Goal: Task Accomplishment & Management: Use online tool/utility

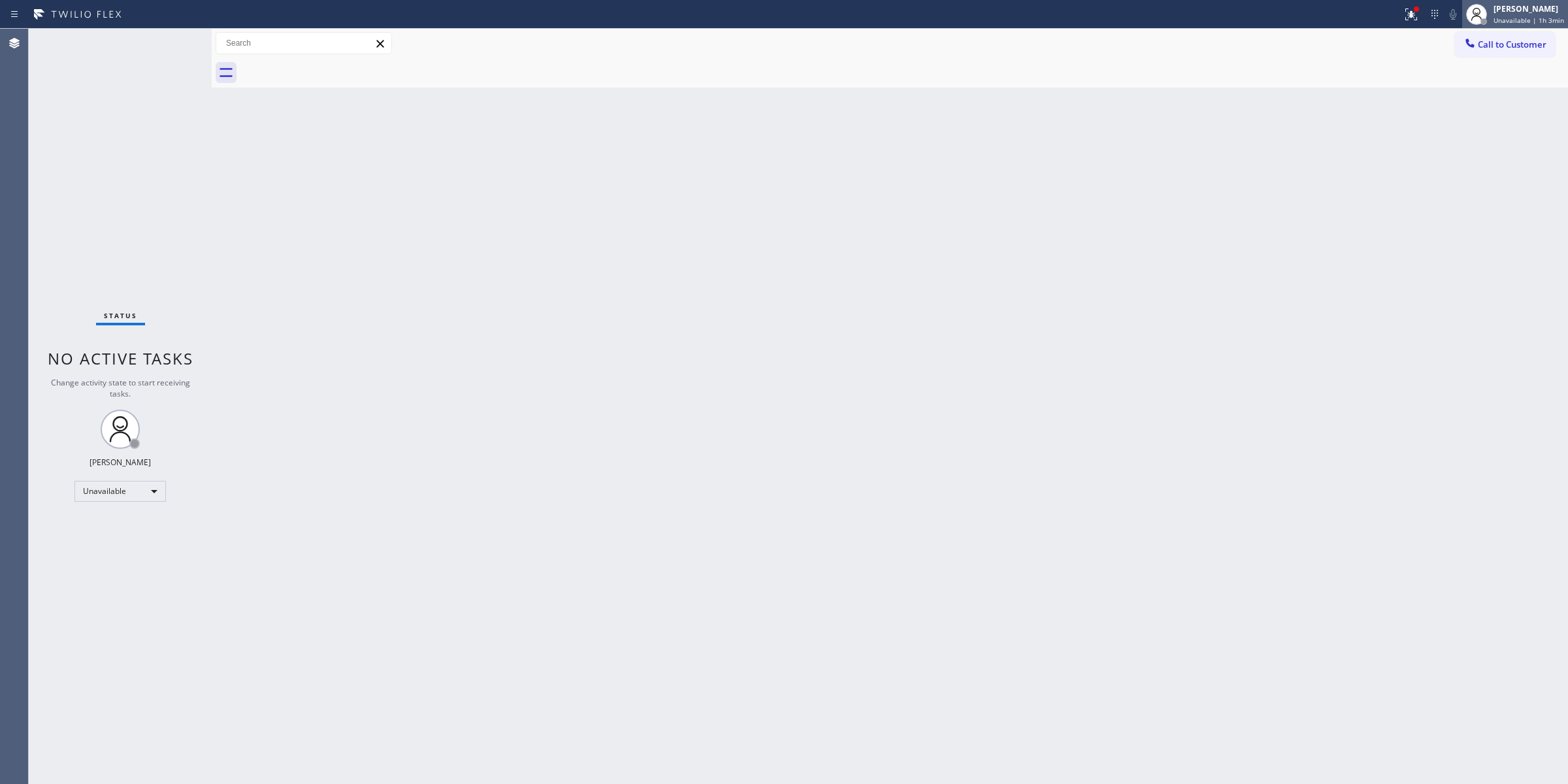
click at [1515, 7] on div "[PERSON_NAME]" at bounding box center [1528, 9] width 70 height 11
click at [1485, 110] on button "Break" at bounding box center [1501, 104] width 130 height 17
click at [1543, 16] on div "Break | 7s" at bounding box center [1532, 20] width 65 height 9
click at [1477, 219] on div "Back to Dashboard Change Sender ID Customers Technicians Select a contact Outbo…" at bounding box center [890, 406] width 1356 height 755
click at [1513, 23] on span "Break | 16:42" at bounding box center [1521, 20] width 43 height 9
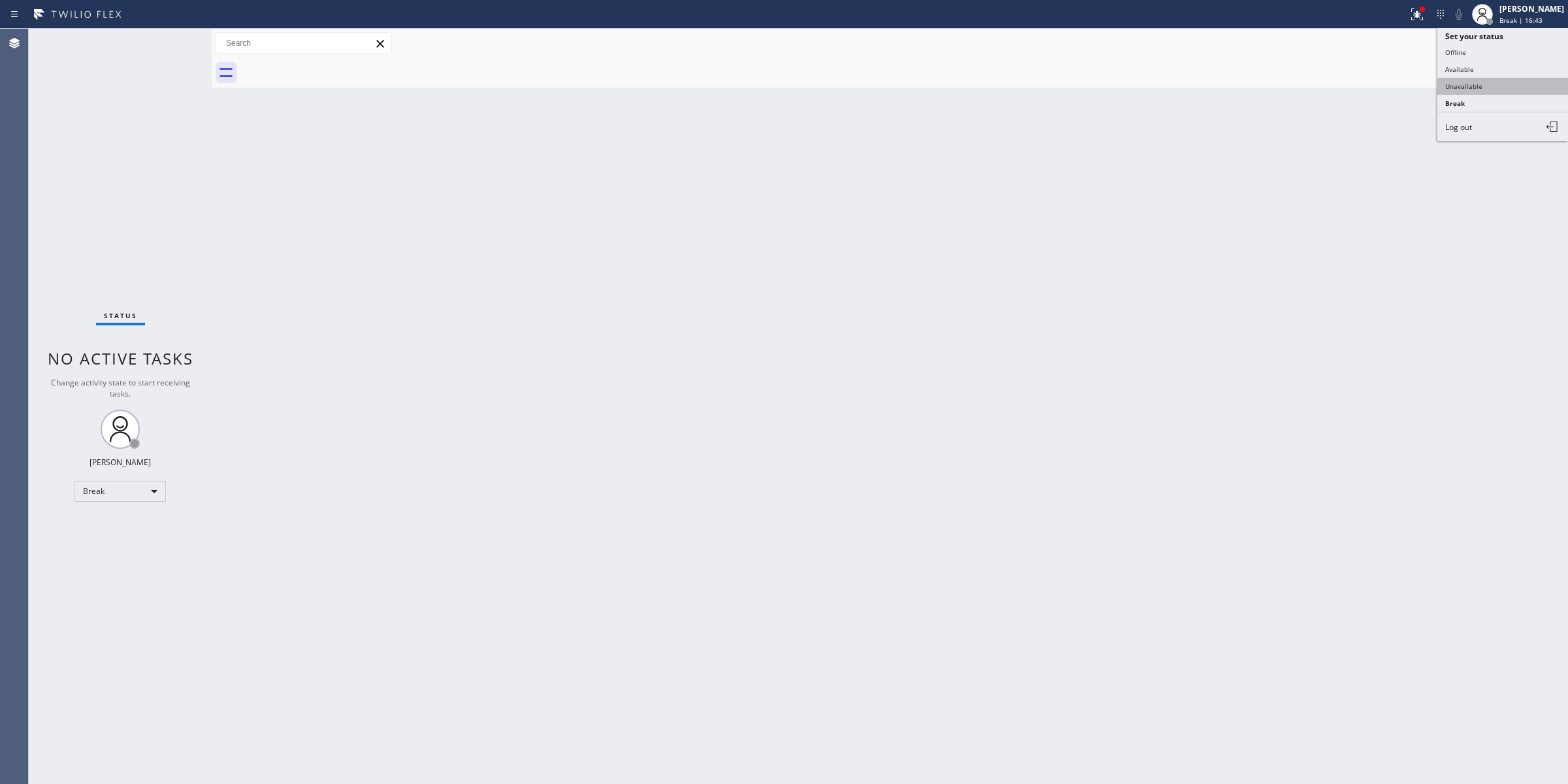
click at [1496, 82] on button "Unavailable" at bounding box center [1501, 86] width 130 height 17
click at [1475, 329] on div "Back to Dashboard Change Sender ID Customers Technicians Select a contact Outbo…" at bounding box center [890, 406] width 1356 height 755
click at [1344, 227] on div "Back to Dashboard Change Sender ID Customers Technicians Select a contact Outbo…" at bounding box center [890, 406] width 1356 height 755
drag, startPoint x: 1212, startPoint y: 161, endPoint x: 1266, endPoint y: 136, distance: 59.5
click at [1214, 158] on div "Back to Dashboard Change Sender ID Customers Technicians Select a contact Outbo…" at bounding box center [890, 403] width 1356 height 750
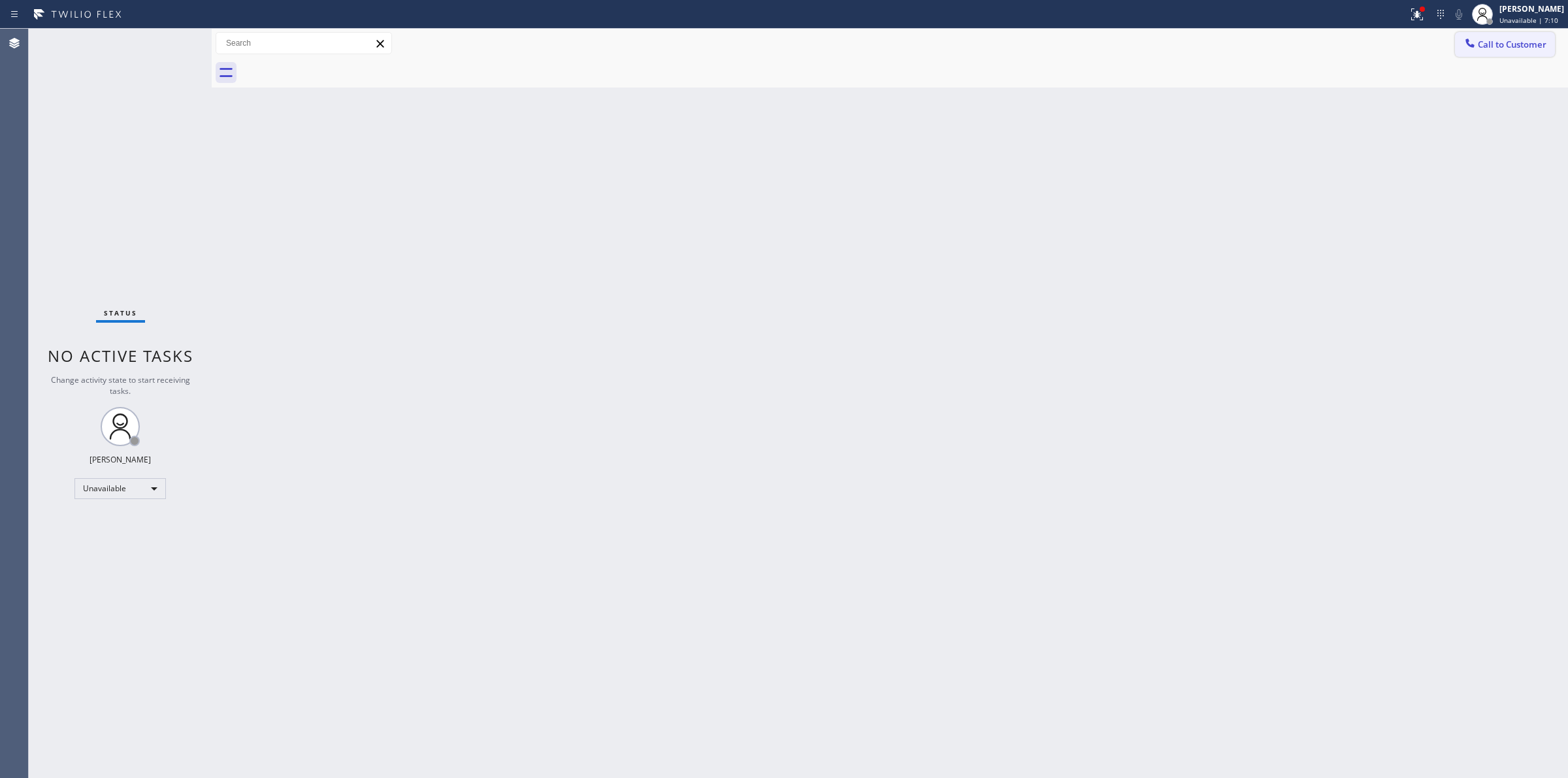
click at [1515, 42] on span "Call to Customer" at bounding box center [1512, 44] width 68 height 12
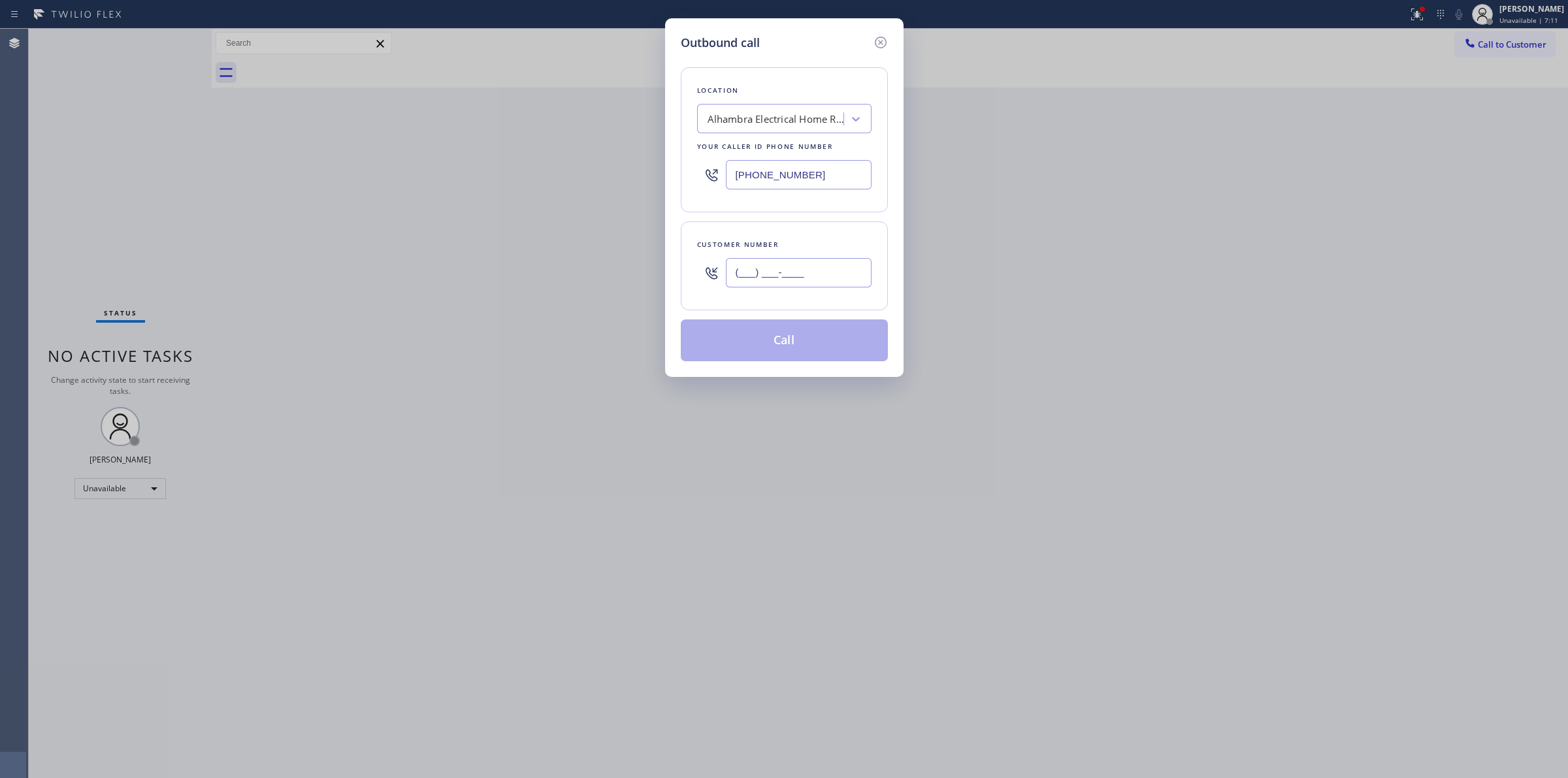
paste input "7145"
click at [778, 286] on input "(___) ___-7145" at bounding box center [799, 273] width 146 height 30
drag, startPoint x: 827, startPoint y: 275, endPoint x: 626, endPoint y: 264, distance: 201.3
click at [626, 264] on div "Outbound call Location [GEOGRAPHIC_DATA] Electrical Home Repair Your caller id …" at bounding box center [784, 389] width 1568 height 778
paste input "714) 528-845"
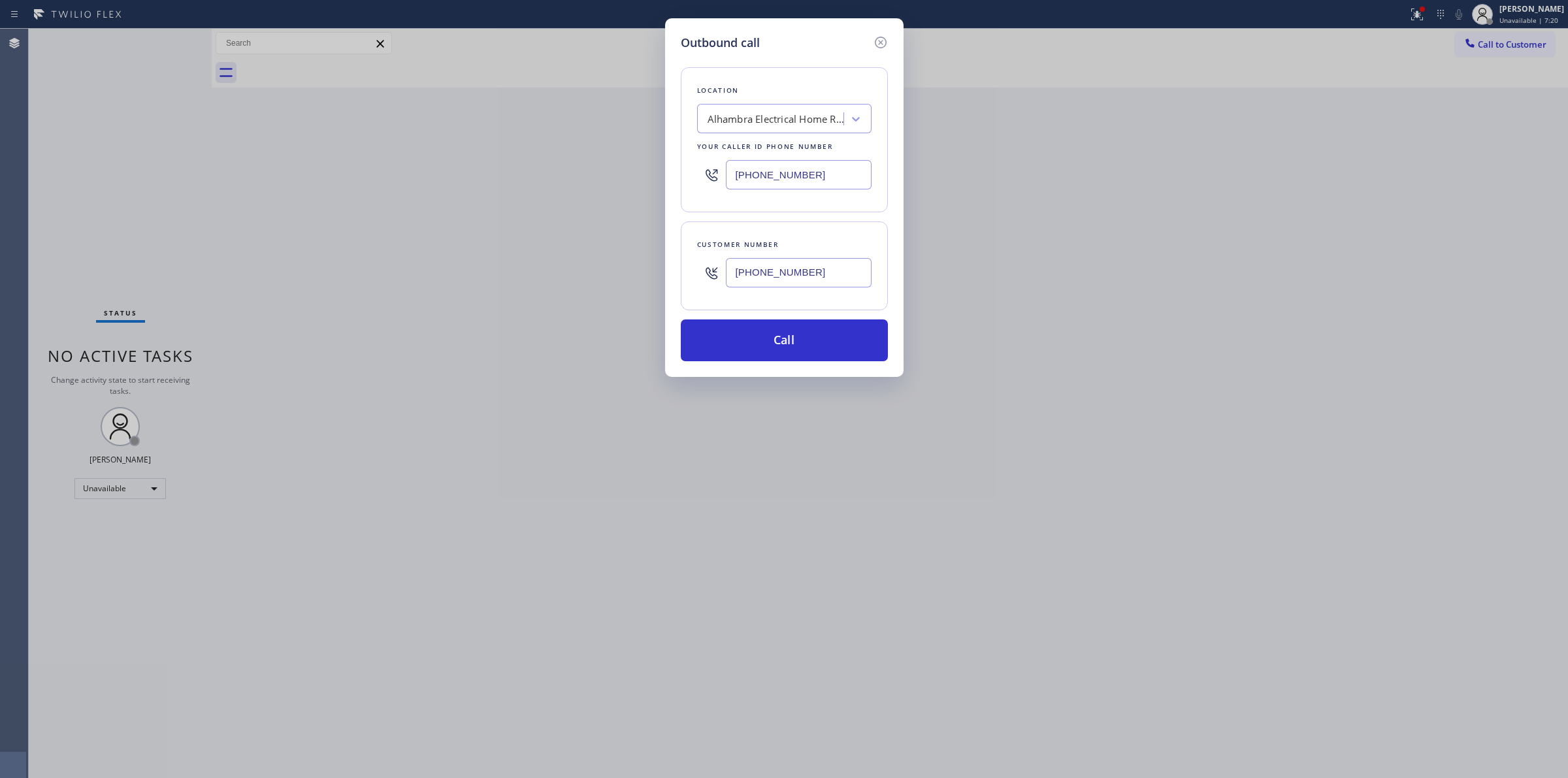
type input "[PHONE_NUMBER]"
click at [797, 300] on div "Location [GEOGRAPHIC_DATA] Electrical Home Repair Your caller id phone number […" at bounding box center [784, 206] width 207 height 310
click at [818, 358] on button "Call" at bounding box center [784, 340] width 207 height 42
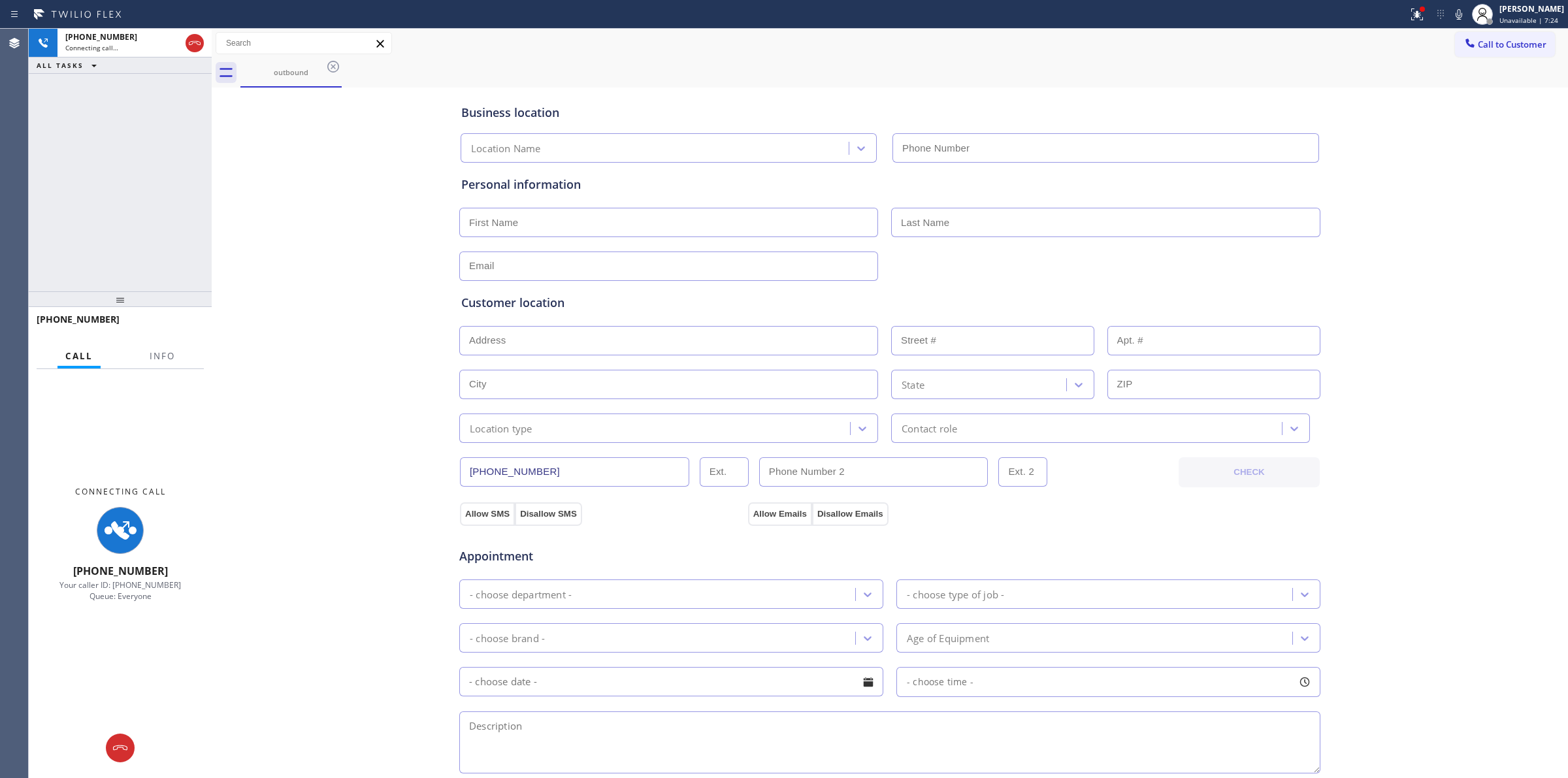
type input "[PHONE_NUMBER]"
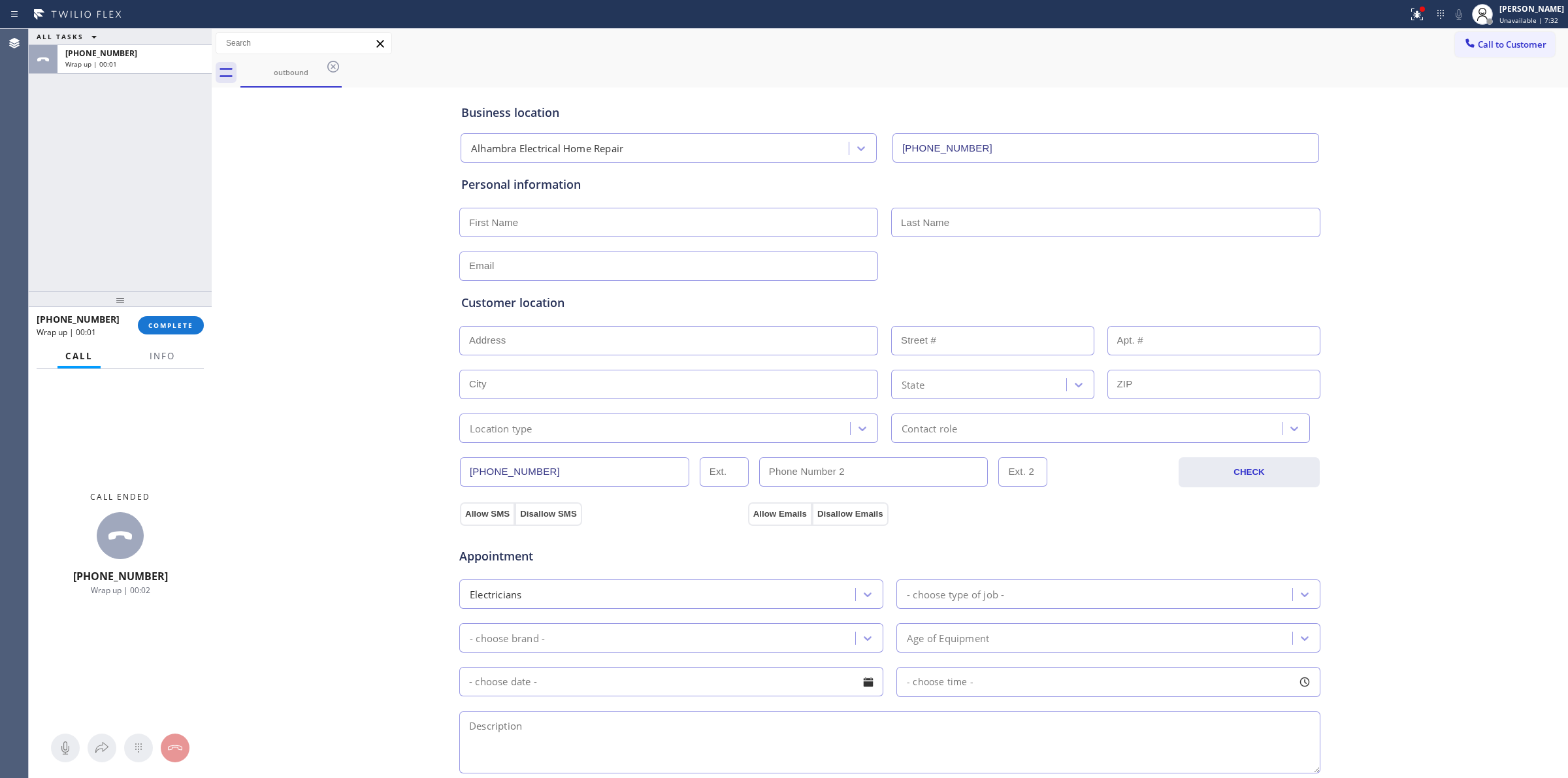
click at [1416, 559] on div "Business location [GEOGRAPHIC_DATA] Electrical Home Repair [PHONE_NUMBER] Perso…" at bounding box center [890, 537] width 1350 height 893
click at [168, 324] on span "COMPLETE" at bounding box center [170, 325] width 45 height 9
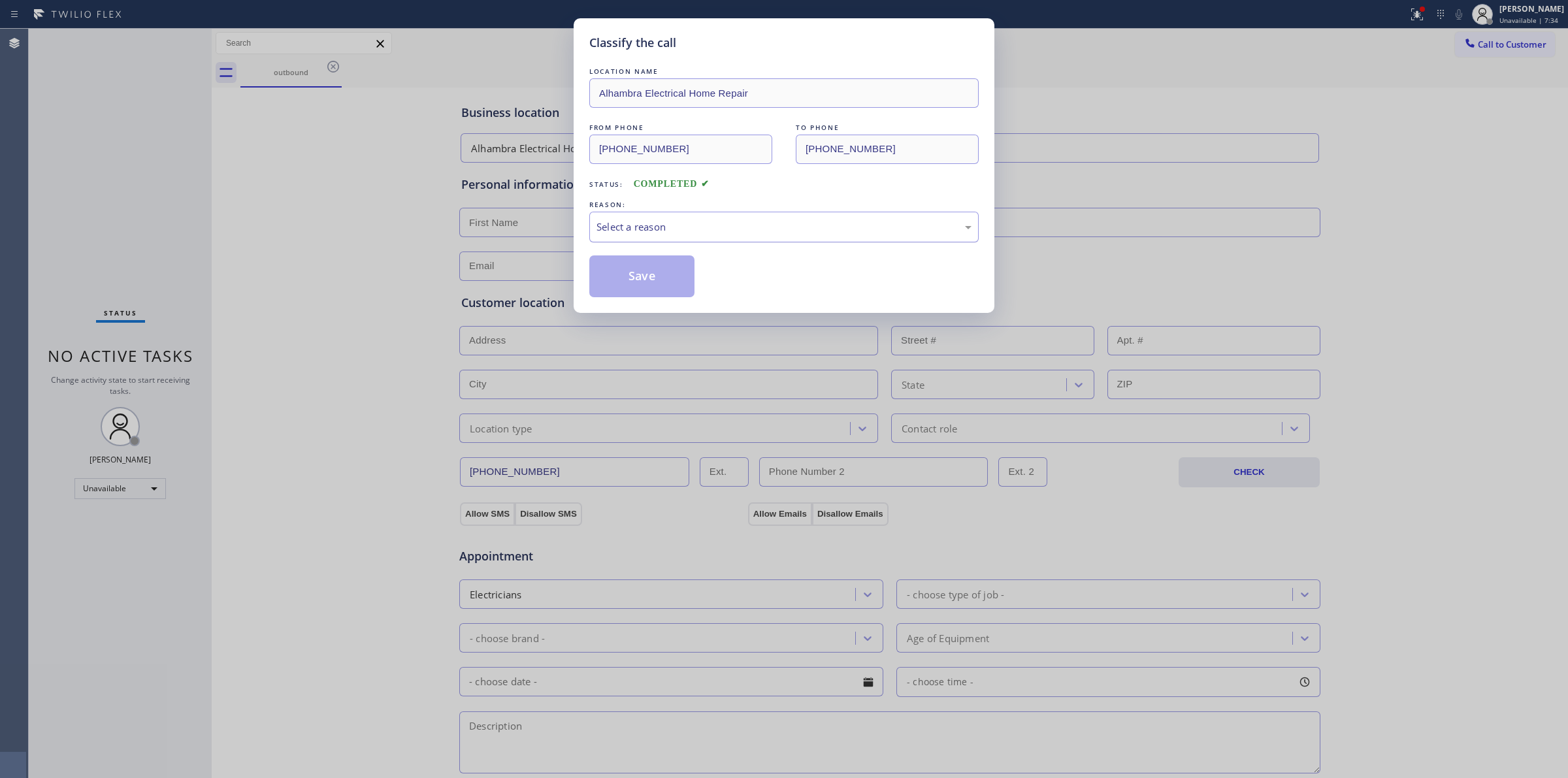
click at [655, 233] on div "Select a reason" at bounding box center [784, 227] width 375 height 15
drag, startPoint x: 648, startPoint y: 276, endPoint x: 1023, endPoint y: 256, distance: 375.5
click at [651, 274] on button "Save" at bounding box center [642, 275] width 105 height 42
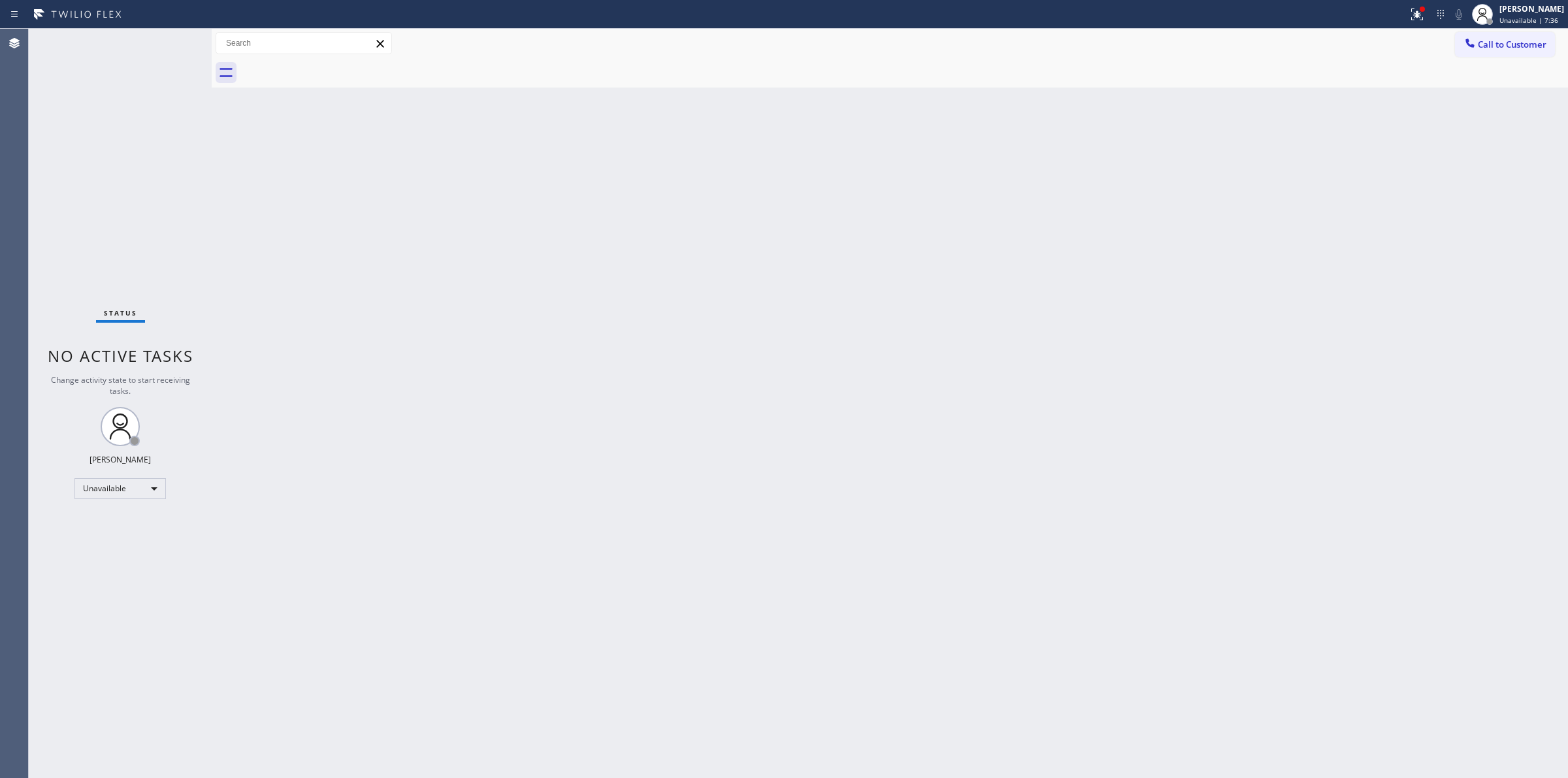
click at [1483, 40] on span "Call to Customer" at bounding box center [1512, 44] width 68 height 12
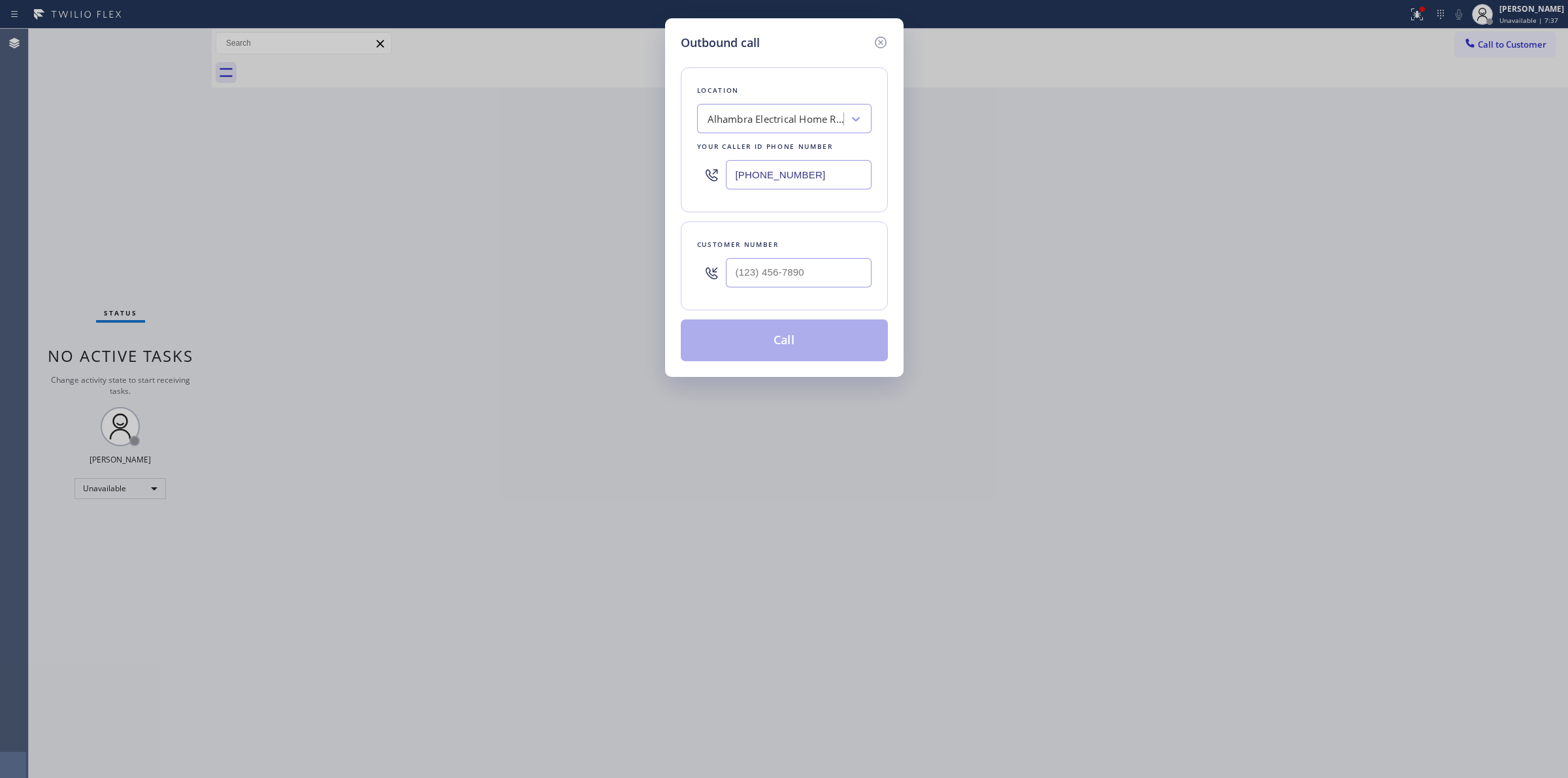
click at [788, 289] on div at bounding box center [799, 273] width 146 height 43
paste input "714) 528-8455"
click at [788, 282] on input "[PHONE_NUMBER]" at bounding box center [799, 273] width 146 height 30
type input "[PHONE_NUMBER]"
click at [808, 344] on button "Call" at bounding box center [784, 340] width 207 height 42
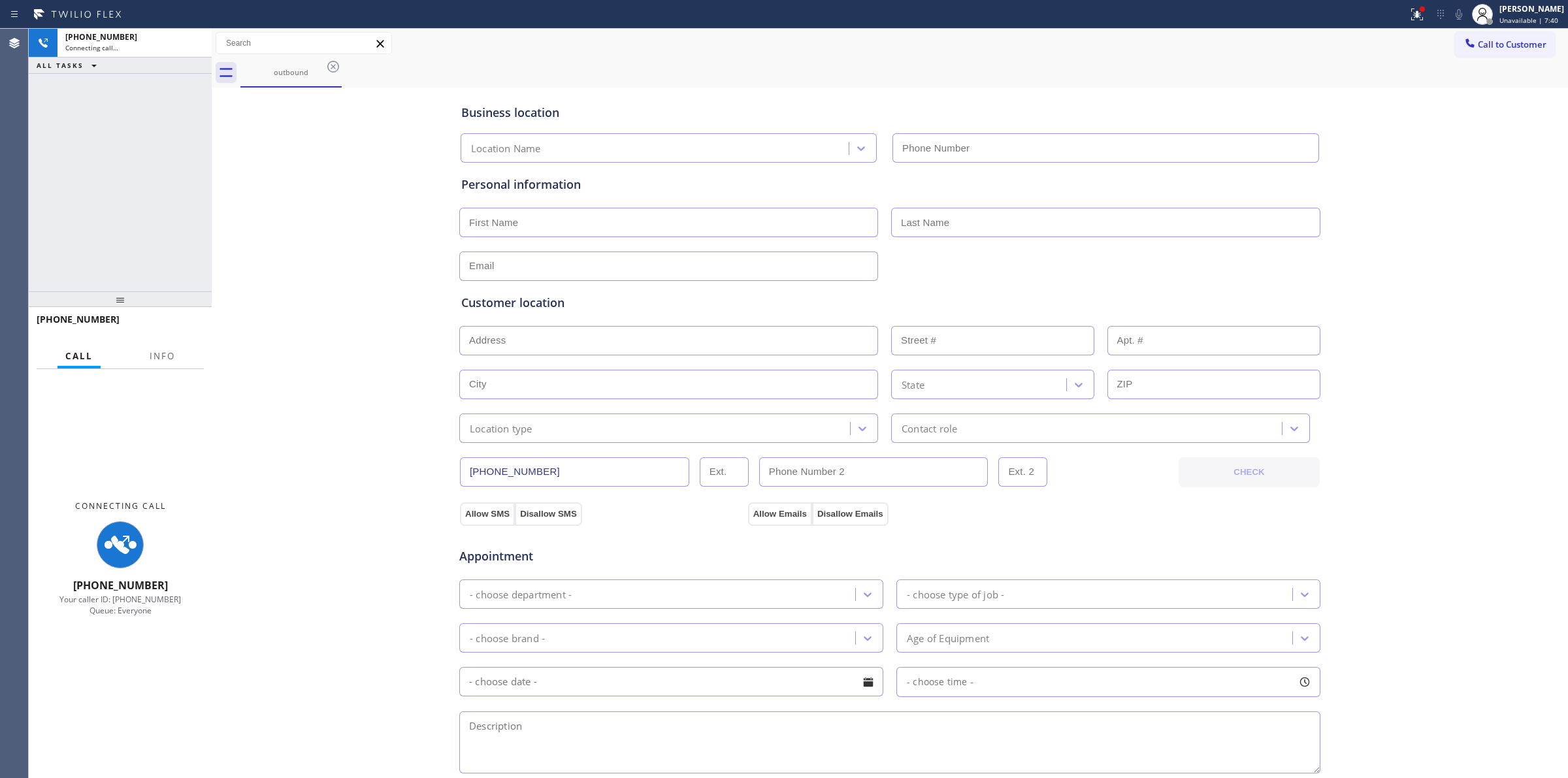
click at [1422, 133] on div "Business location Location Name Personal information Customer location >> ADD N…" at bounding box center [890, 537] width 1350 height 893
type input "[PHONE_NUMBER]"
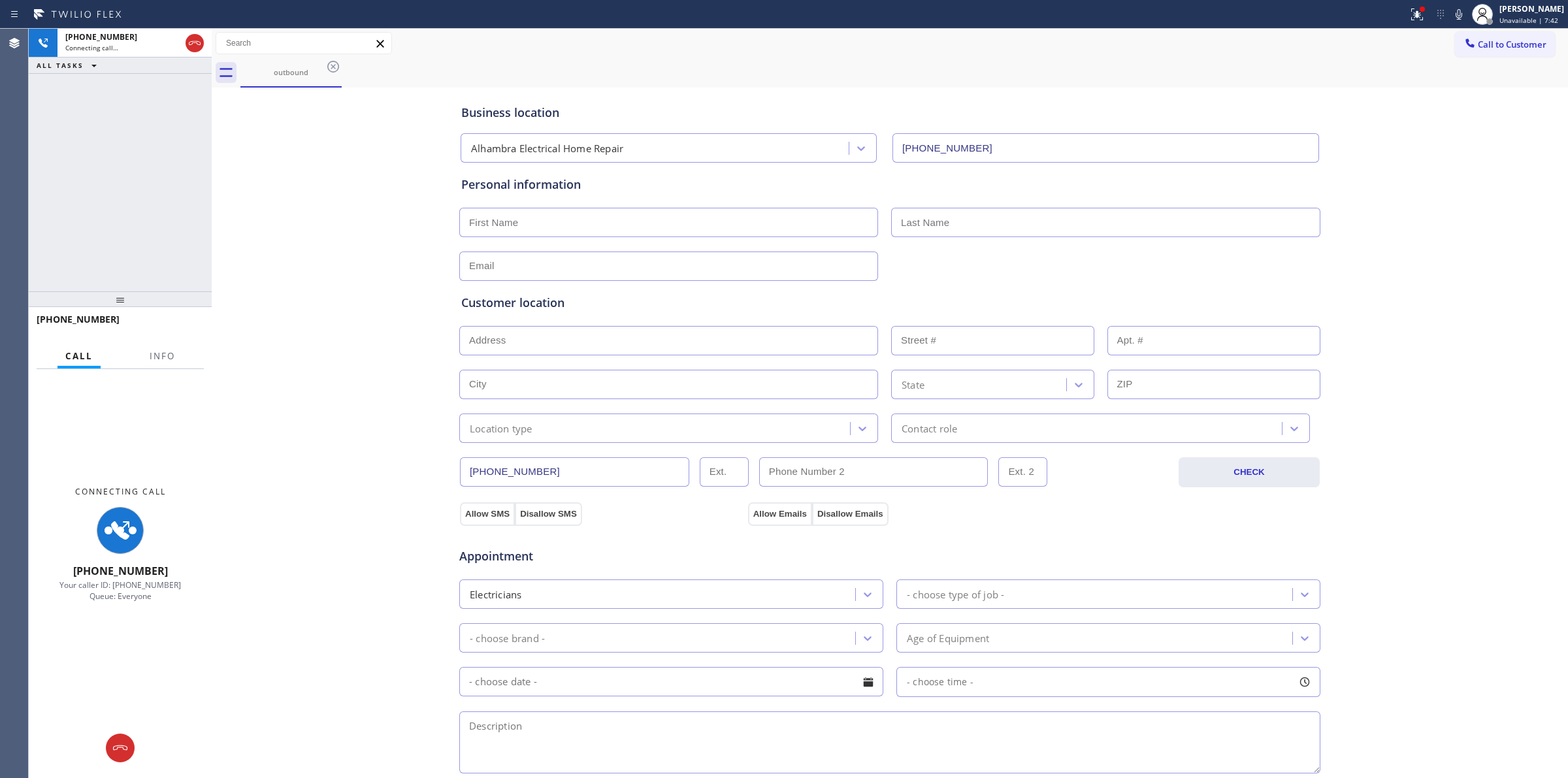
click at [1445, 587] on div "Business location [GEOGRAPHIC_DATA] Electrical Home Repair [PHONE_NUMBER] Perso…" at bounding box center [890, 537] width 1350 height 893
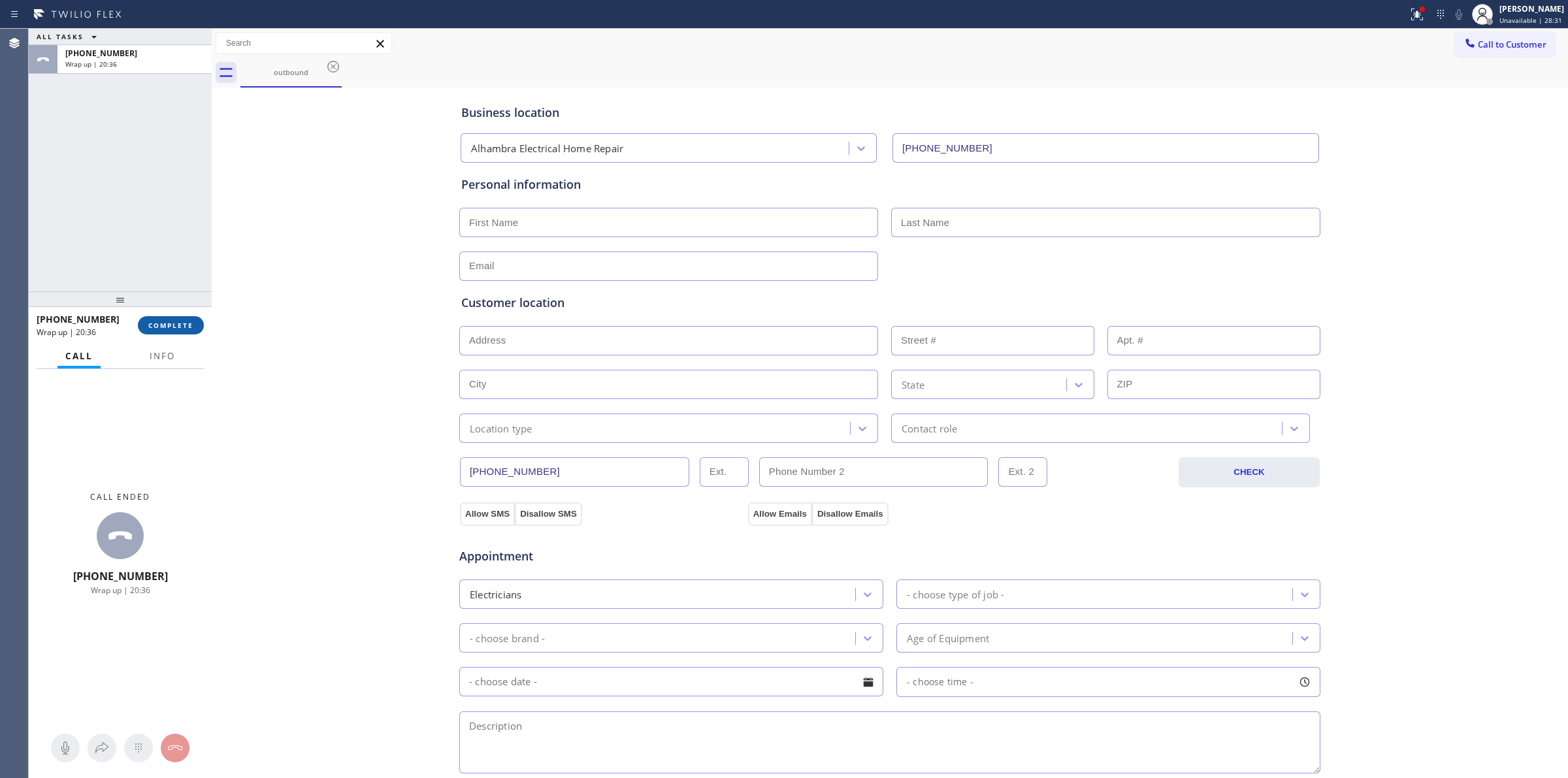
click at [175, 316] on button "COMPLETE" at bounding box center [170, 325] width 66 height 18
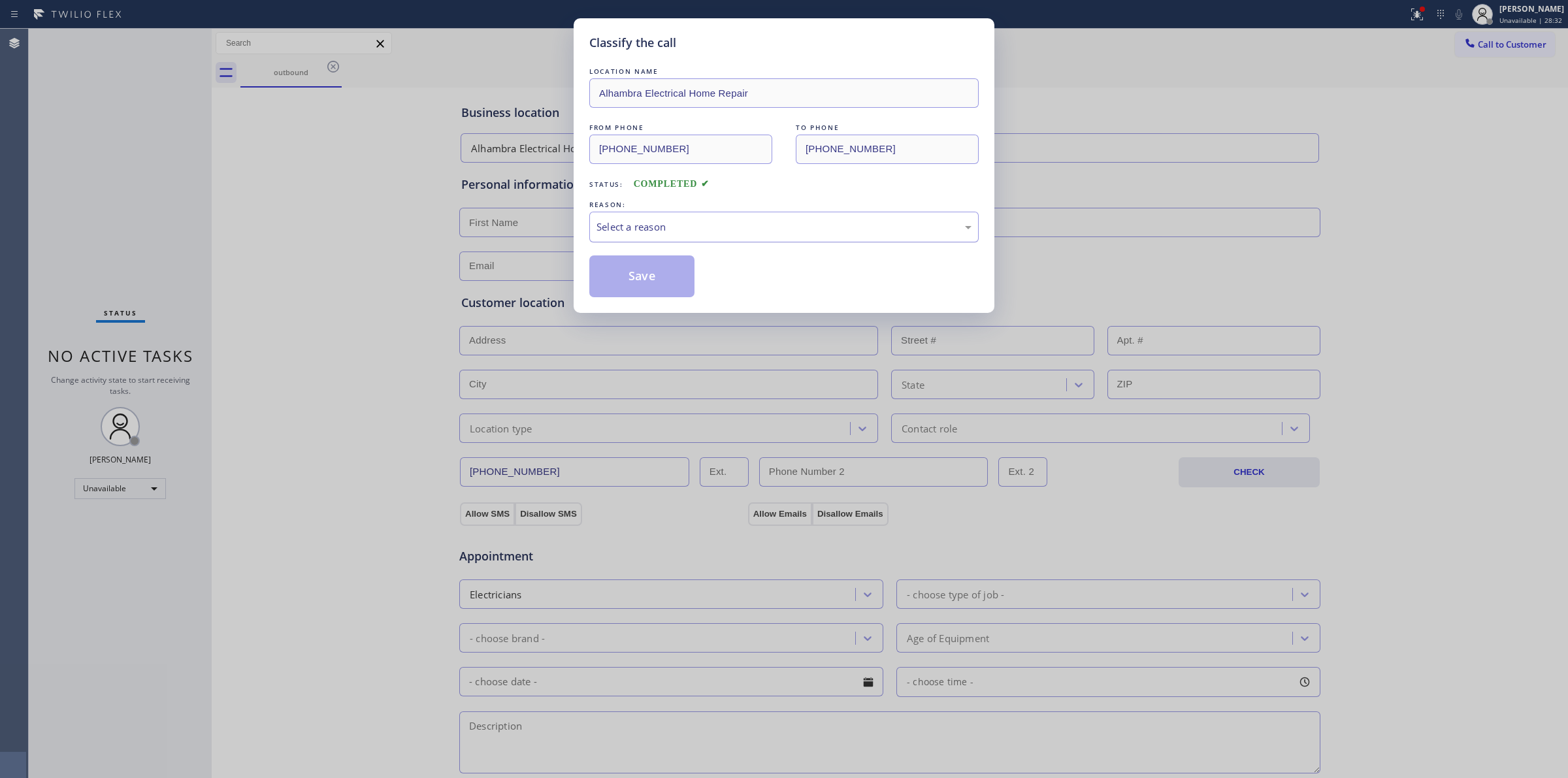
click at [725, 234] on div "Select a reason" at bounding box center [784, 227] width 375 height 15
drag, startPoint x: 660, startPoint y: 262, endPoint x: 686, endPoint y: 262, distance: 26.0
click at [660, 261] on button "Save" at bounding box center [642, 275] width 105 height 42
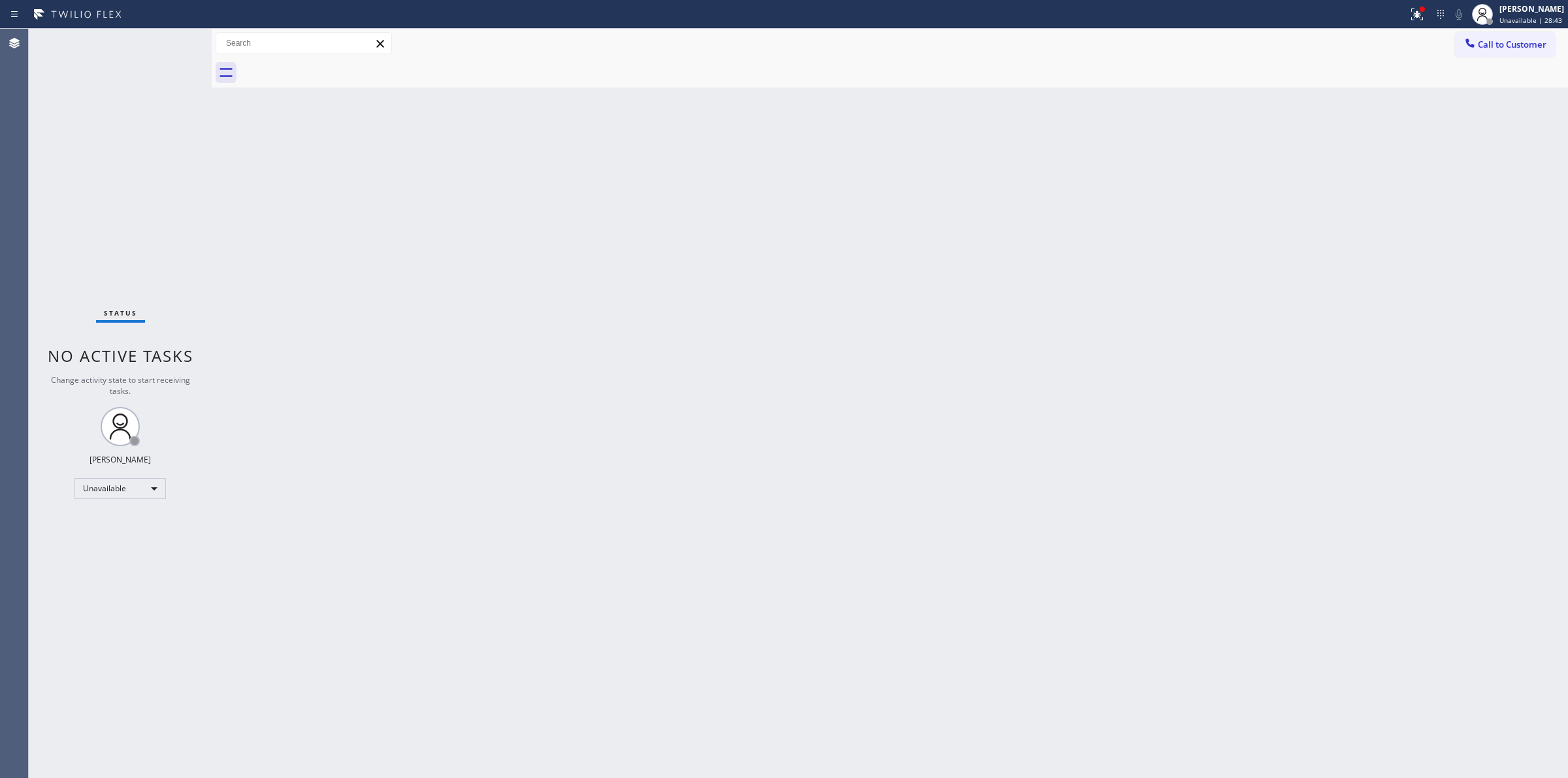
click at [1493, 39] on span "Call to Customer" at bounding box center [1512, 44] width 68 height 12
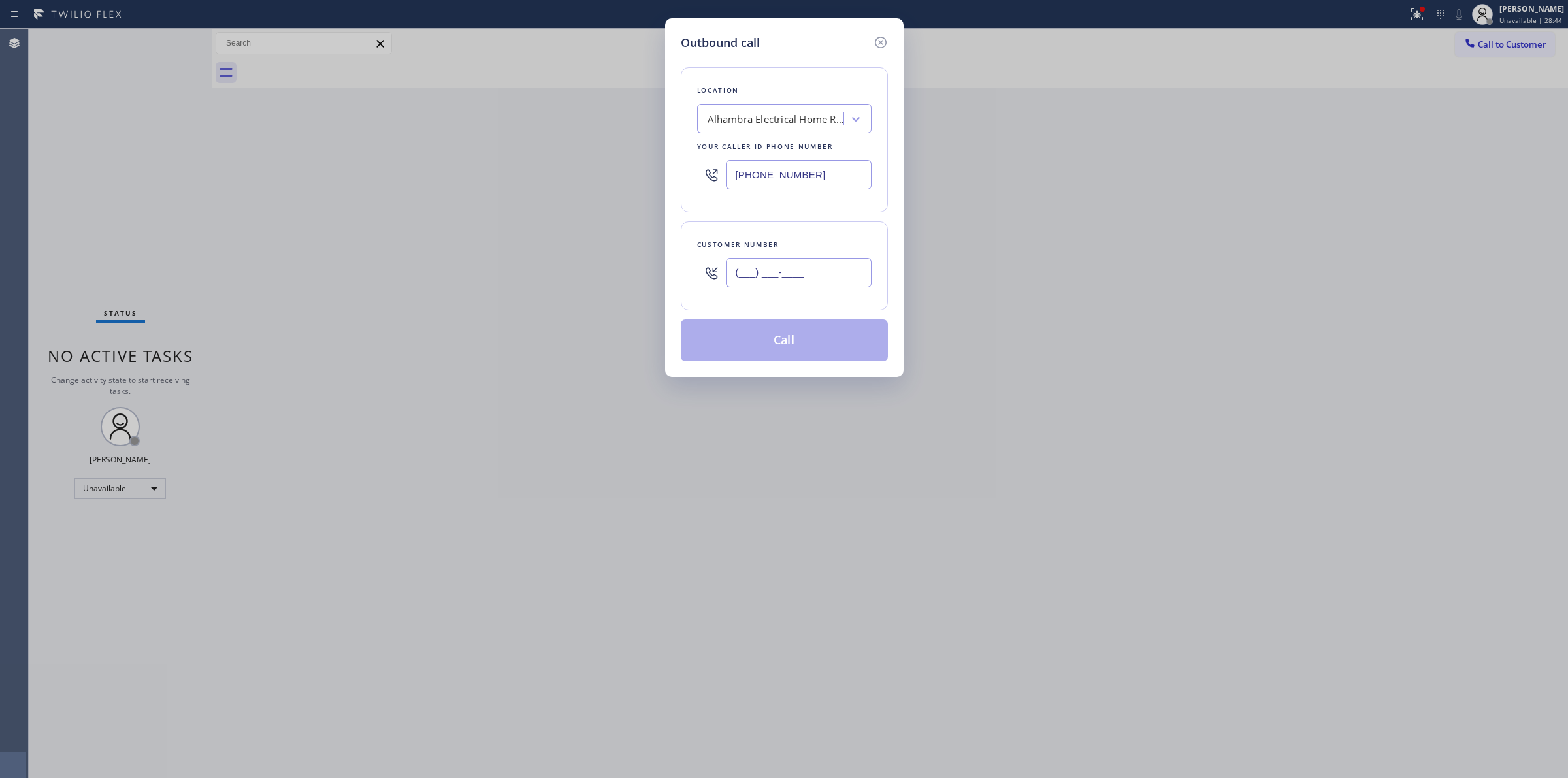
click at [827, 273] on input "(___) ___-____" at bounding box center [799, 273] width 146 height 30
paste input "720) 254-6075"
type input "[PHONE_NUMBER]"
click at [804, 115] on div "Alhambra Electrical Home Repair" at bounding box center [776, 119] width 137 height 15
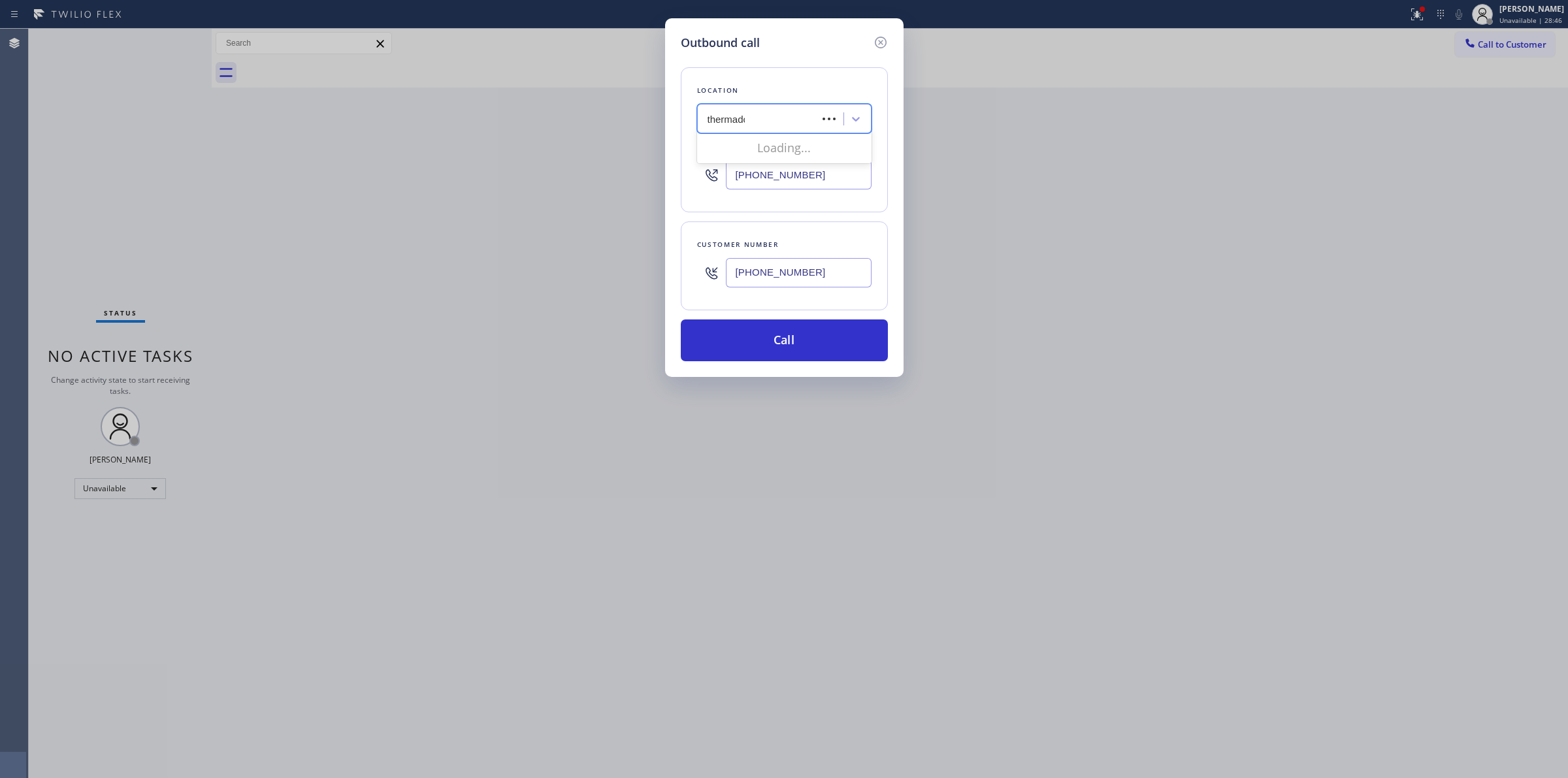
type input "thermador"
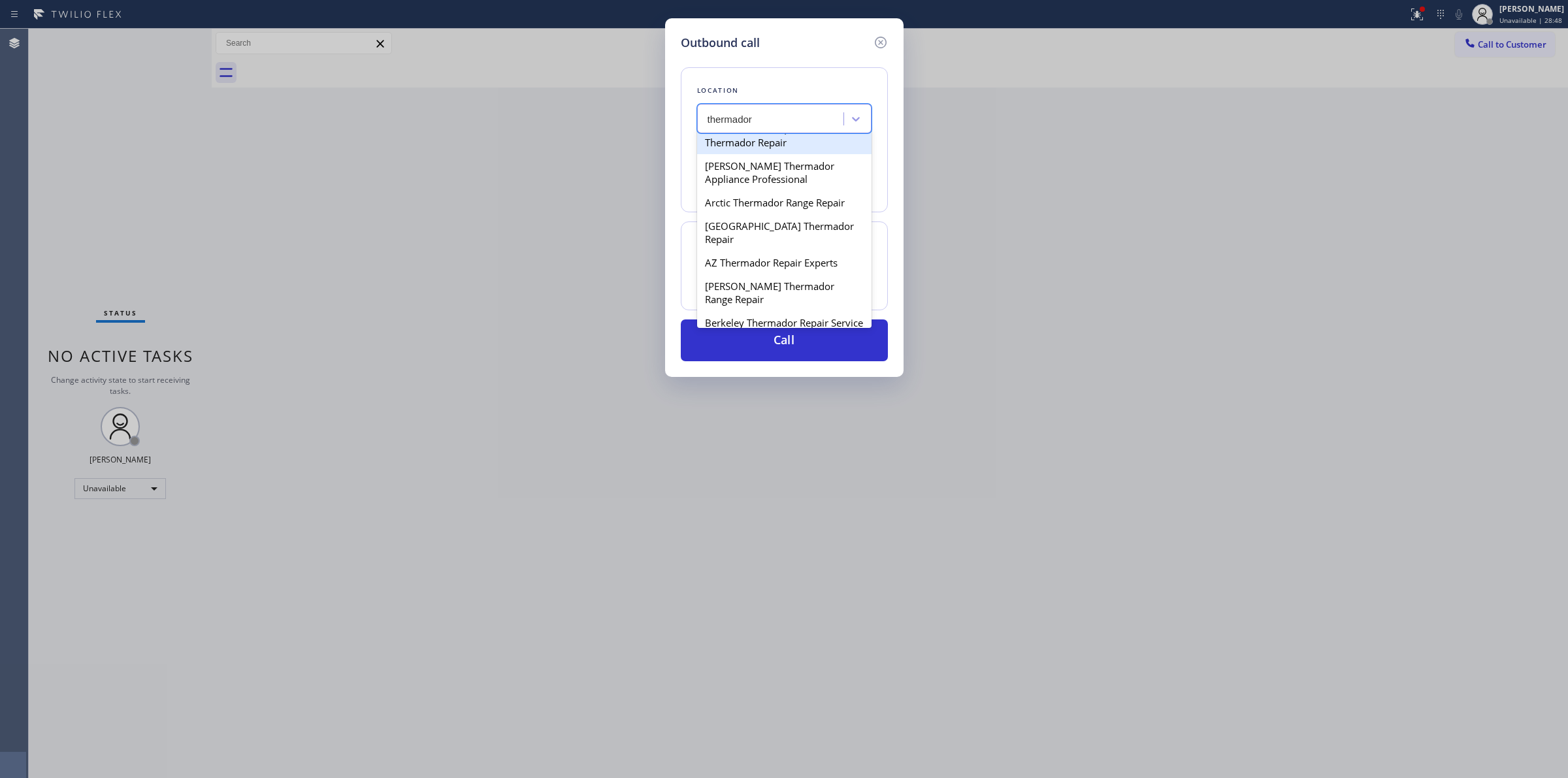
scroll to position [327, 0]
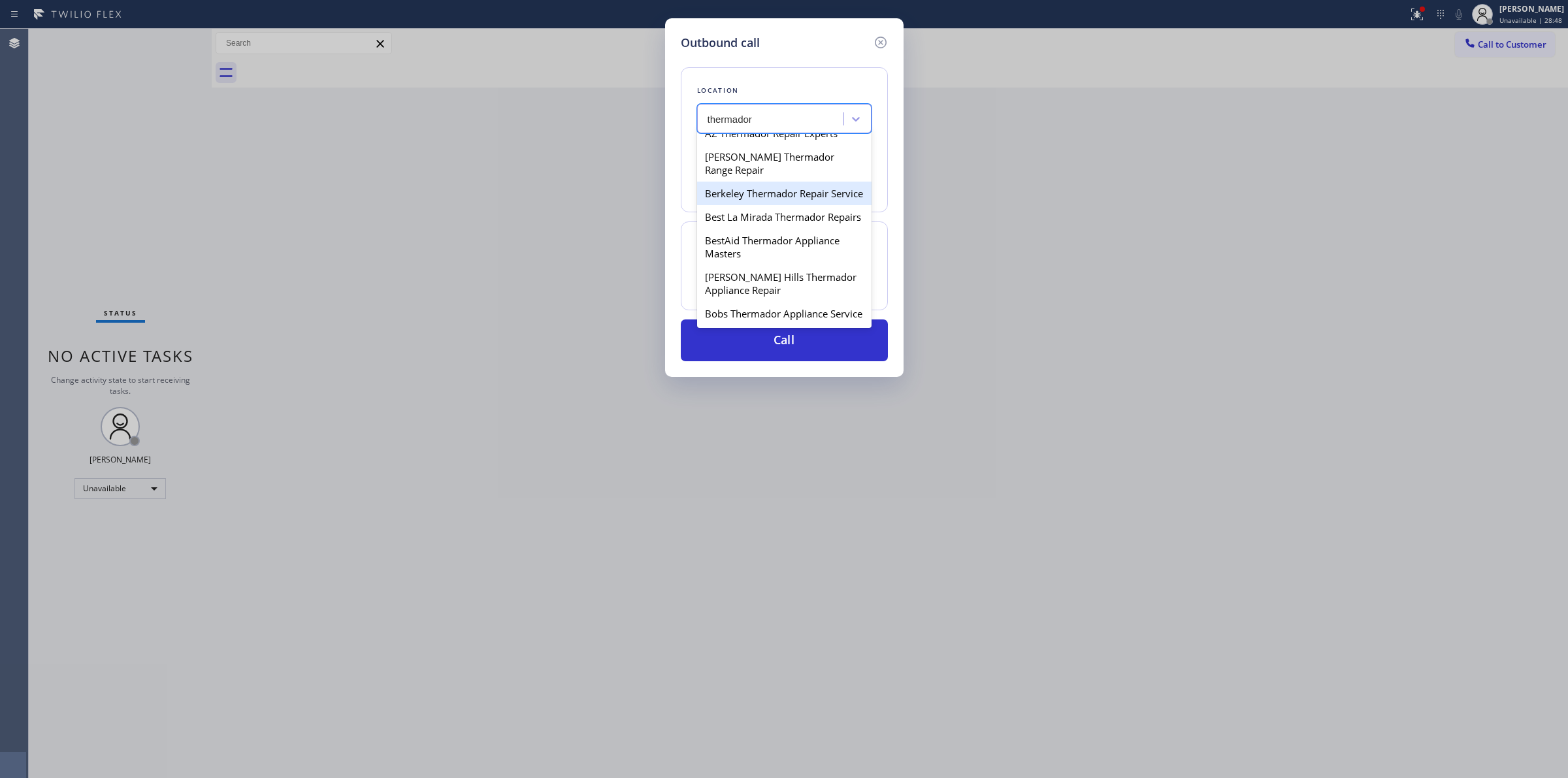
click at [748, 205] on div "Berkeley Thermador Repair Service" at bounding box center [784, 193] width 175 height 23
type input "[PHONE_NUMBER]"
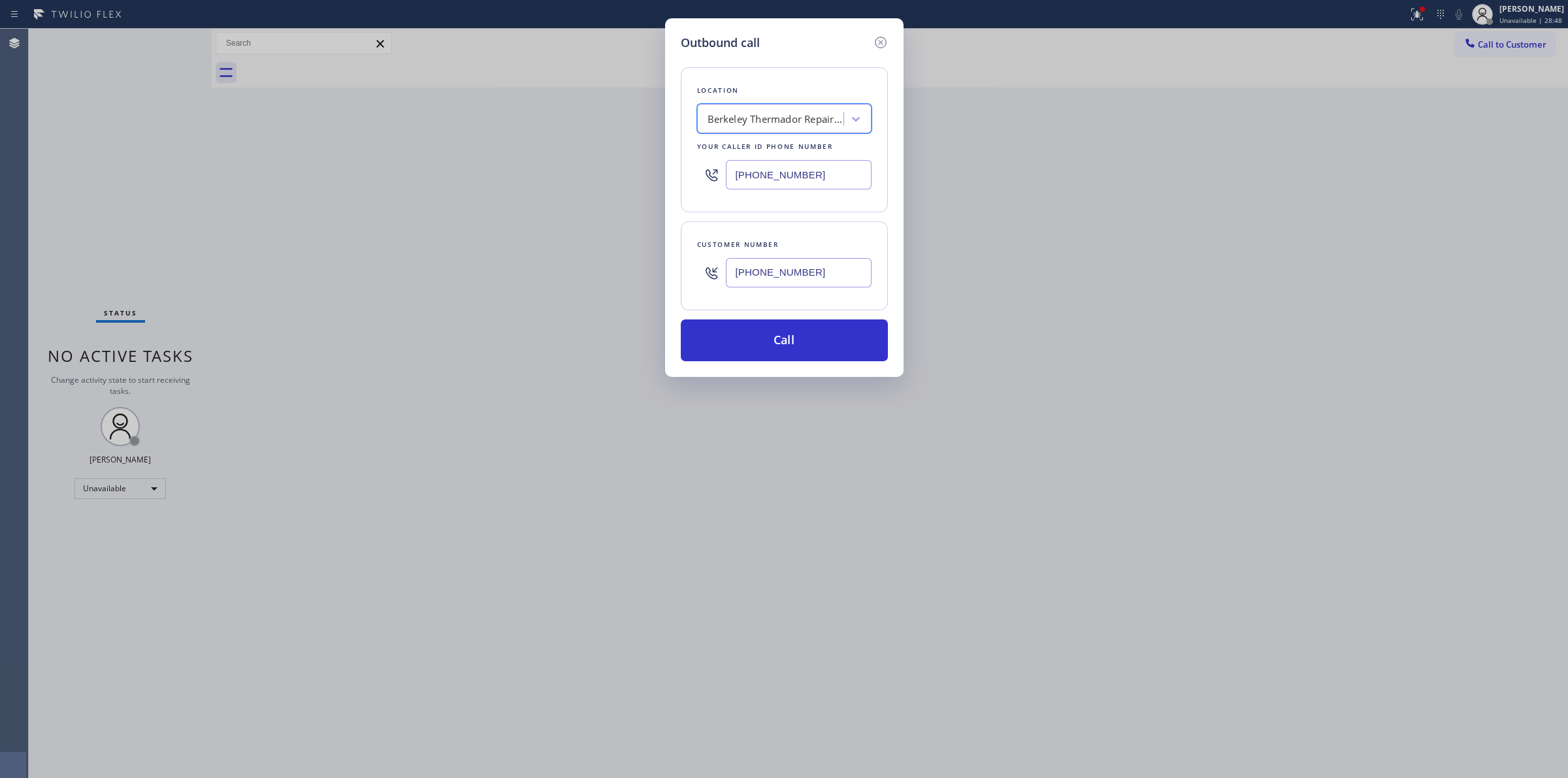
click at [755, 260] on input "[PHONE_NUMBER]" at bounding box center [799, 273] width 146 height 30
click at [757, 338] on button "Call" at bounding box center [784, 340] width 207 height 42
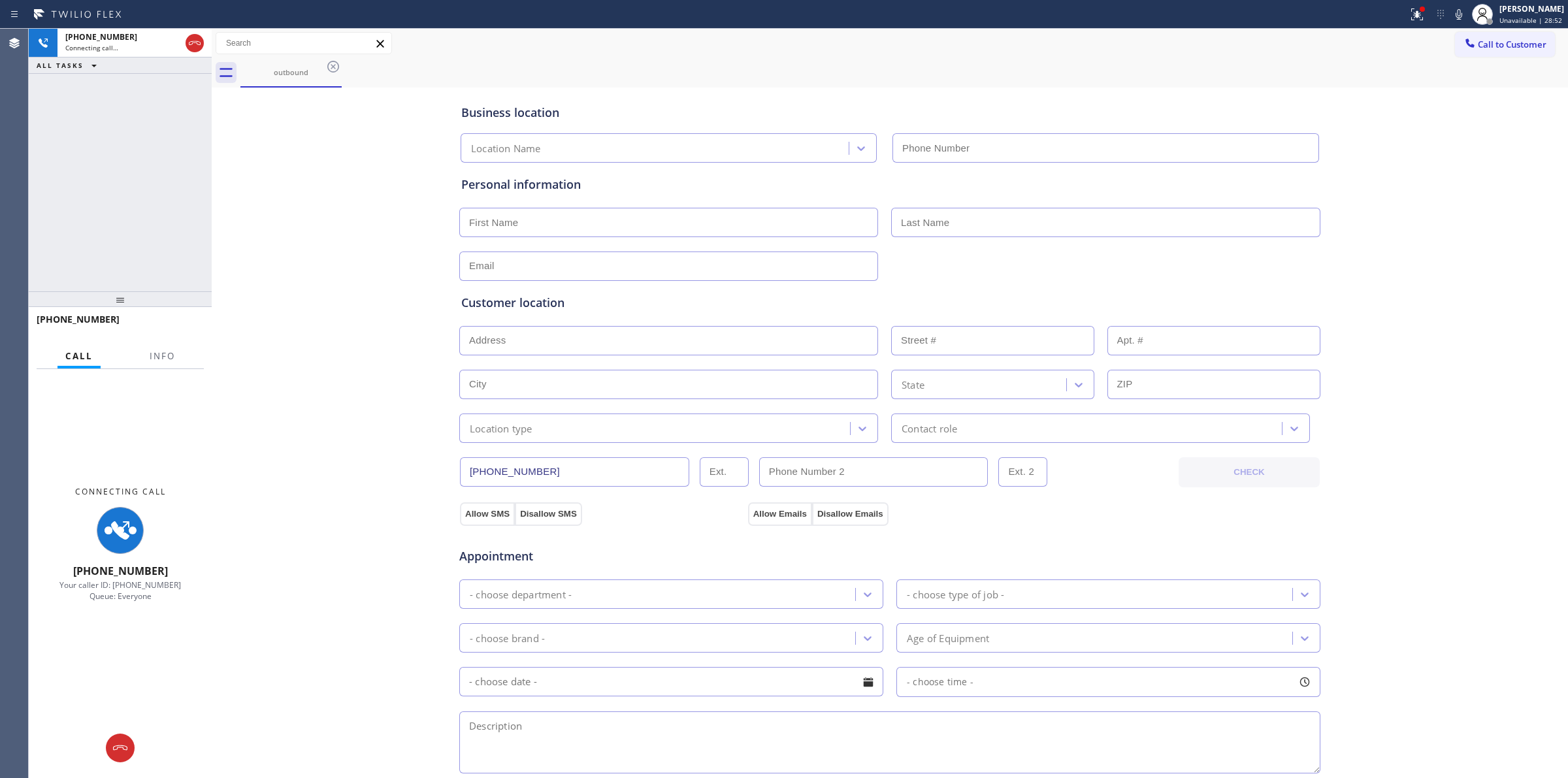
click at [1288, 163] on div "Personal information" at bounding box center [889, 222] width 862 height 118
type input "[PHONE_NUMBER]"
click at [1457, 19] on icon at bounding box center [1458, 14] width 16 height 16
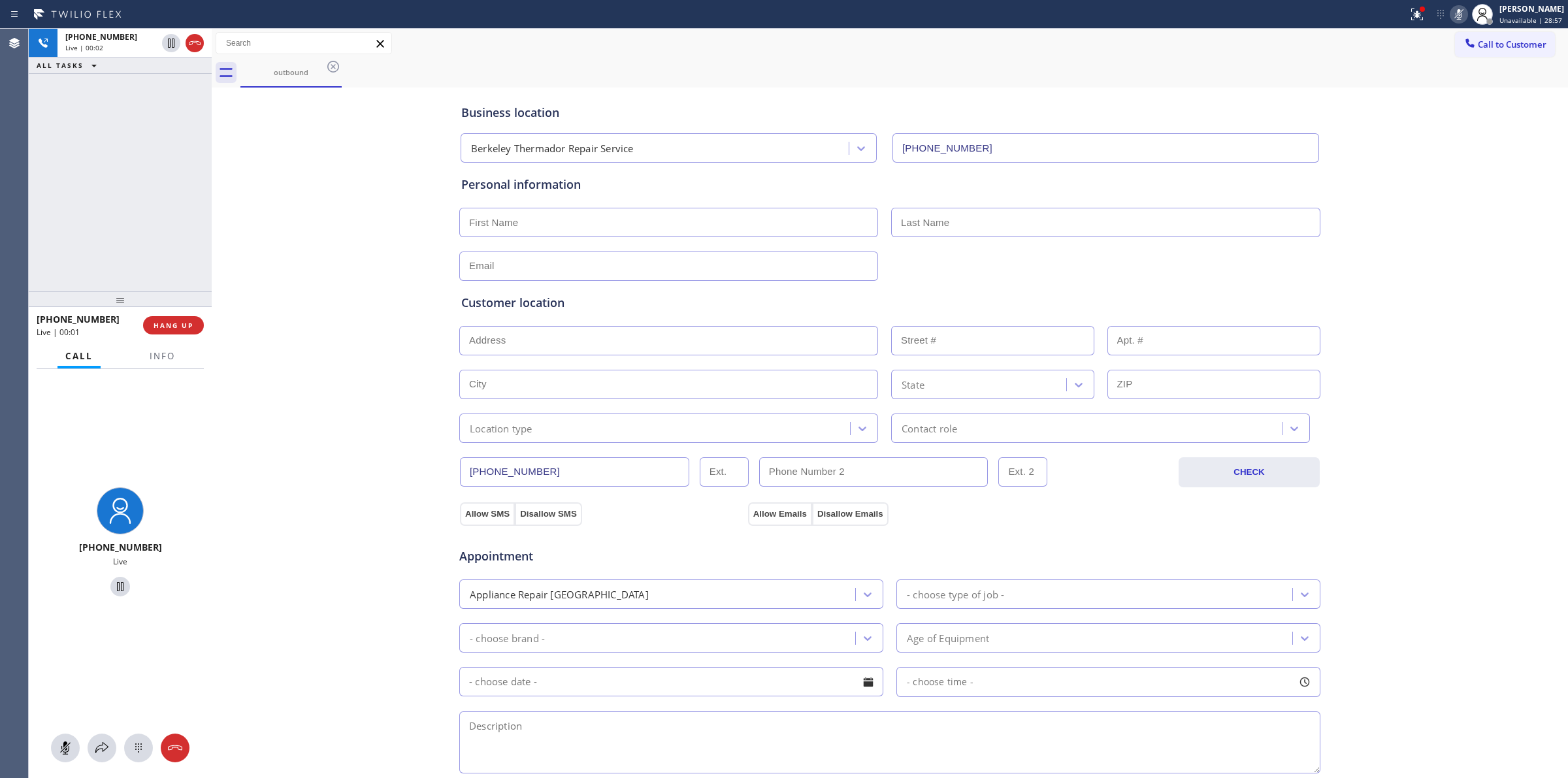
click at [151, 733] on div "[PHONE_NUMBER] Live" at bounding box center [120, 573] width 183 height 409
click at [151, 739] on div at bounding box center [120, 748] width 183 height 29
click at [146, 740] on icon at bounding box center [138, 748] width 16 height 16
click at [1488, 46] on span "Call to Customer" at bounding box center [1512, 44] width 68 height 12
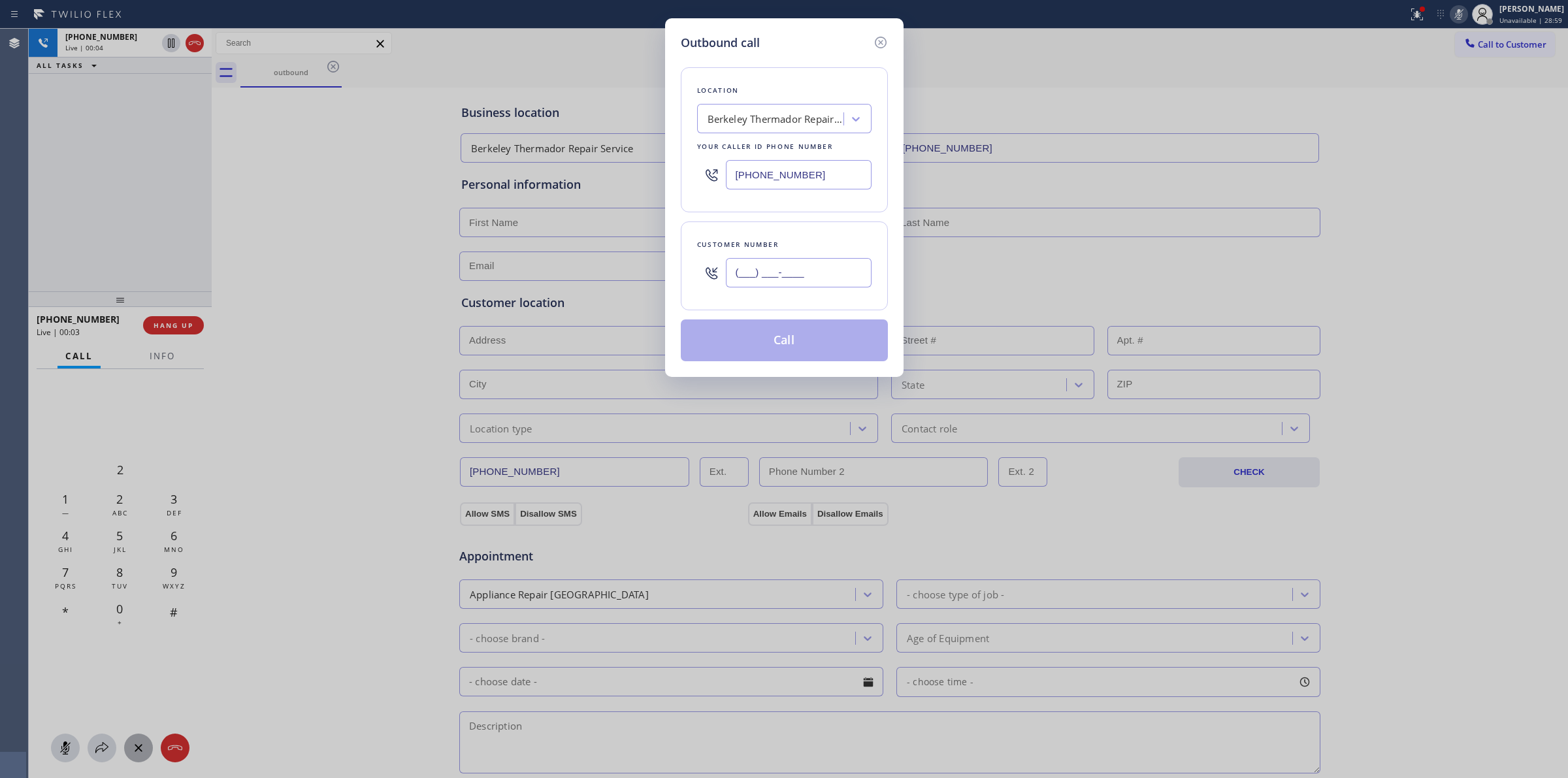
click at [830, 277] on input "(___) ___-____" at bounding box center [799, 273] width 146 height 30
paste input "720) 254-6075"
click at [730, 23] on div "Outbound call Location [GEOGRAPHIC_DATA] Thermador Repair Service Your caller i…" at bounding box center [784, 198] width 238 height 359
click at [878, 41] on icon at bounding box center [881, 42] width 16 height 16
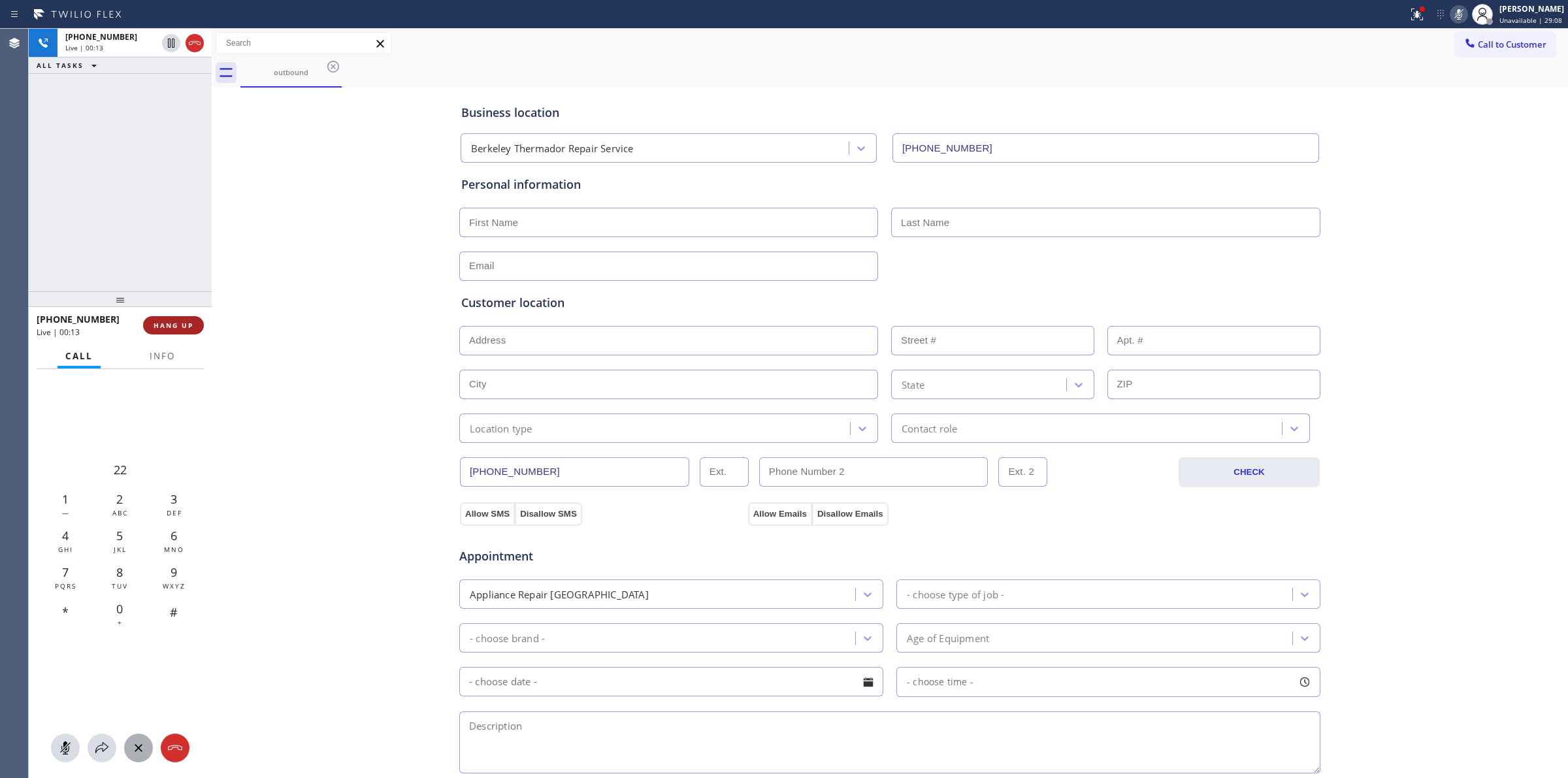
click at [171, 324] on span "HANG UP" at bounding box center [173, 325] width 40 height 9
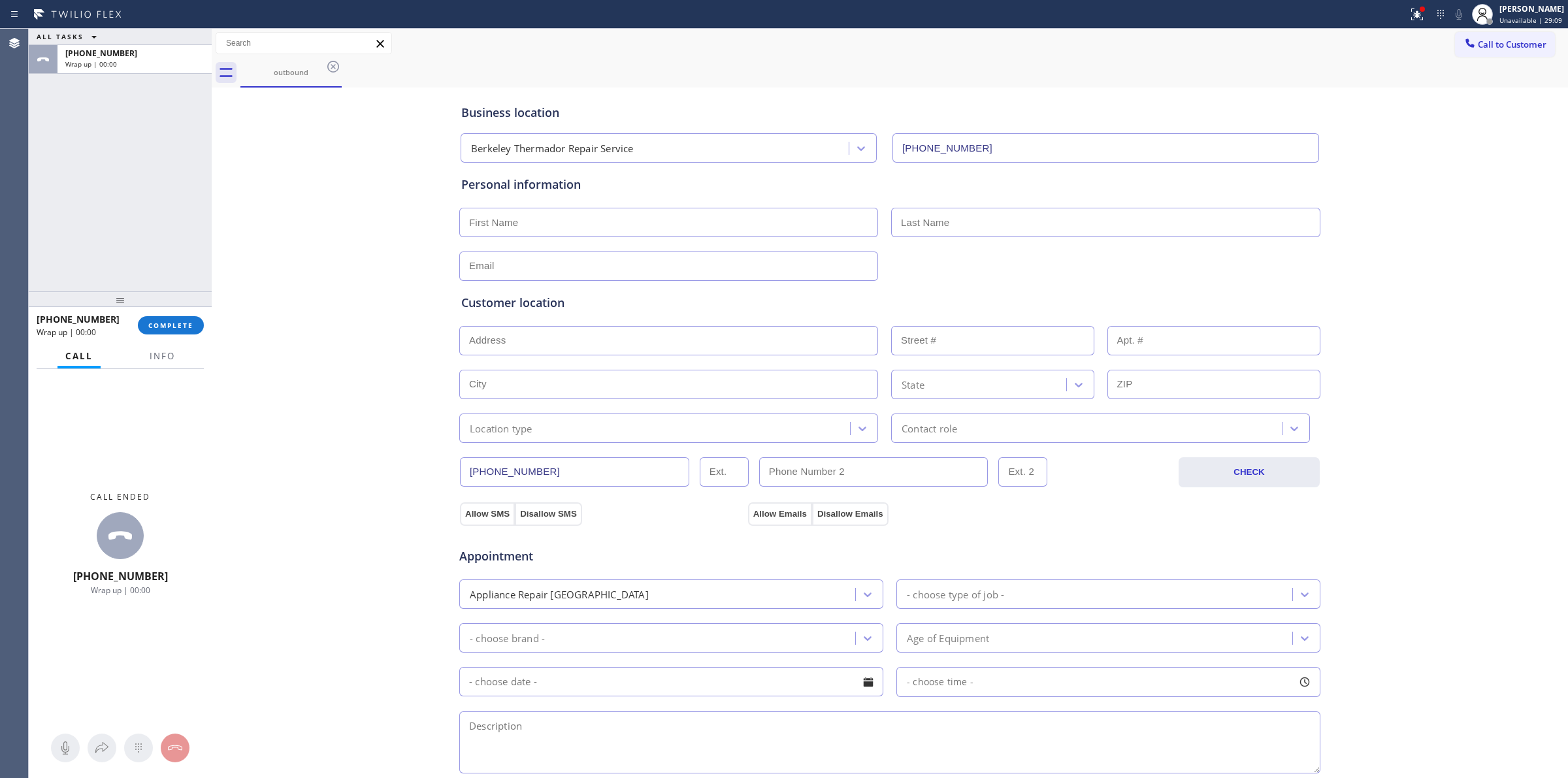
drag, startPoint x: 1498, startPoint y: 50, endPoint x: 1397, endPoint y: 75, distance: 104.0
click at [1494, 50] on span "Call to Customer" at bounding box center [1512, 44] width 68 height 12
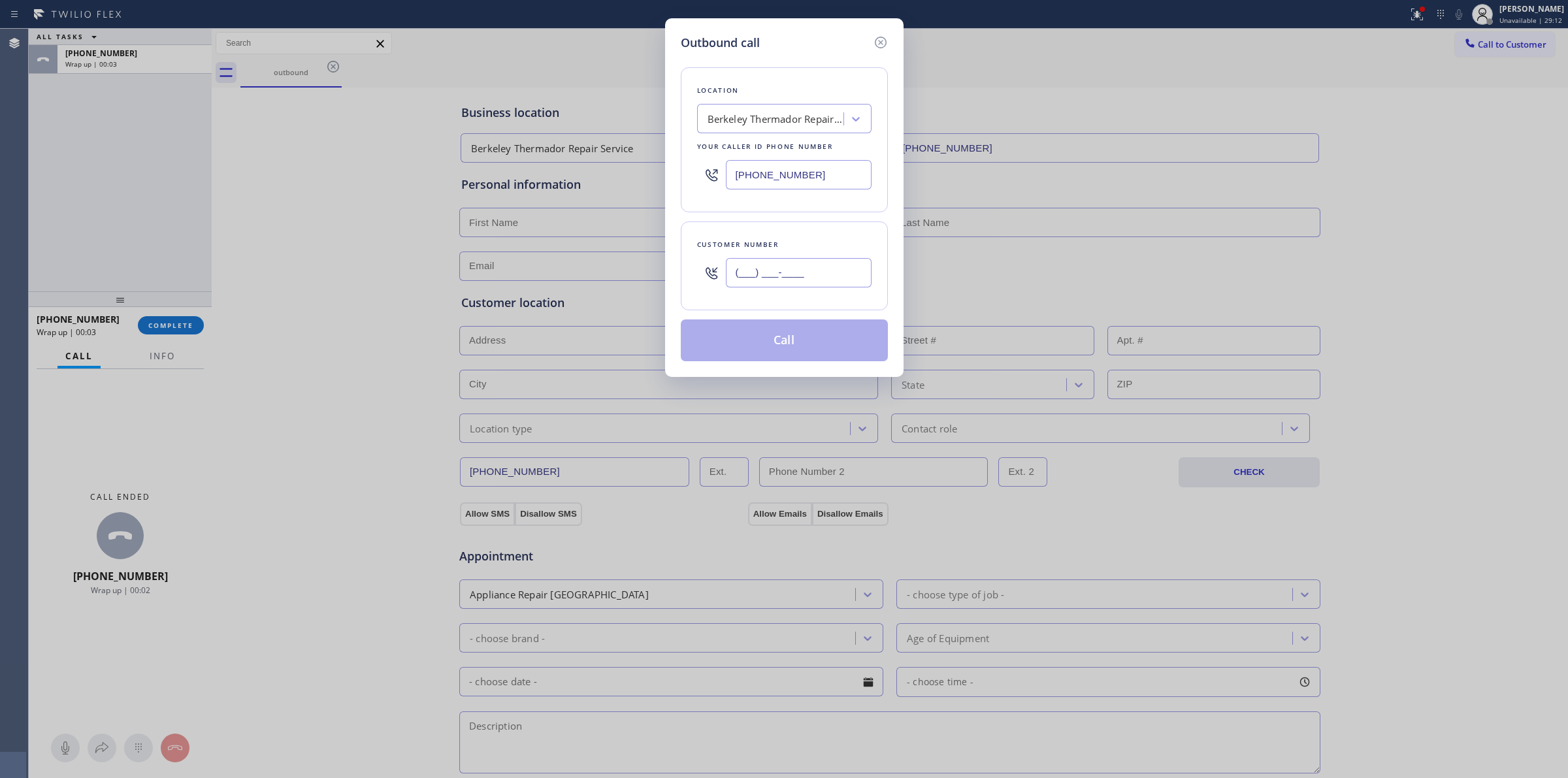
click at [796, 275] on input "(___) ___-____" at bounding box center [799, 273] width 146 height 30
paste input "805) 593-3907"
type input "[PHONE_NUMBER]"
click at [777, 335] on button "Call" at bounding box center [784, 340] width 207 height 42
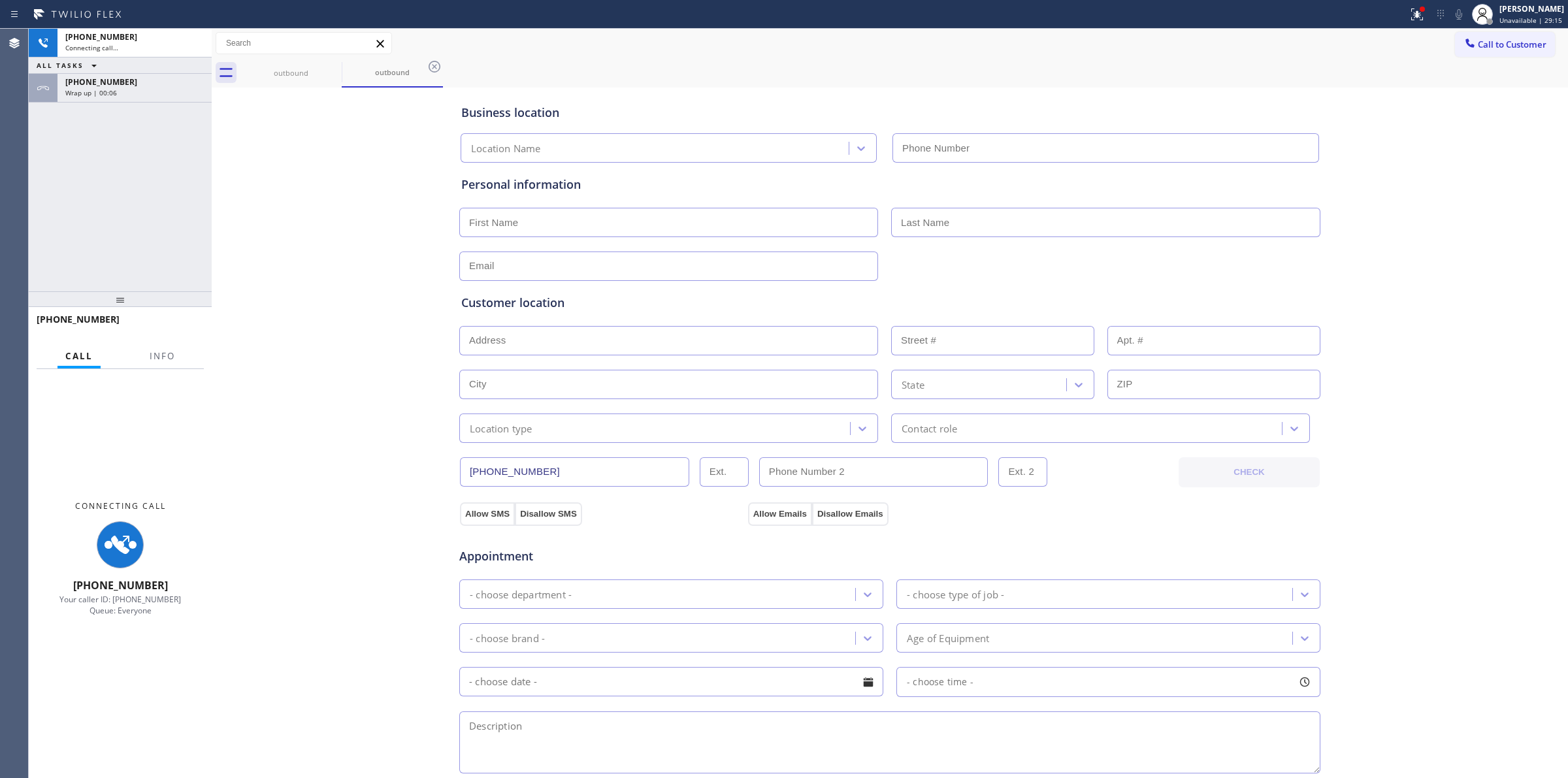
type input "[PHONE_NUMBER]"
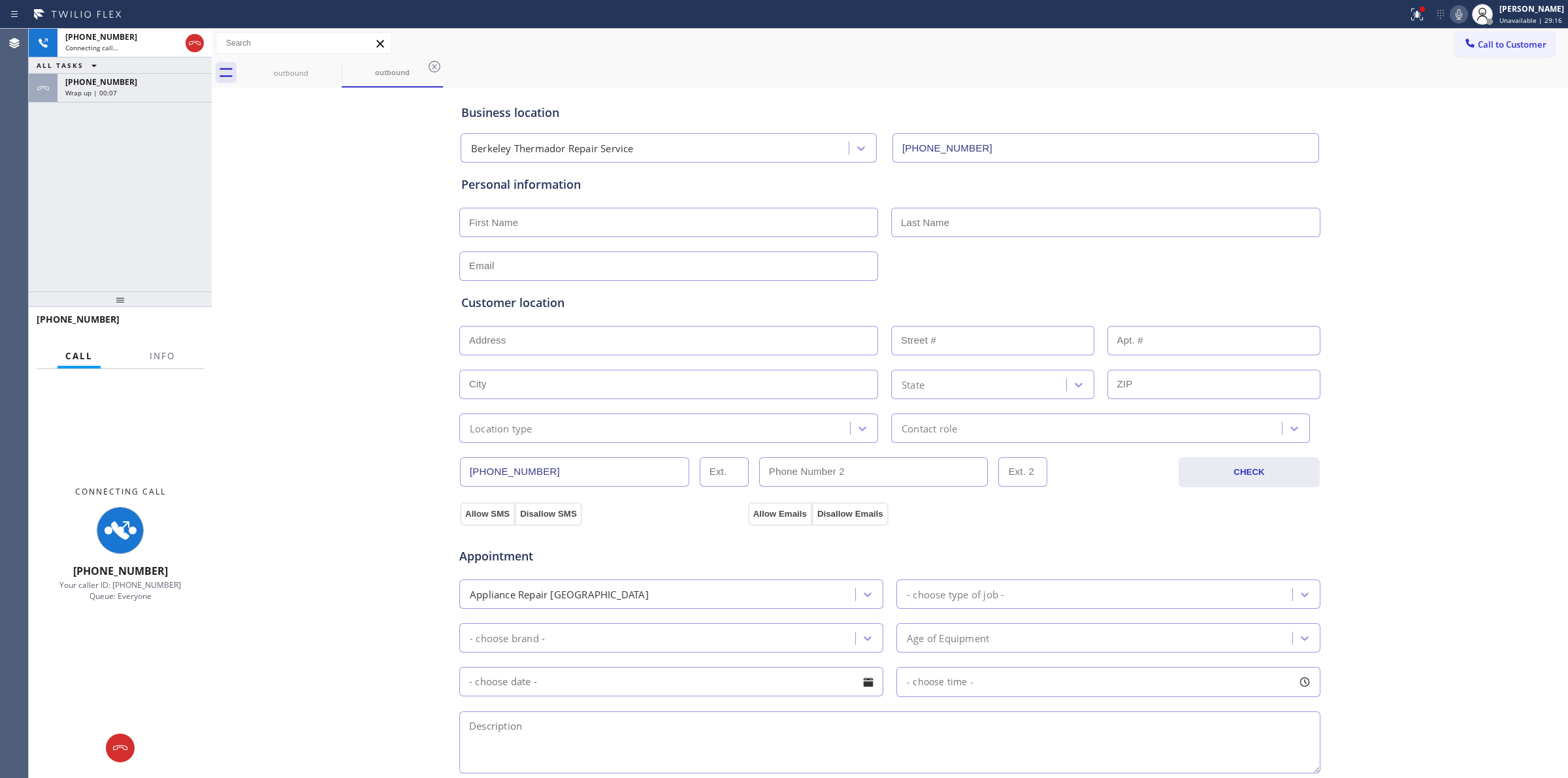
click at [1465, 118] on div "Business location [GEOGRAPHIC_DATA] Thermador Repair Service [PHONE_NUMBER] Per…" at bounding box center [890, 537] width 1350 height 893
click at [1466, 13] on icon at bounding box center [1458, 14] width 16 height 16
click at [152, 77] on div "[PHONE_NUMBER]" at bounding box center [135, 82] width 139 height 11
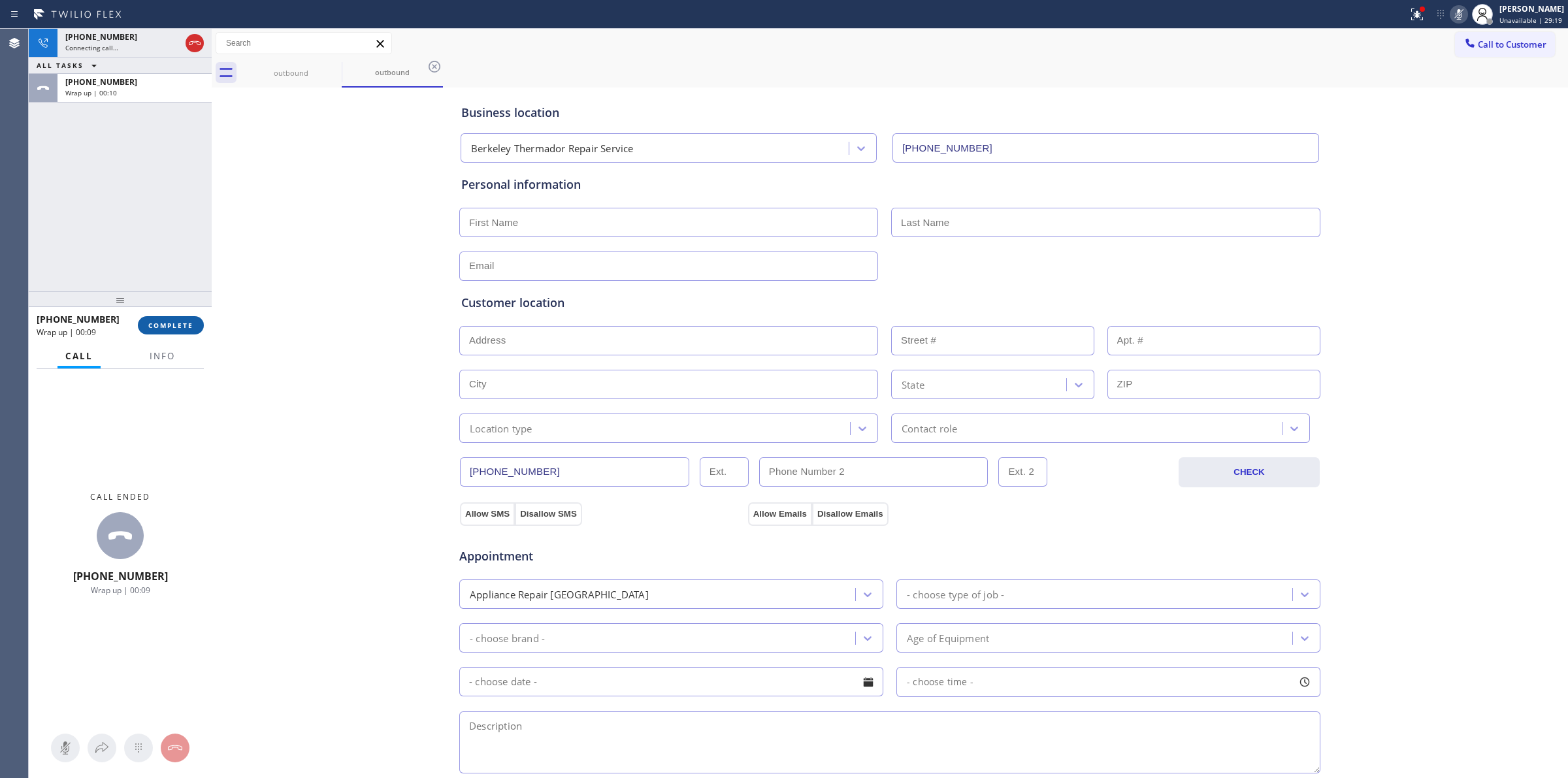
click at [171, 327] on span "COMPLETE" at bounding box center [170, 325] width 45 height 9
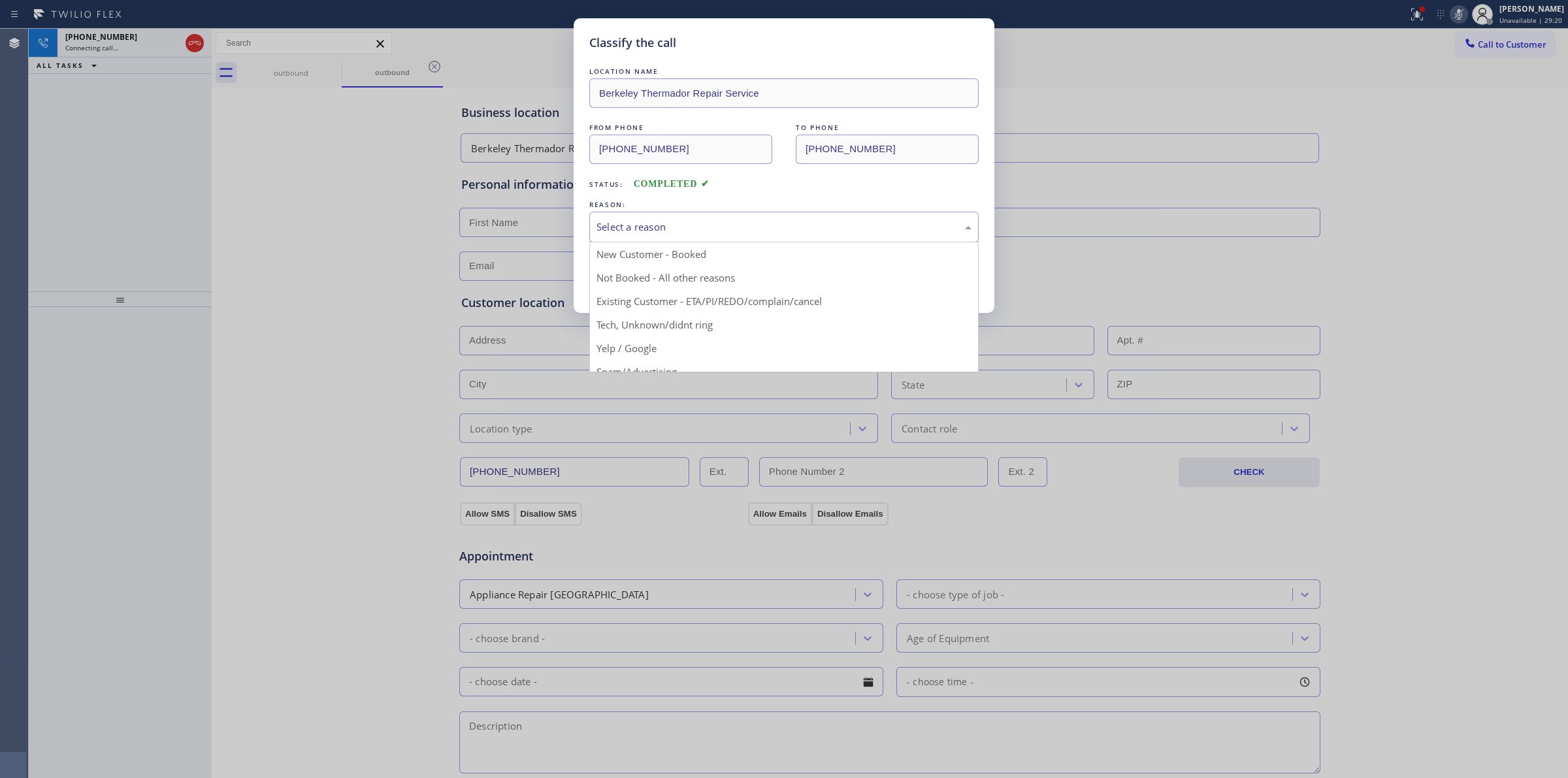
click at [849, 226] on div "Select a reason" at bounding box center [784, 227] width 375 height 15
click at [670, 231] on div "Yelp / Google" at bounding box center [784, 227] width 375 height 15
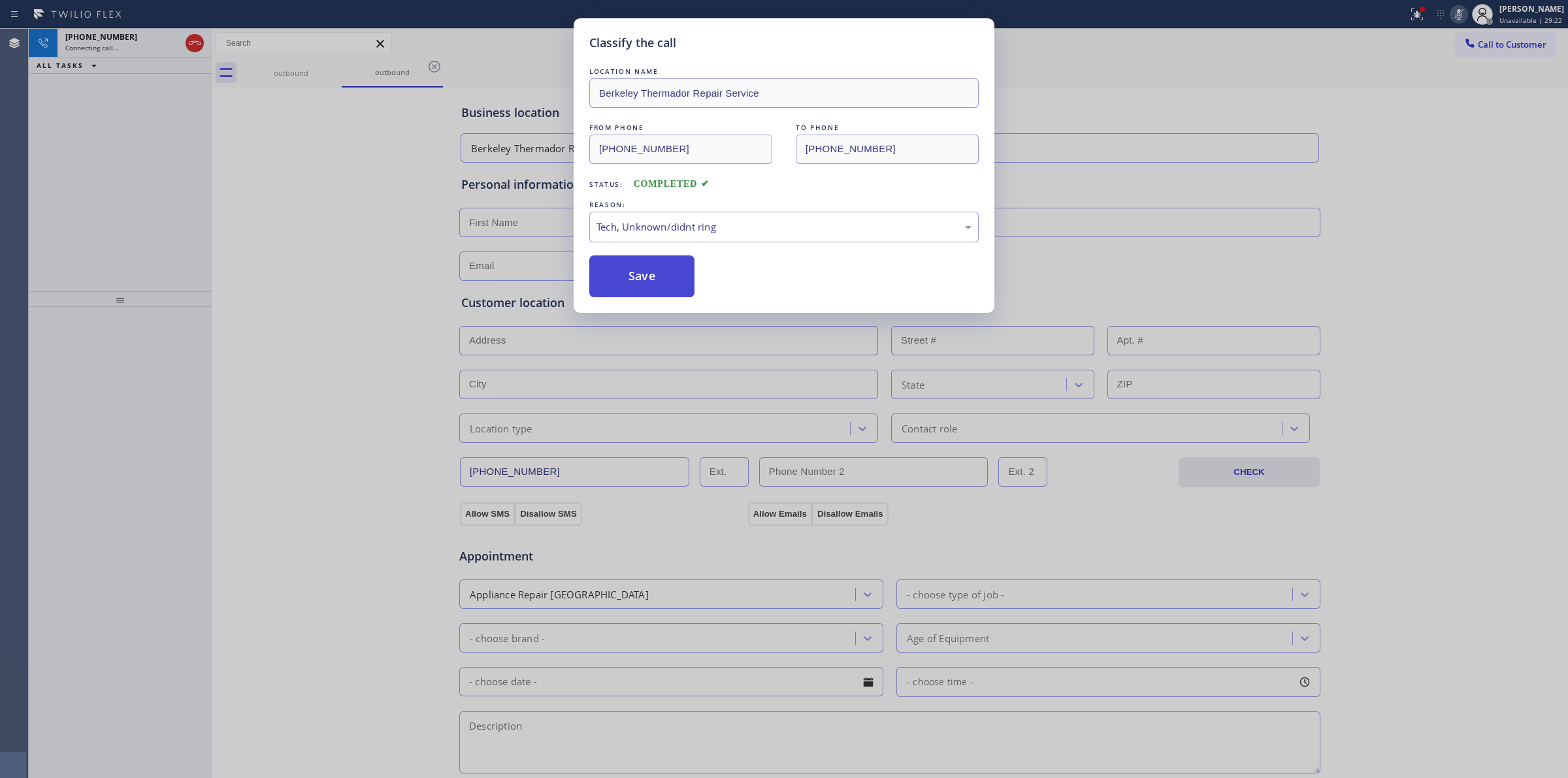
click at [635, 287] on button "Save" at bounding box center [642, 275] width 105 height 42
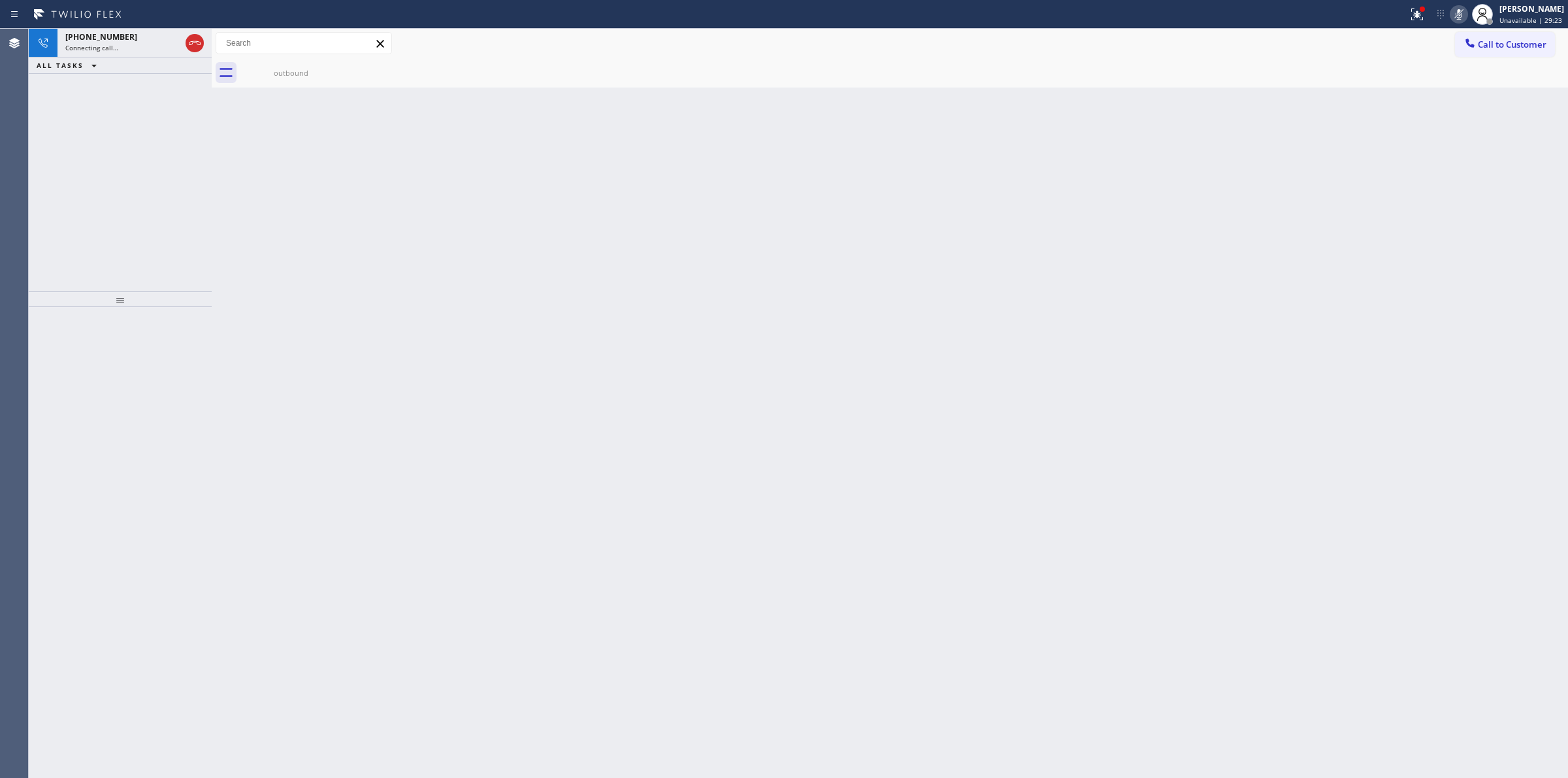
click at [1388, 125] on div "Back to Dashboard Change Sender ID Customers Technicians Select a contact Outbo…" at bounding box center [890, 403] width 1356 height 749
click at [1466, 10] on icon at bounding box center [1458, 14] width 16 height 16
click at [1466, 13] on icon at bounding box center [1458, 14] width 16 height 16
click at [141, 46] on div "Connecting call…" at bounding box center [123, 48] width 115 height 9
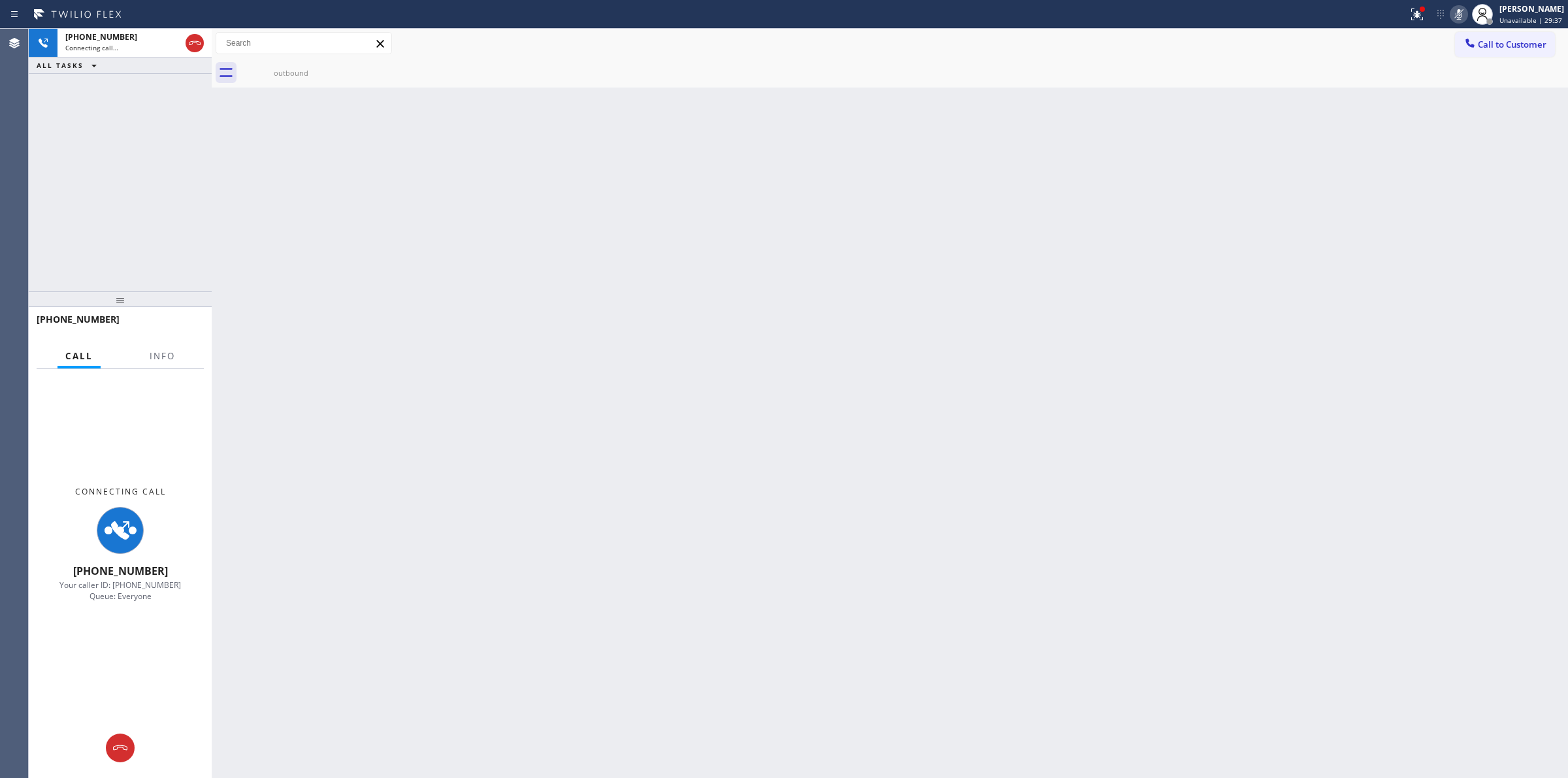
click at [1053, 317] on div "Back to Dashboard Change Sender ID Customers Technicians Select a contact Outbo…" at bounding box center [890, 403] width 1356 height 749
click at [189, 45] on icon at bounding box center [194, 43] width 16 height 16
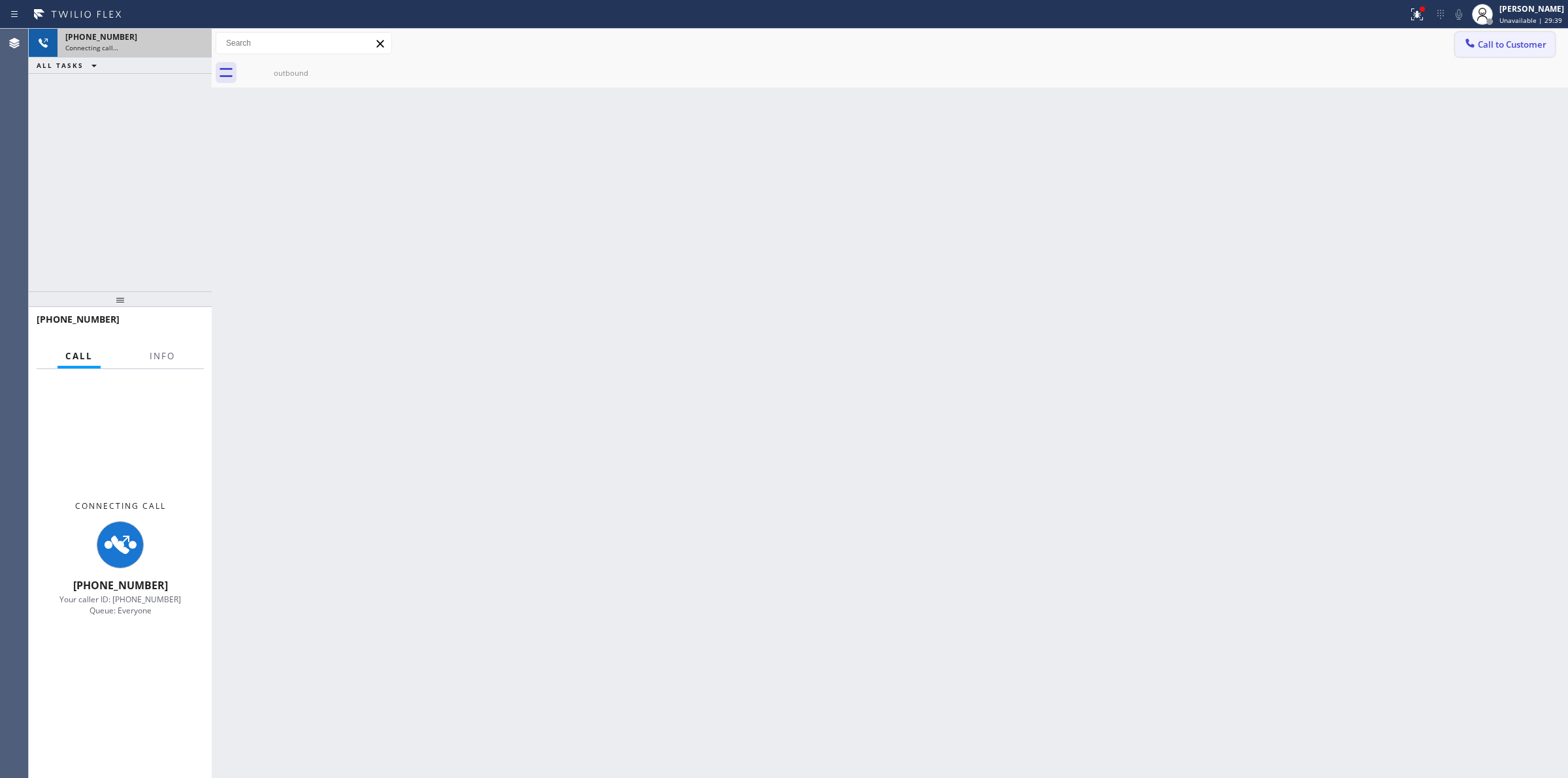
click at [1514, 43] on span "Call to Customer" at bounding box center [1512, 44] width 68 height 12
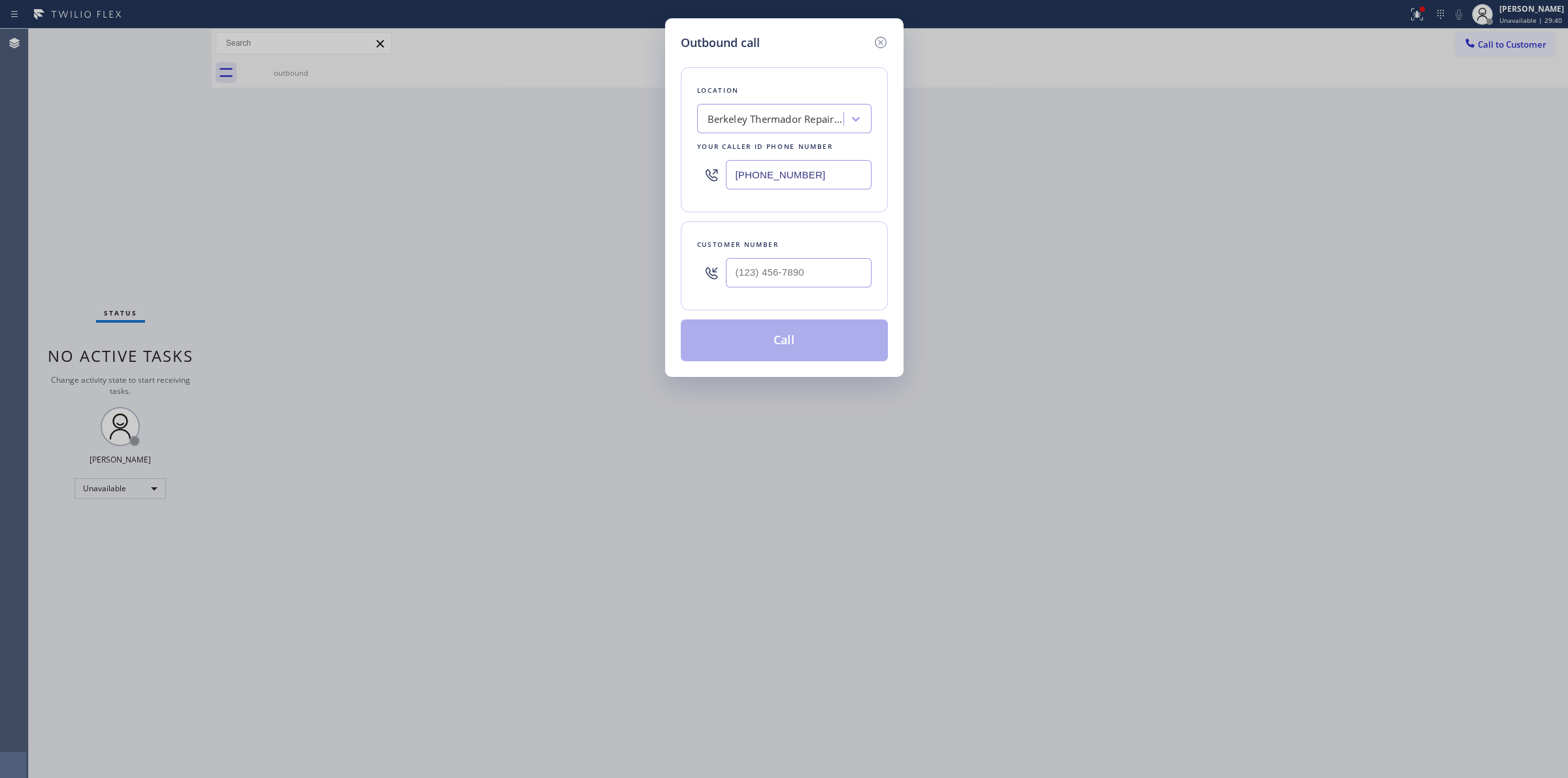
click at [723, 302] on div "Customer number" at bounding box center [784, 266] width 207 height 89
paste input "646) 889-9033"
click at [751, 279] on input "(___) ___-____" at bounding box center [799, 273] width 146 height 30
type input "[PHONE_NUMBER]"
click at [768, 126] on div "Berkeley Thermador Repair Service" at bounding box center [776, 119] width 137 height 15
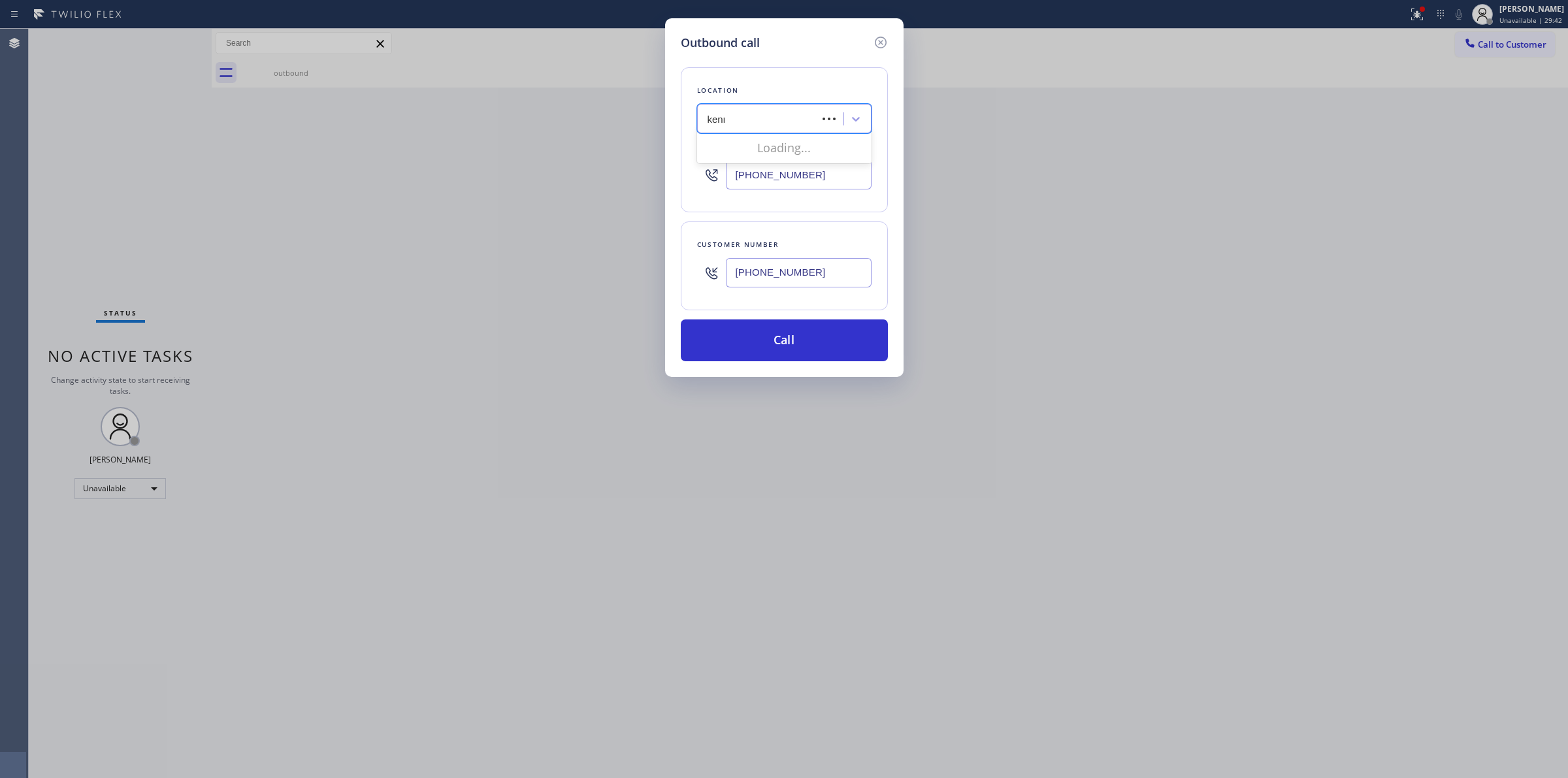
type input "kenmore"
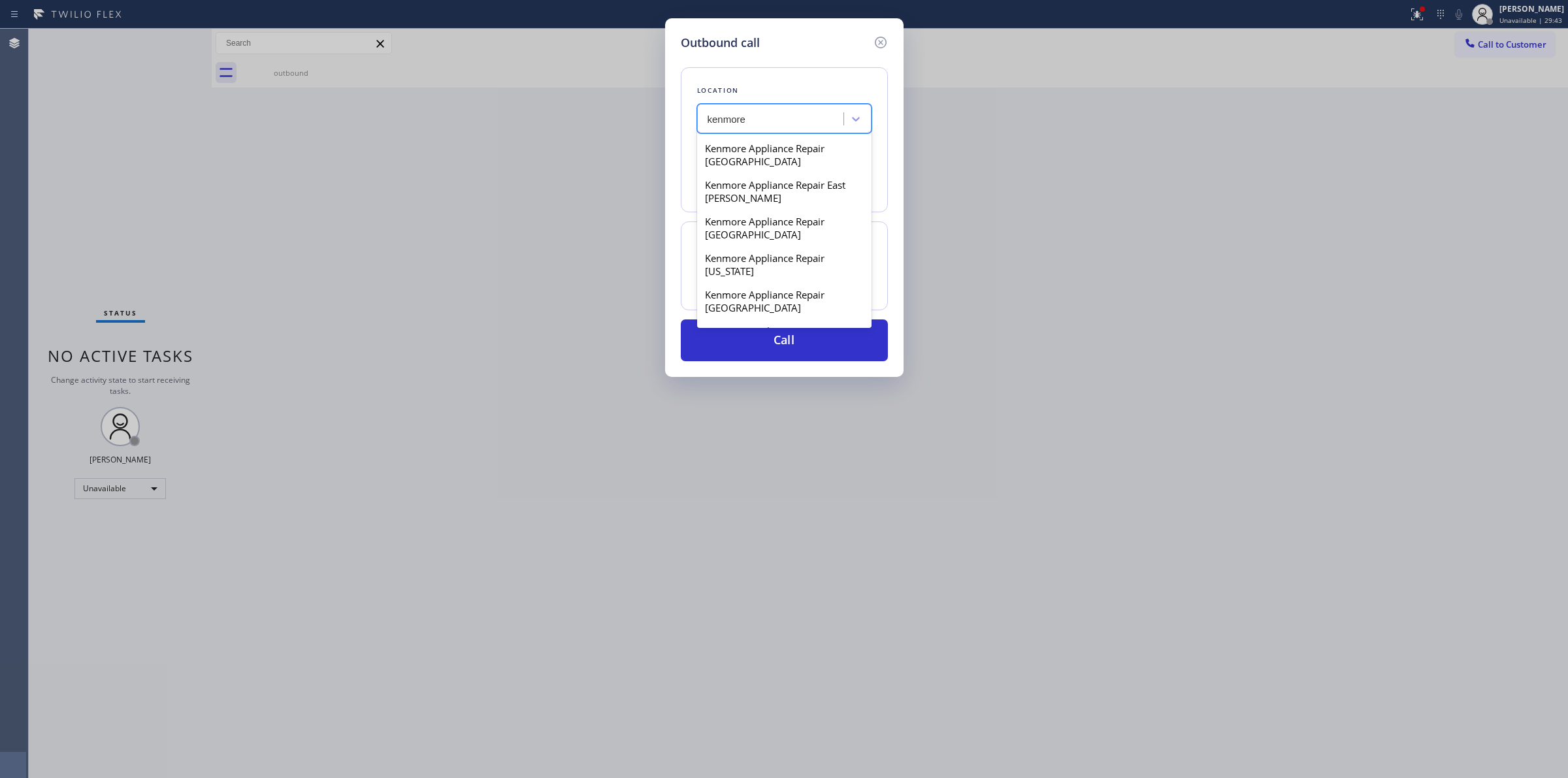
scroll to position [327, 0]
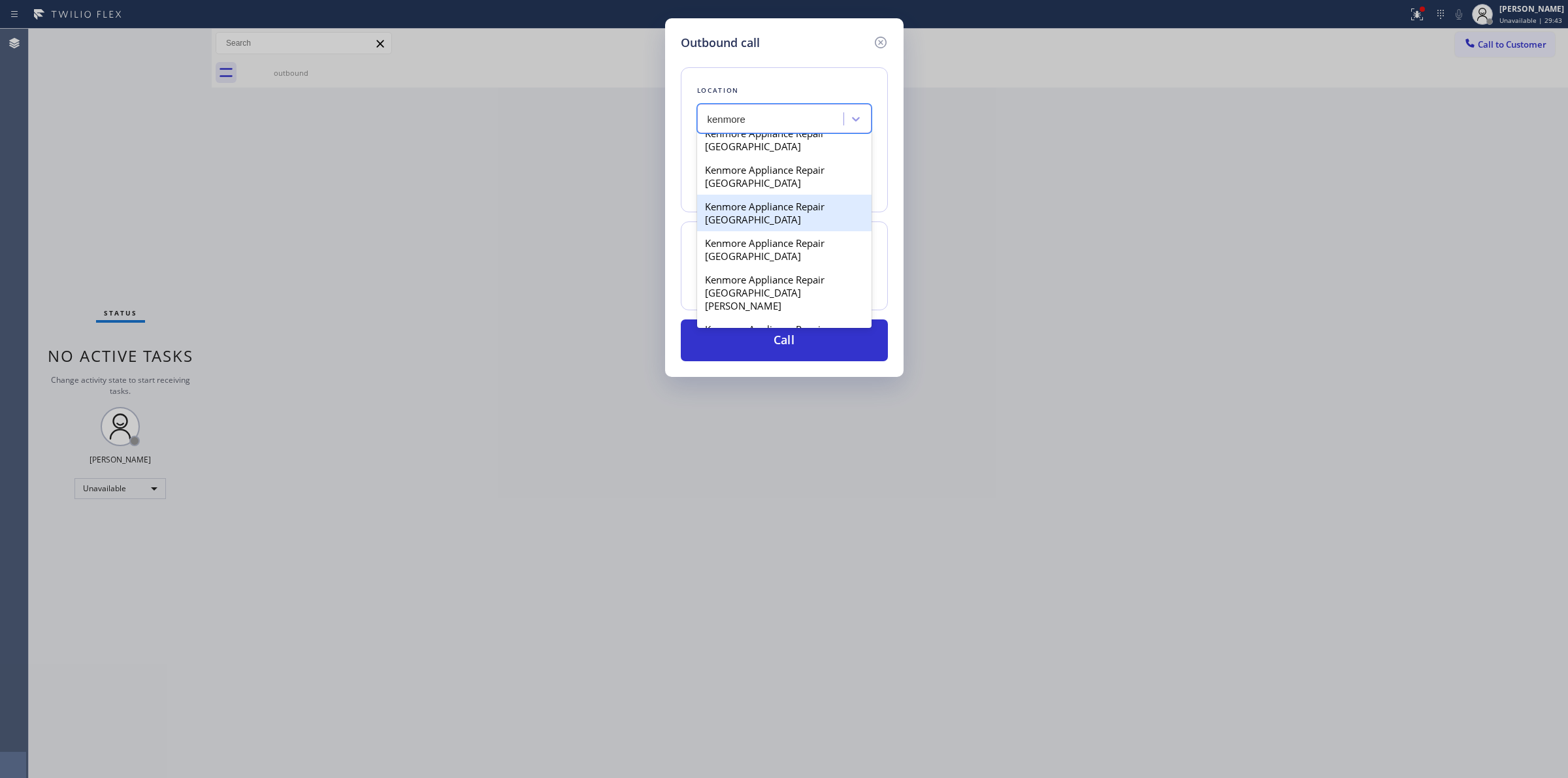
click at [739, 231] on div "Kenmore Appliance Repair [GEOGRAPHIC_DATA]" at bounding box center [784, 213] width 175 height 37
type input "[PHONE_NUMBER]"
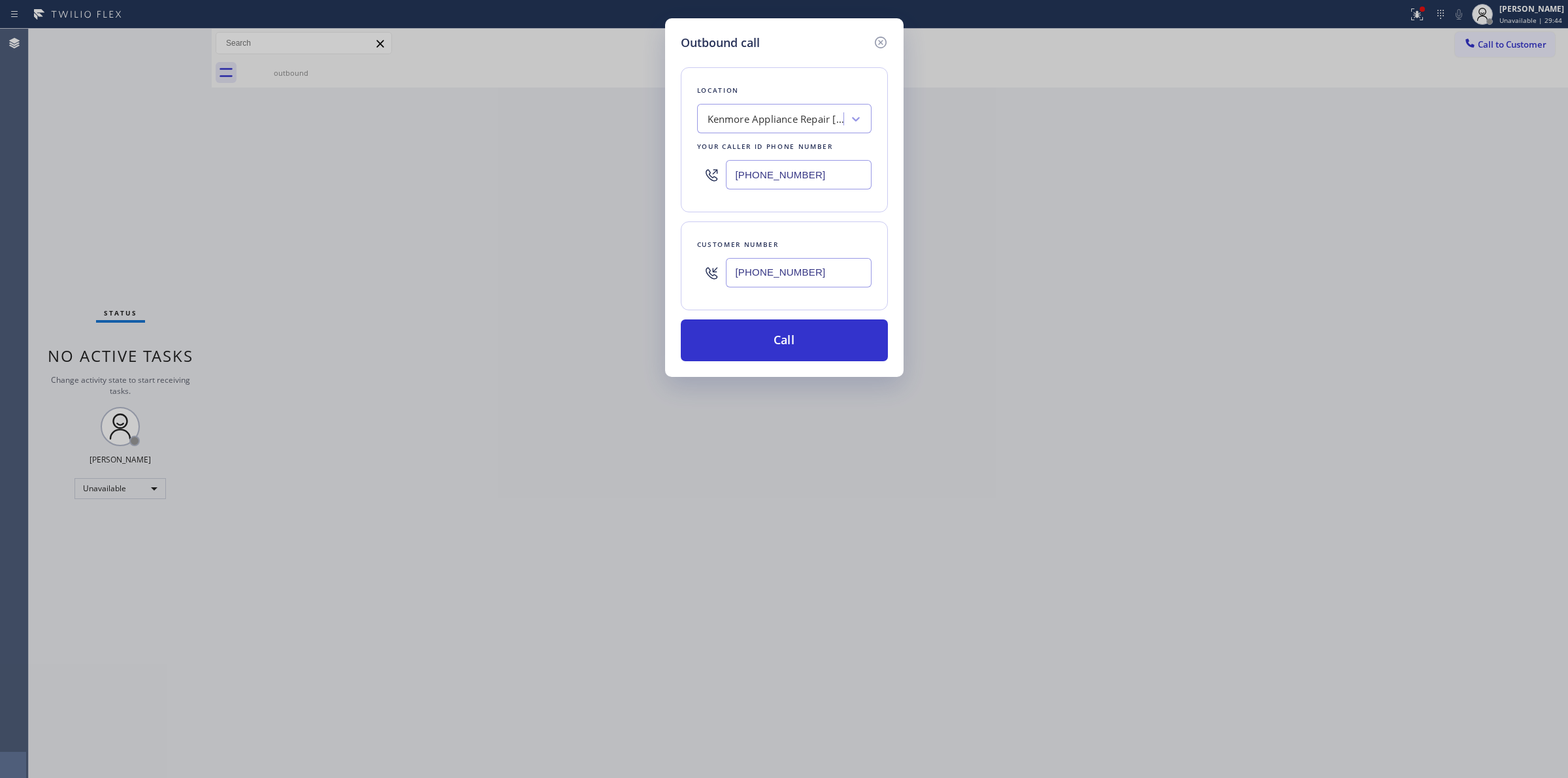
click at [752, 264] on input "[PHONE_NUMBER]" at bounding box center [799, 273] width 146 height 30
click at [764, 335] on button "Call" at bounding box center [784, 340] width 207 height 42
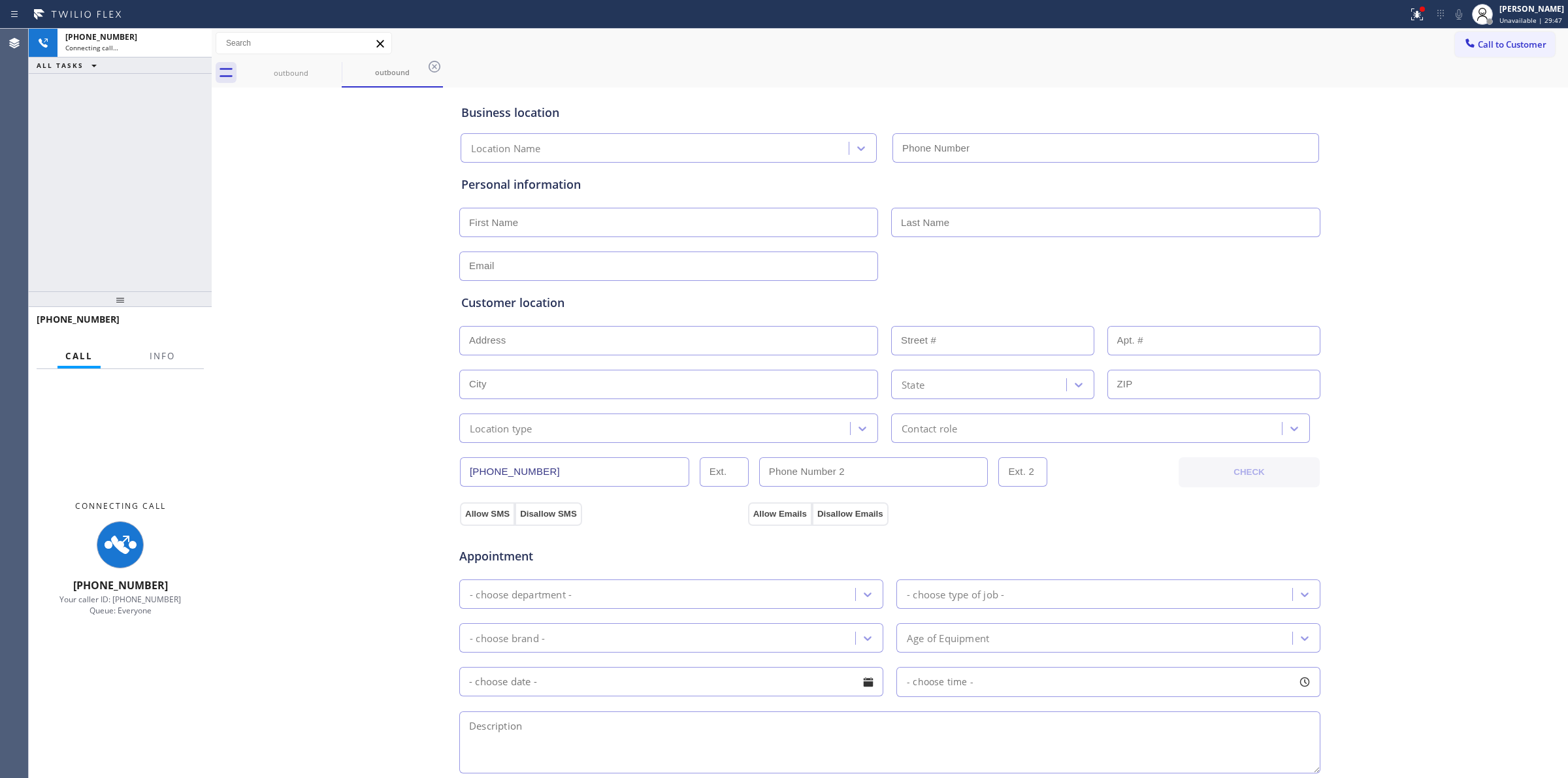
click at [1063, 61] on div "outbound outbound" at bounding box center [904, 73] width 1328 height 30
click at [311, 57] on div "Call to Customer Outbound call Location [GEOGRAPHIC_DATA] Appliance Repair [GEO…" at bounding box center [890, 43] width 1356 height 30
type input "[PHONE_NUMBER]"
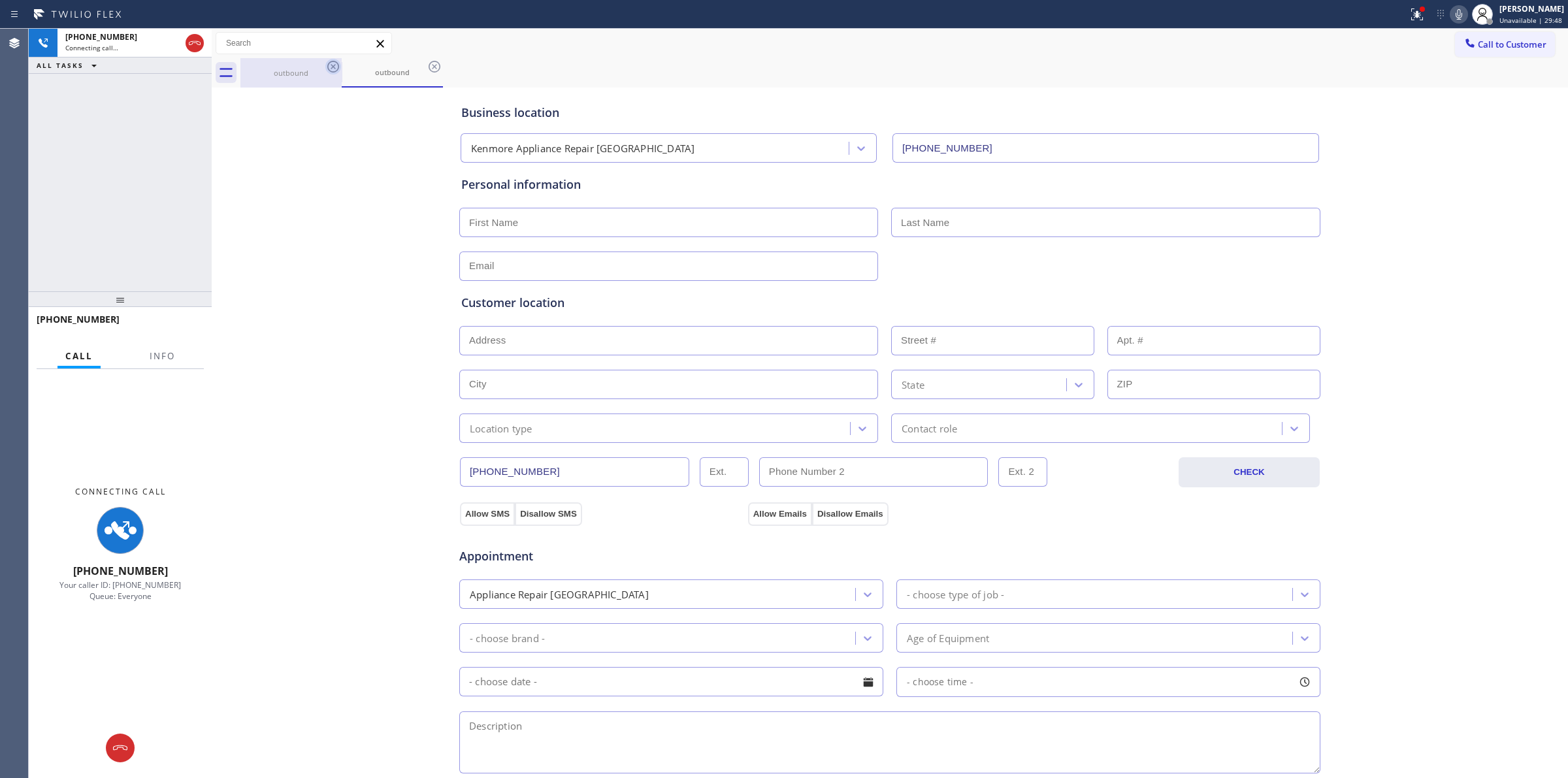
click at [332, 67] on icon at bounding box center [333, 67] width 16 height 16
click at [332, 67] on icon at bounding box center [333, 67] width 12 height 12
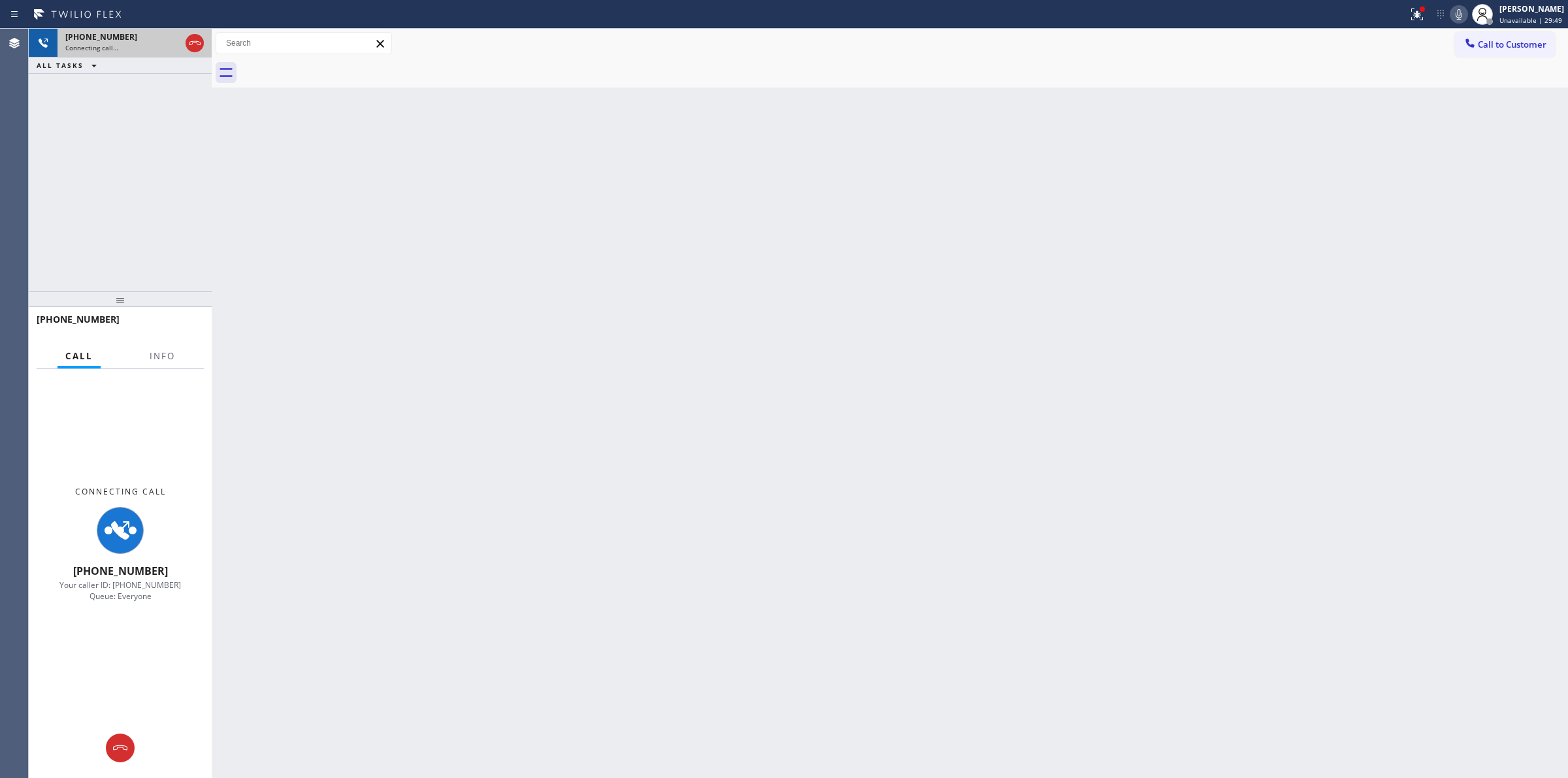
click at [102, 45] on span "Connecting call…" at bounding box center [91, 48] width 53 height 9
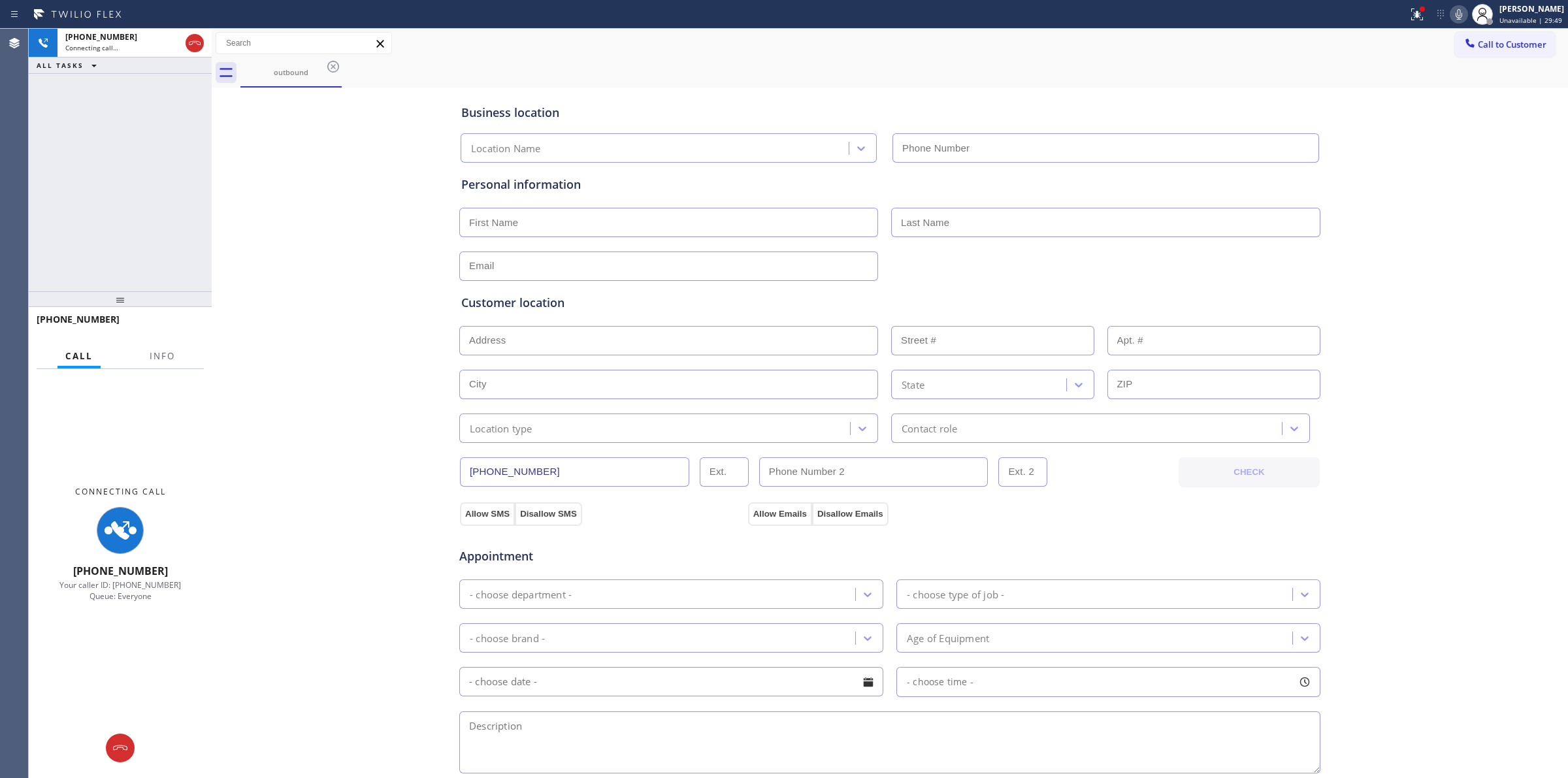
type input "[PHONE_NUMBER]"
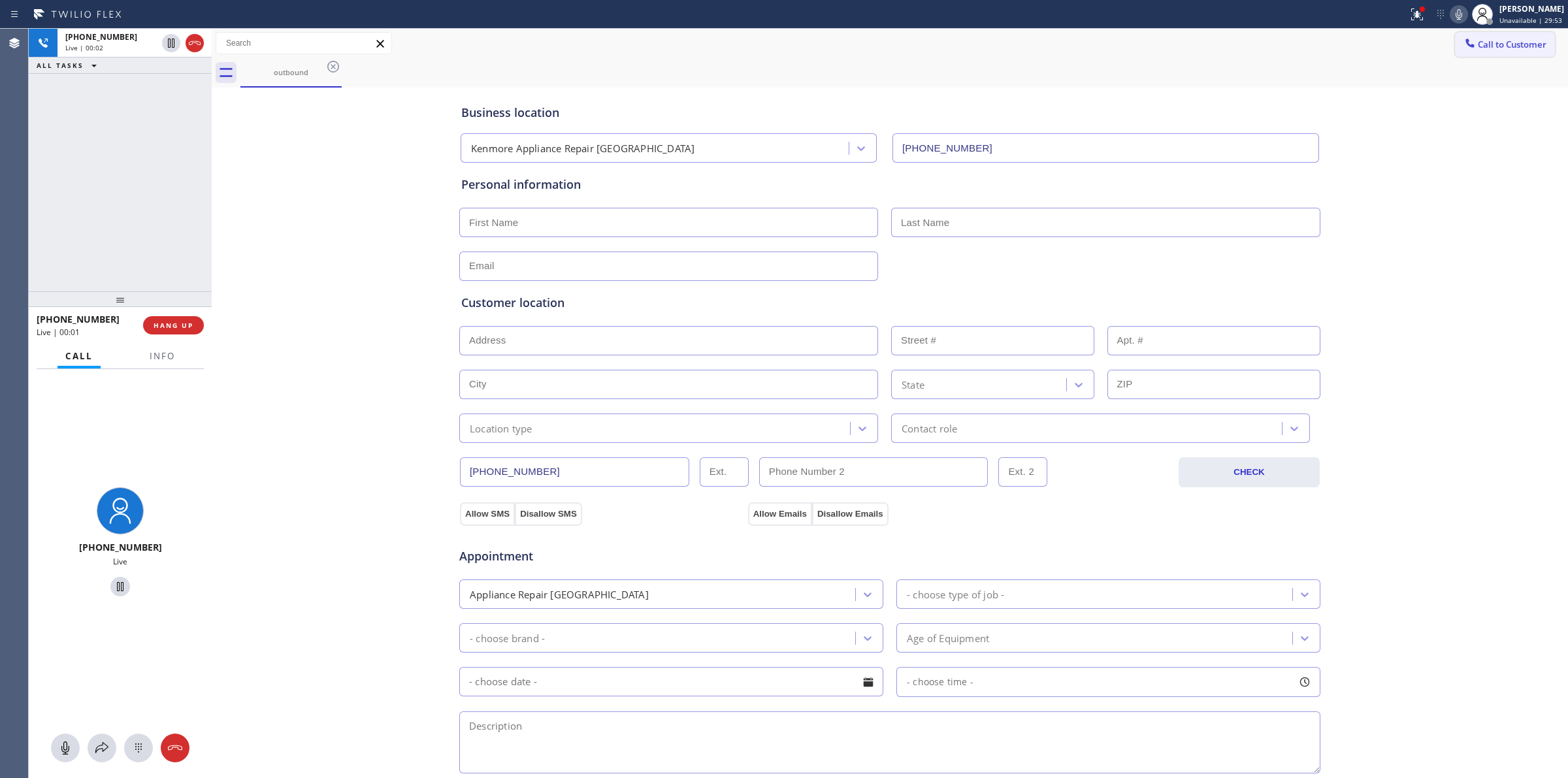
click at [1497, 43] on span "Call to Customer" at bounding box center [1512, 44] width 68 height 12
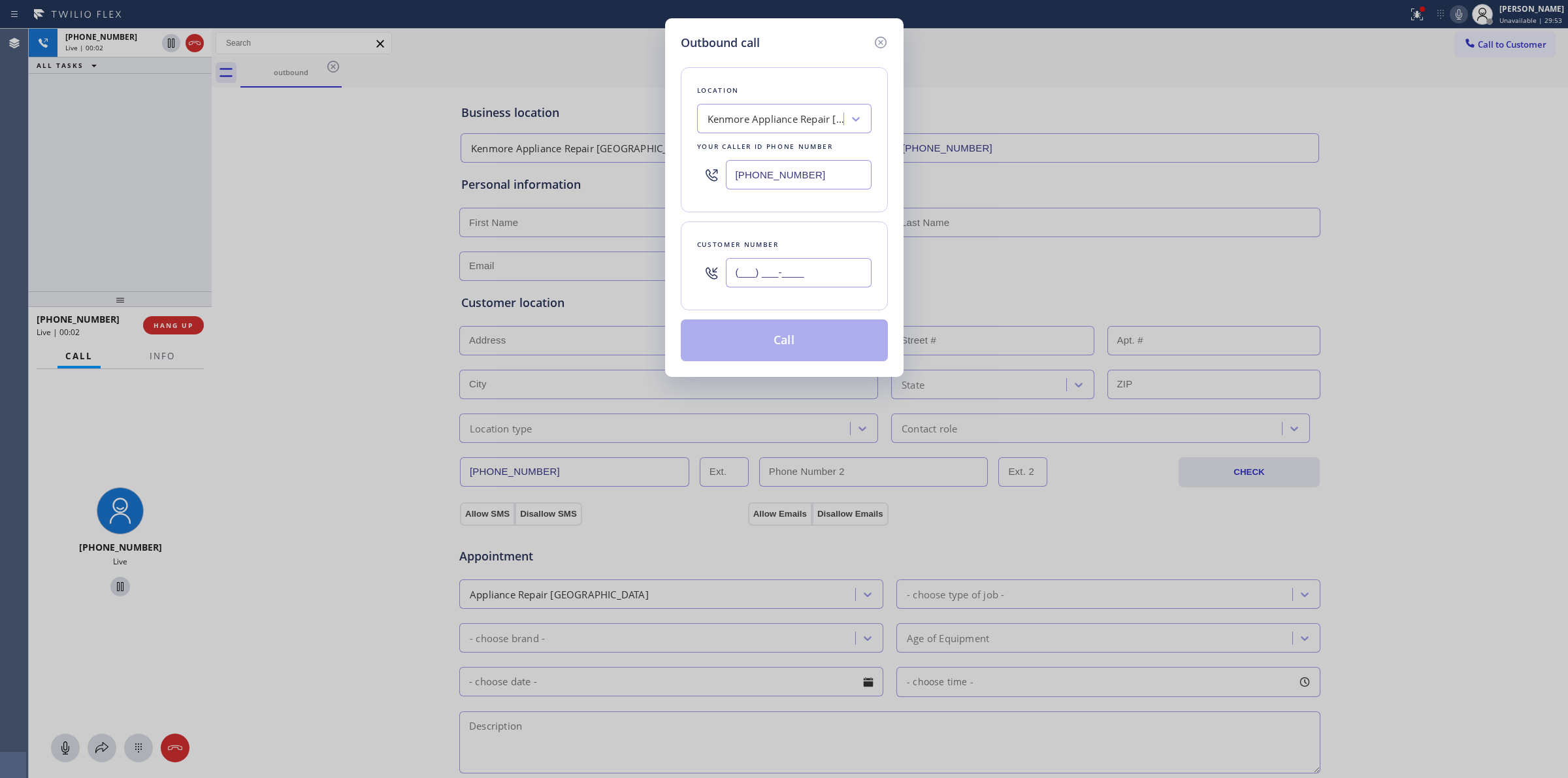
click at [755, 262] on input "(___) ___-____" at bounding box center [799, 273] width 146 height 30
paste input "646) 889-9033"
type input "[PHONE_NUMBER]"
click at [766, 56] on div "Location [GEOGRAPHIC_DATA] Appliance Repair [GEOGRAPHIC_DATA] Your caller id ph…" at bounding box center [784, 206] width 207 height 310
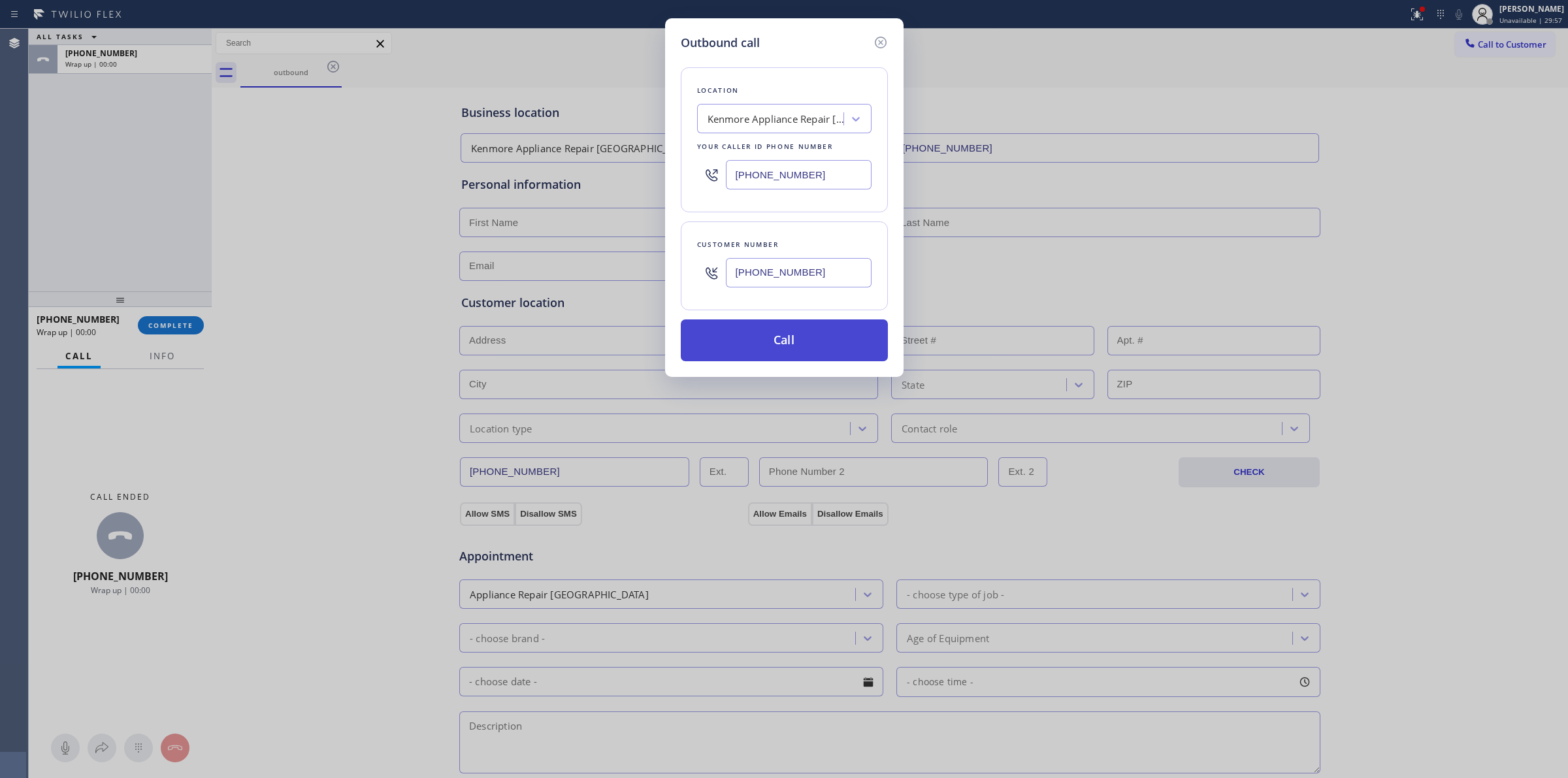
click at [772, 332] on button "Call" at bounding box center [784, 340] width 207 height 42
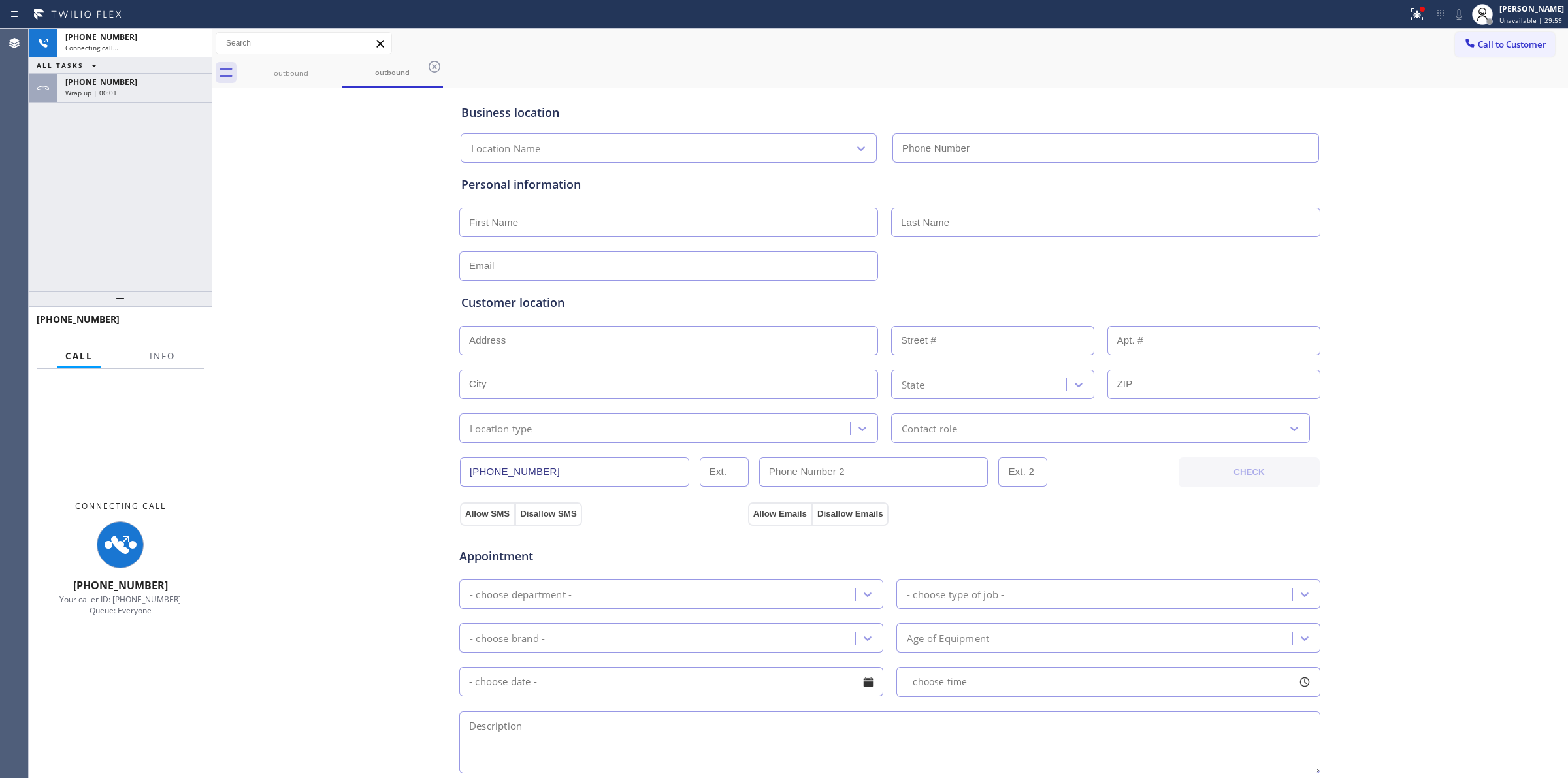
type input "[PHONE_NUMBER]"
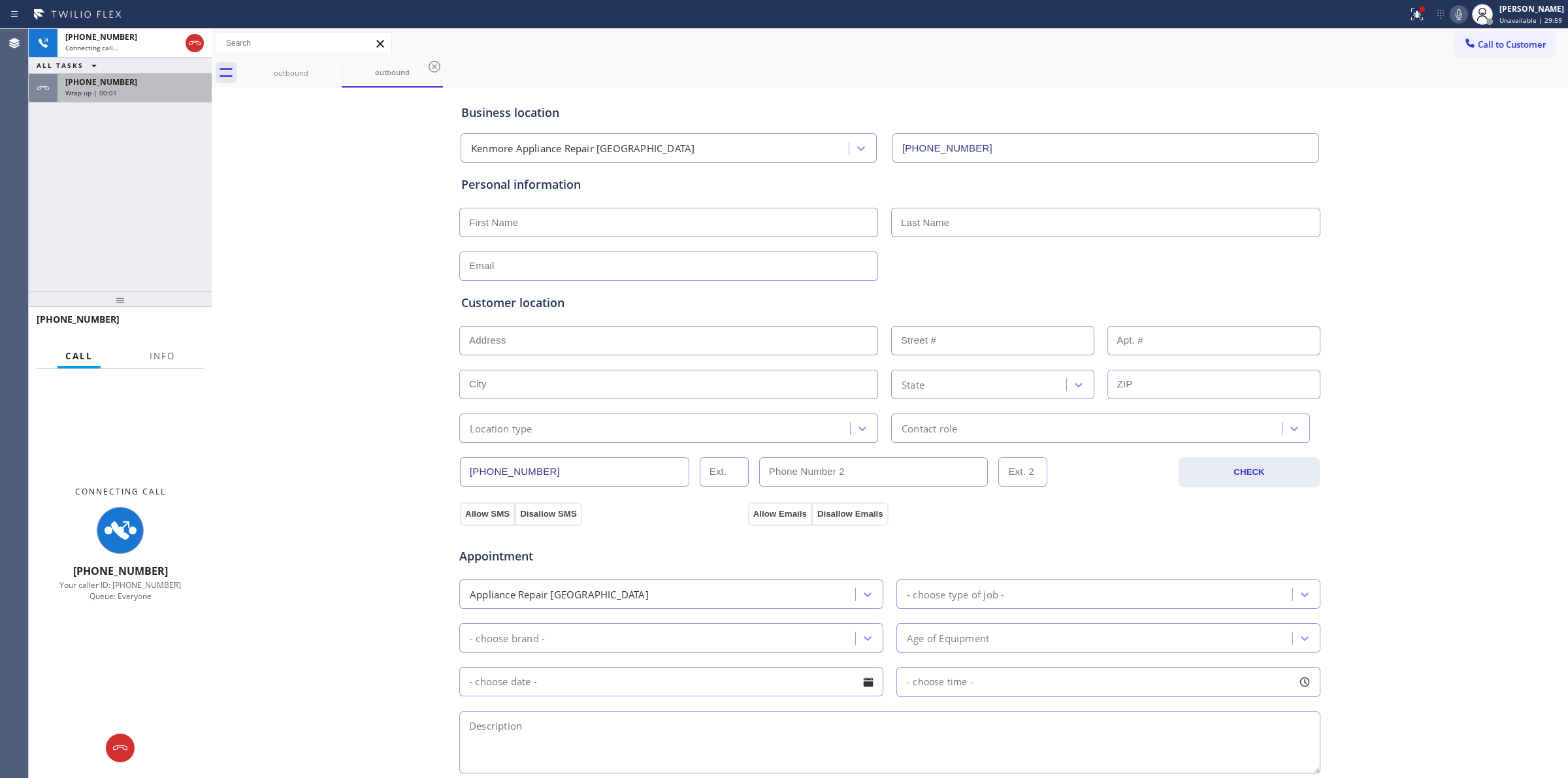
click at [131, 88] on div "Wrap up | 00:01" at bounding box center [135, 92] width 139 height 9
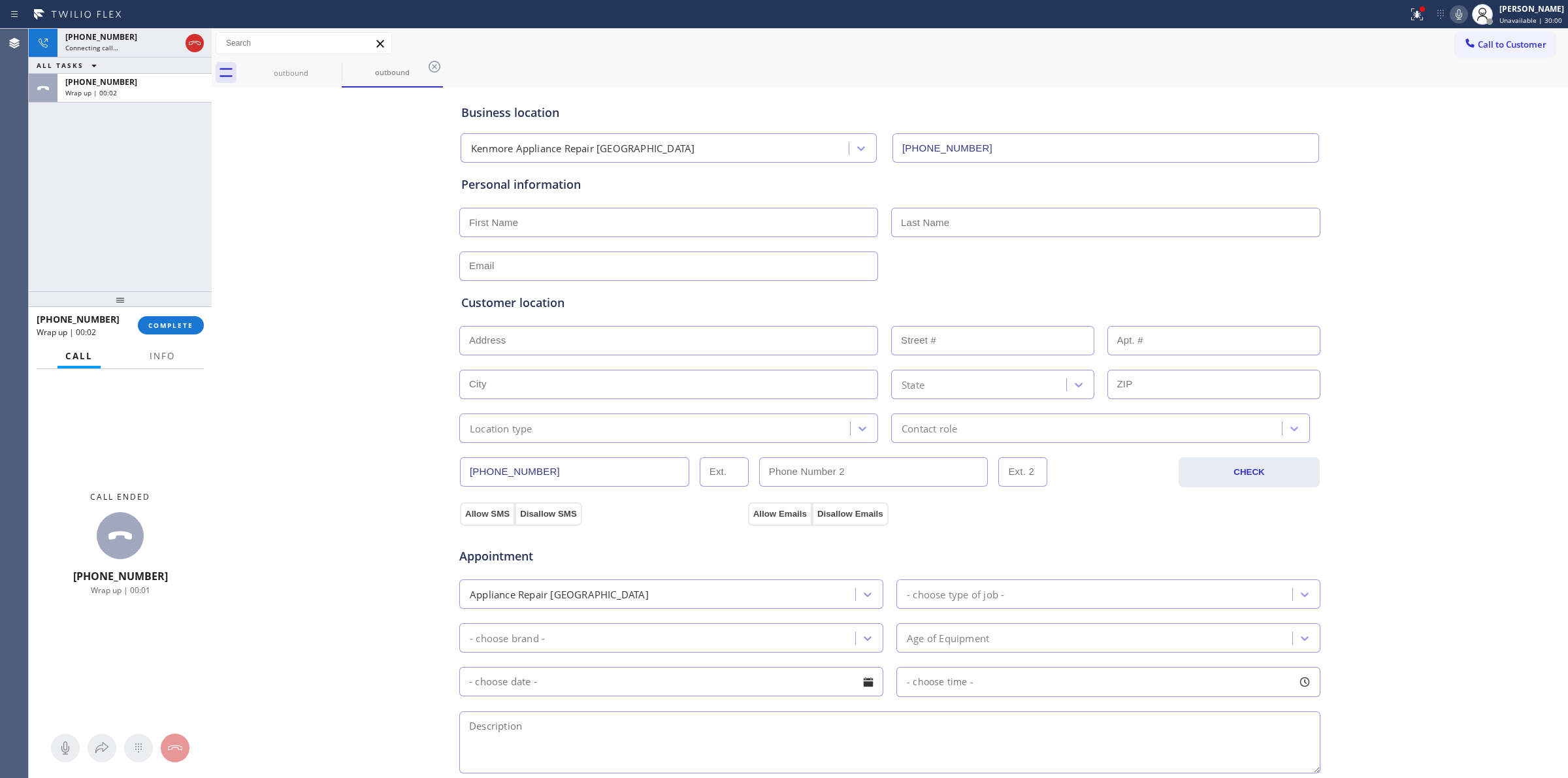
click at [164, 340] on div "[PHONE_NUMBER] Wrap up | 00:02 COMPLETE" at bounding box center [120, 325] width 167 height 34
click at [168, 328] on span "COMPLETE" at bounding box center [170, 325] width 45 height 9
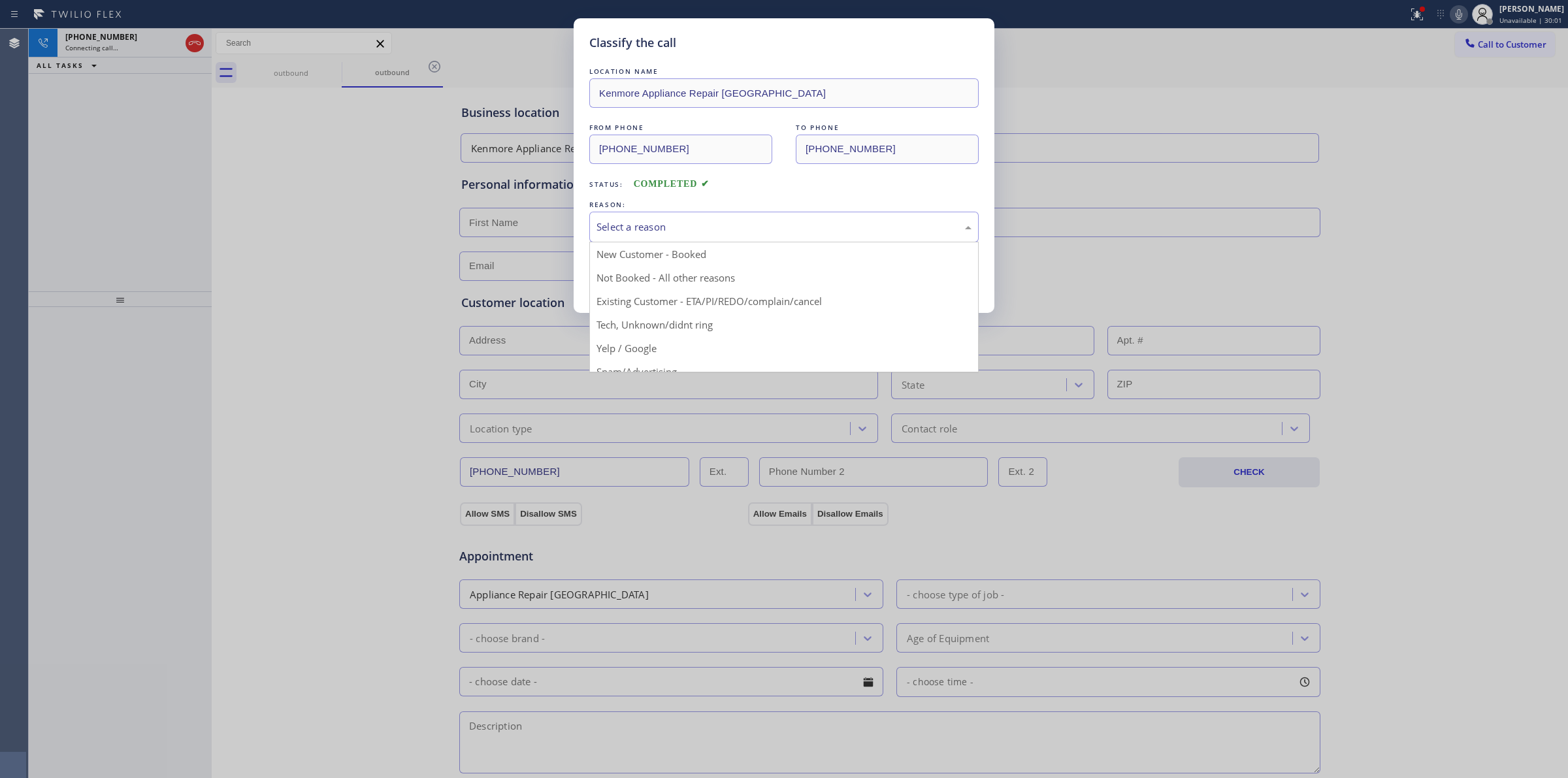
click at [771, 238] on div "Select a reason" at bounding box center [784, 226] width 389 height 30
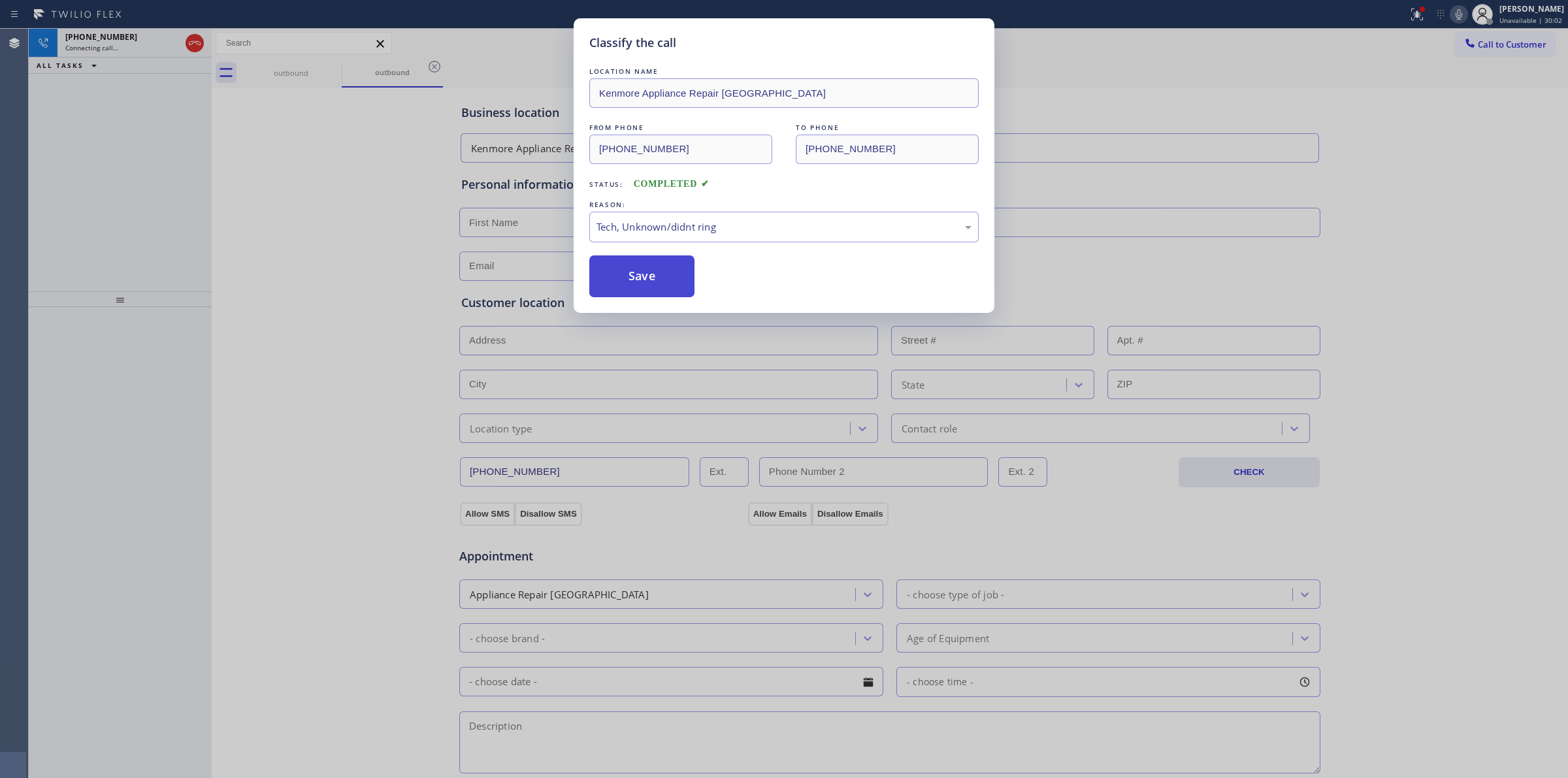
click at [675, 291] on button "Save" at bounding box center [642, 275] width 105 height 42
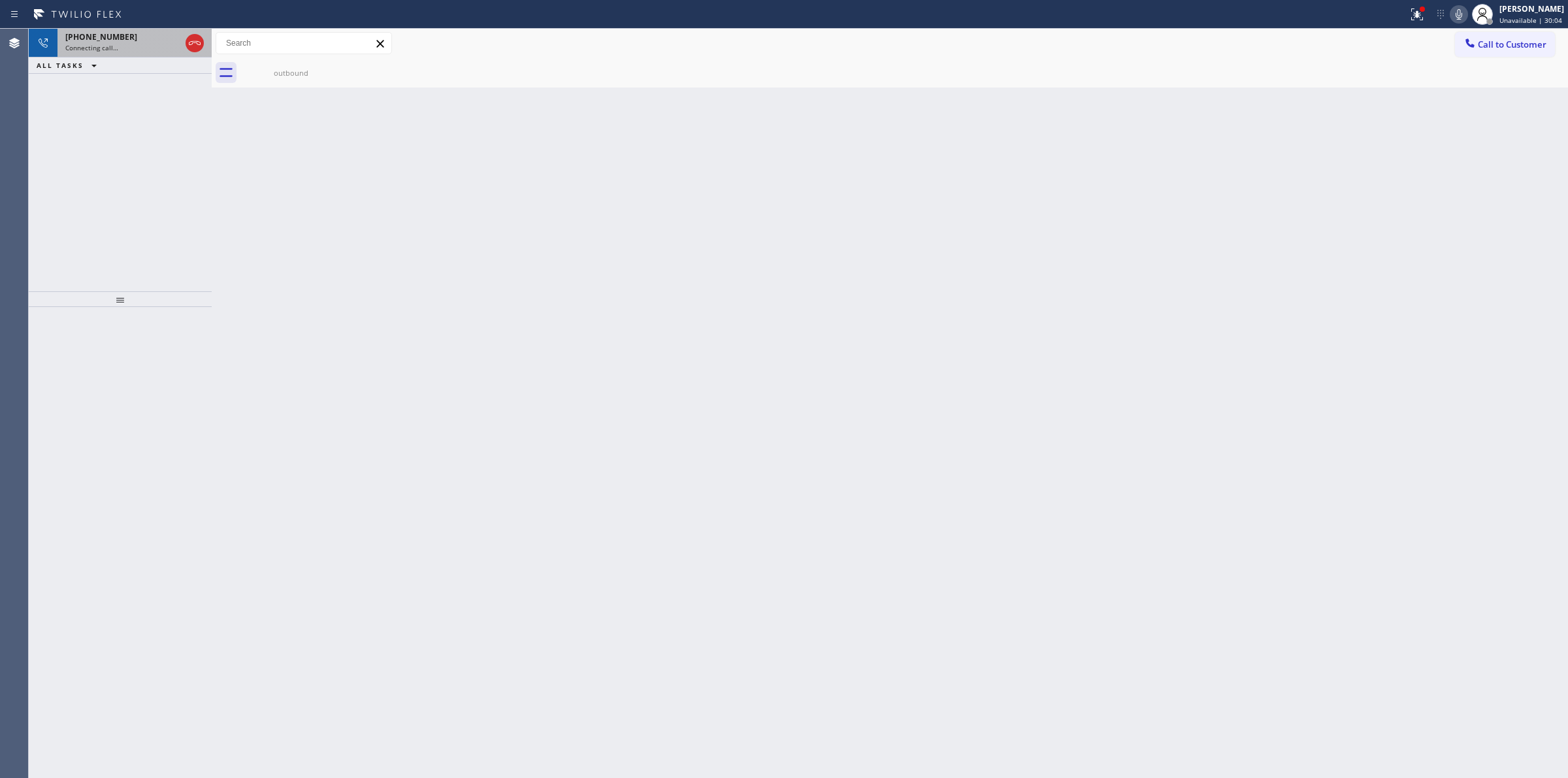
click at [162, 50] on div "Connecting call…" at bounding box center [123, 48] width 115 height 9
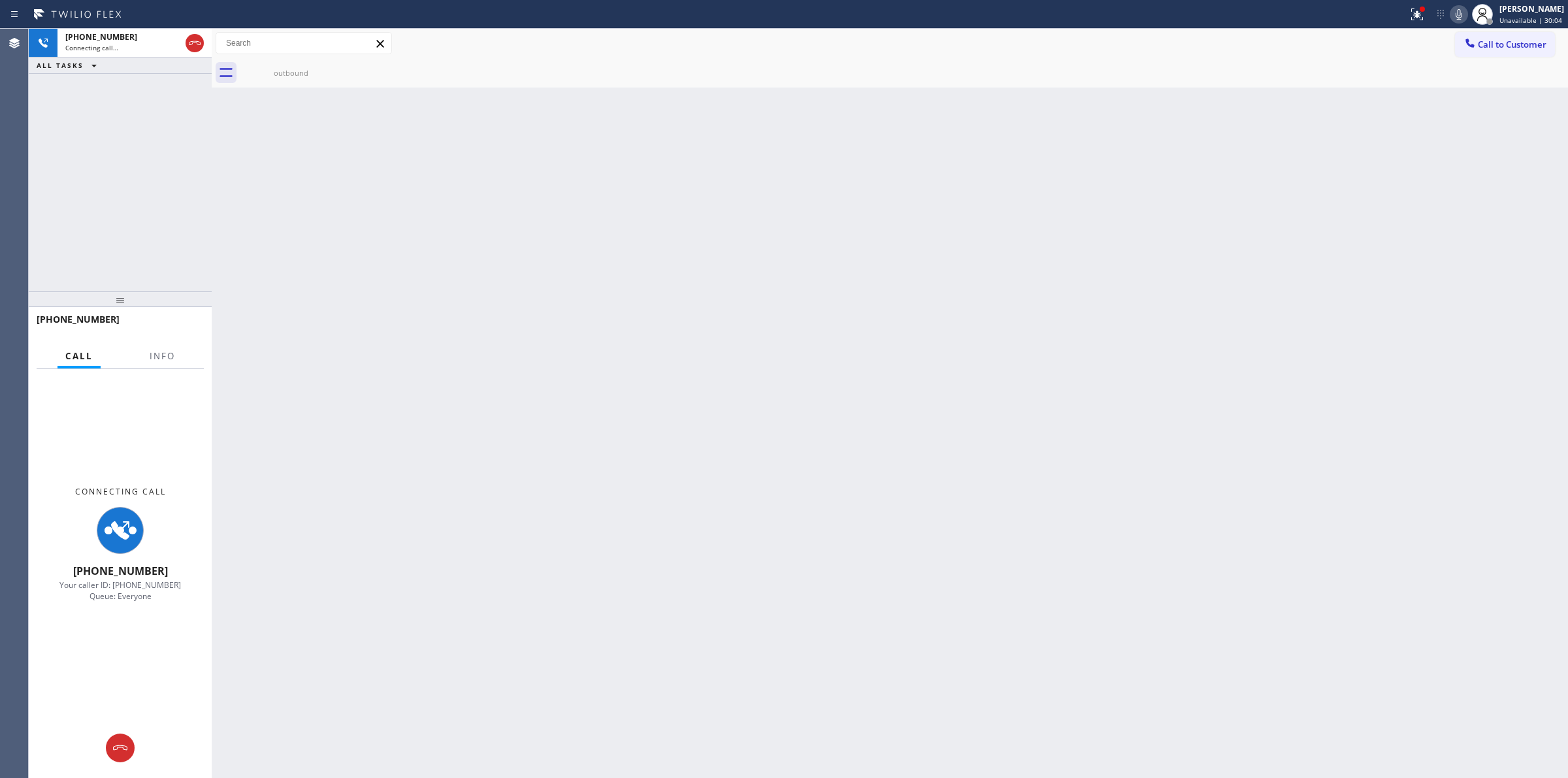
drag, startPoint x: 249, startPoint y: 79, endPoint x: 343, endPoint y: 70, distance: 94.4
click at [253, 79] on div "outbound" at bounding box center [291, 73] width 99 height 30
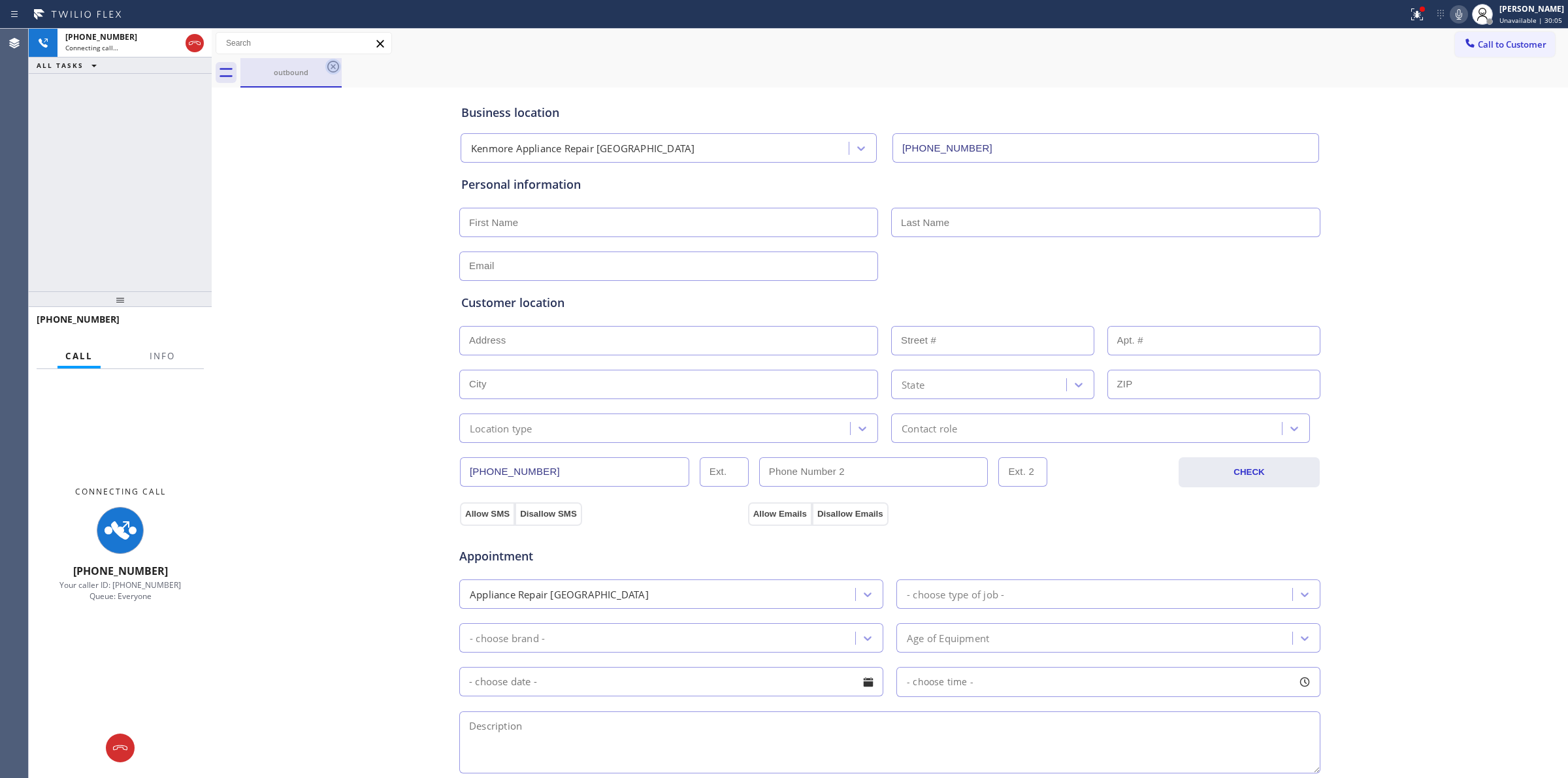
click at [331, 64] on icon at bounding box center [333, 67] width 16 height 16
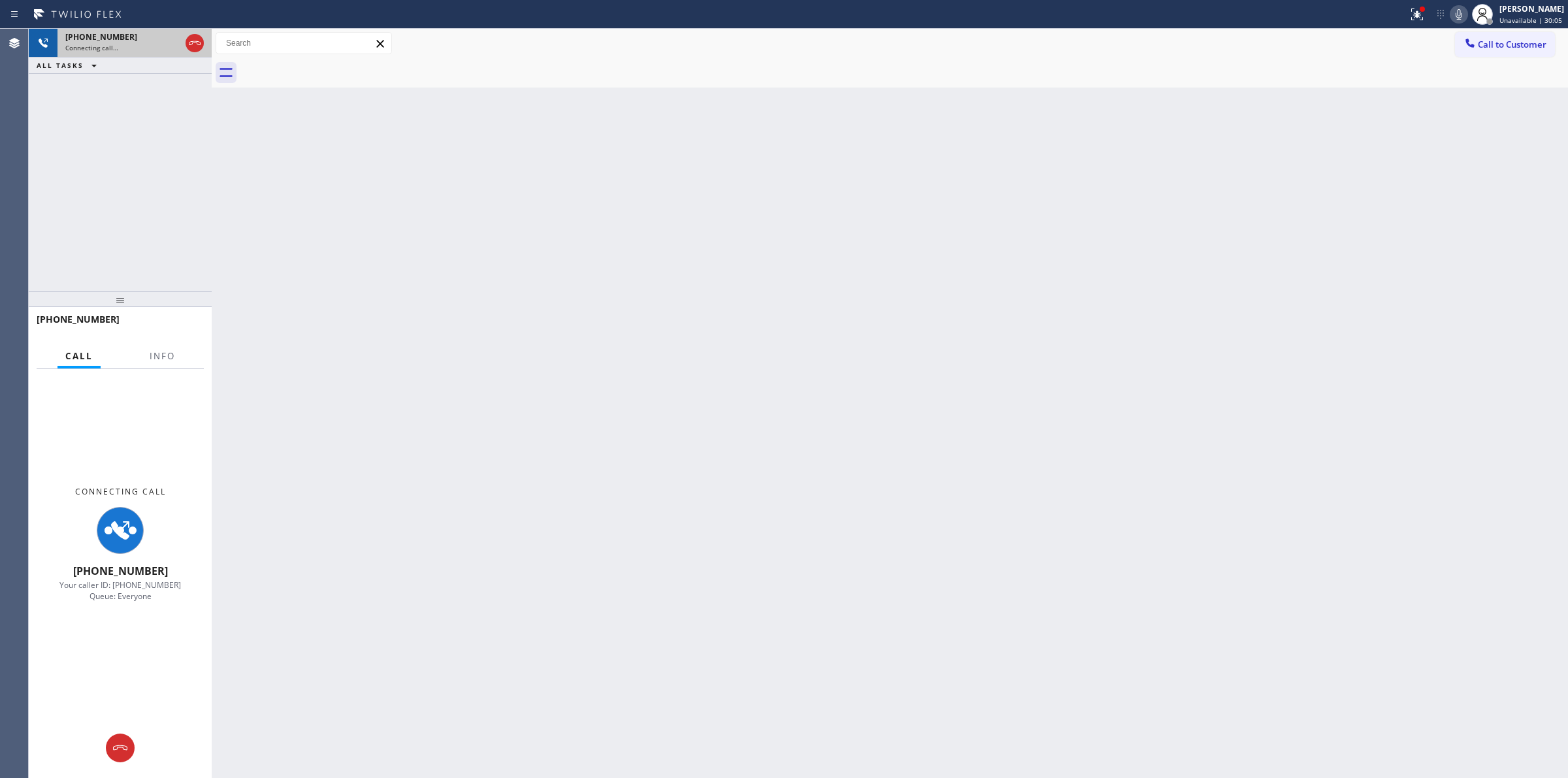
click at [161, 39] on div "[PHONE_NUMBER]" at bounding box center [123, 37] width 115 height 11
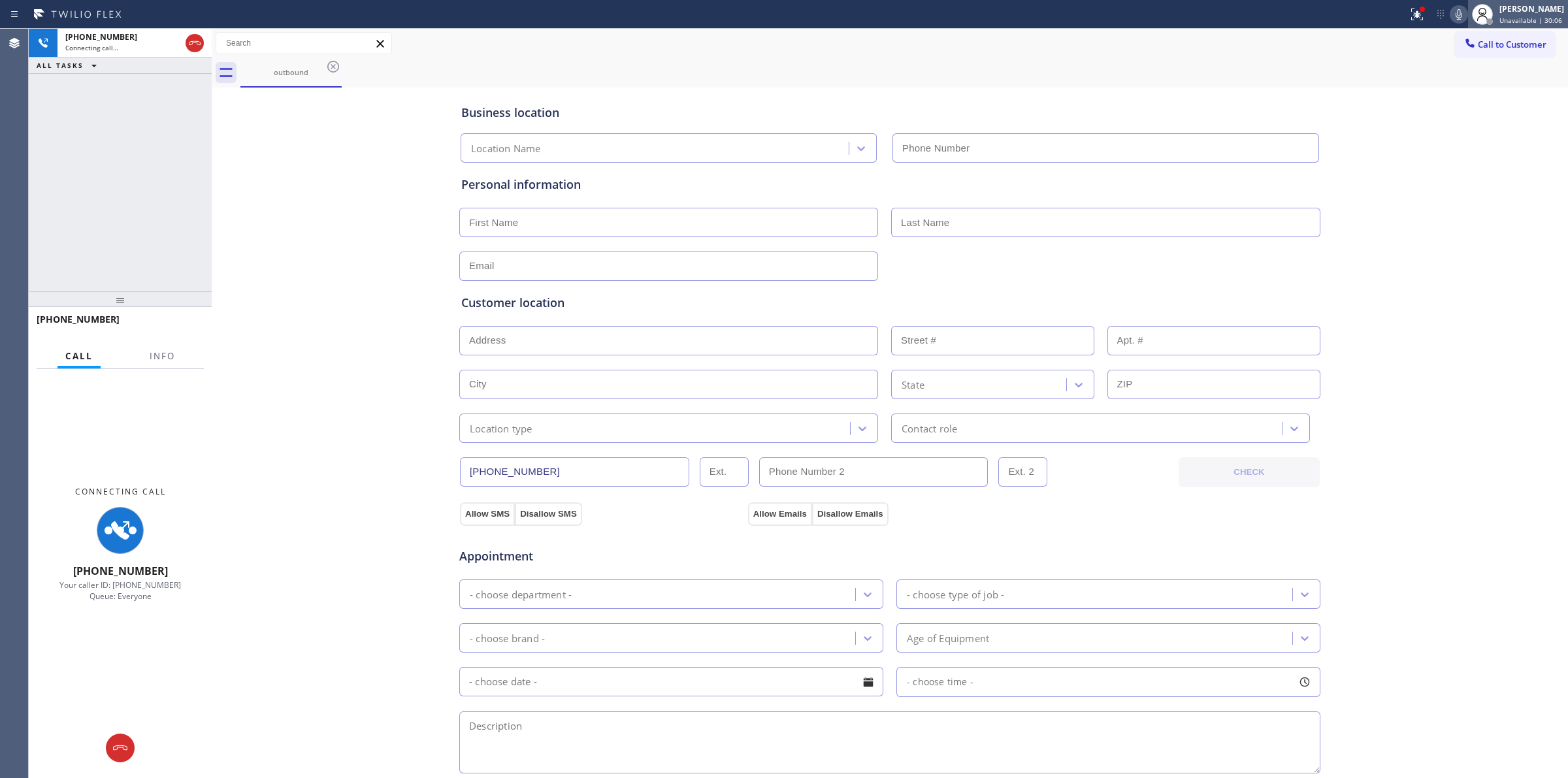
type input "[PHONE_NUMBER]"
click at [1462, 17] on icon at bounding box center [1458, 14] width 6 height 10
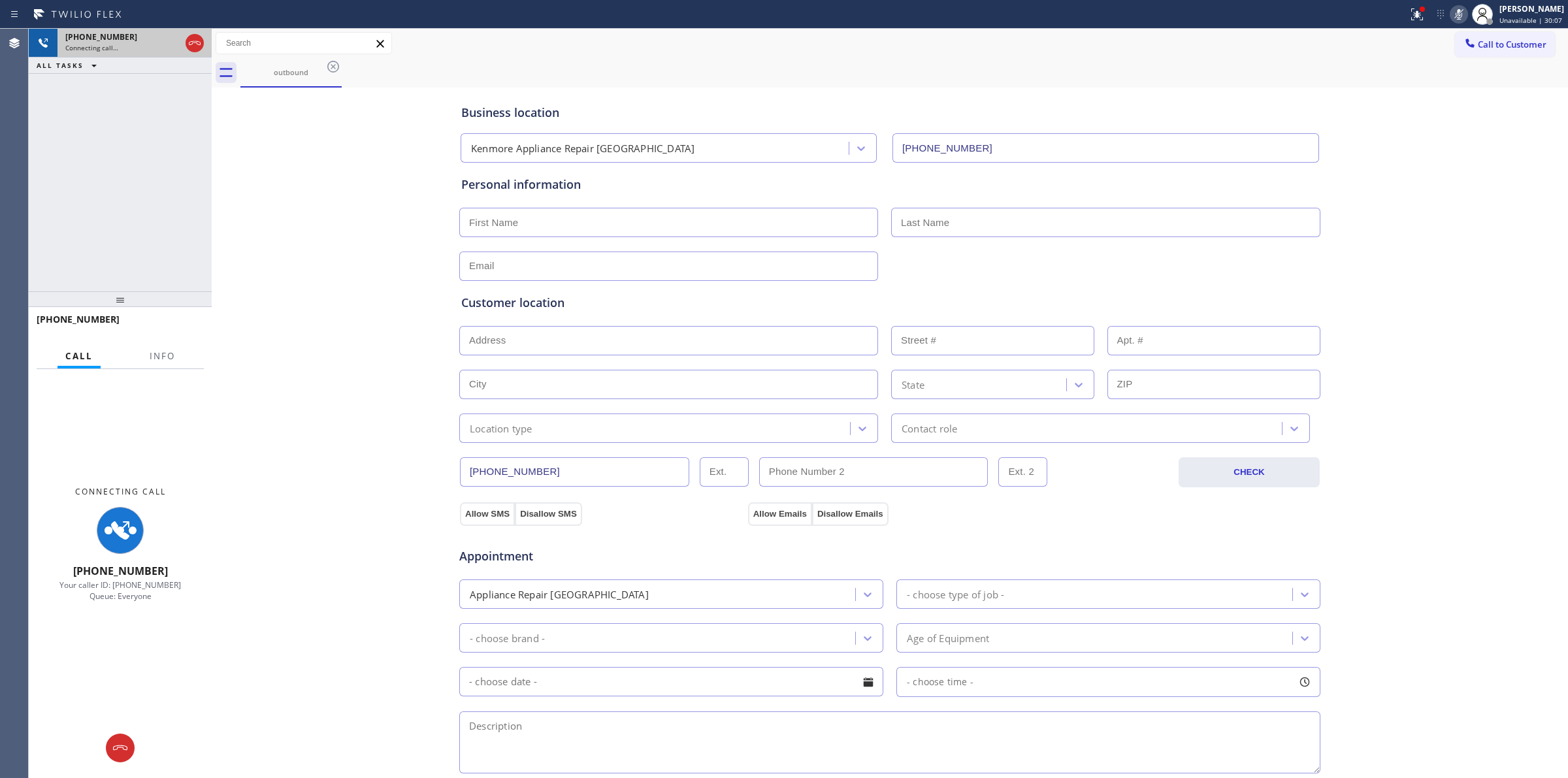
click at [161, 49] on div "Connecting call…" at bounding box center [123, 48] width 115 height 9
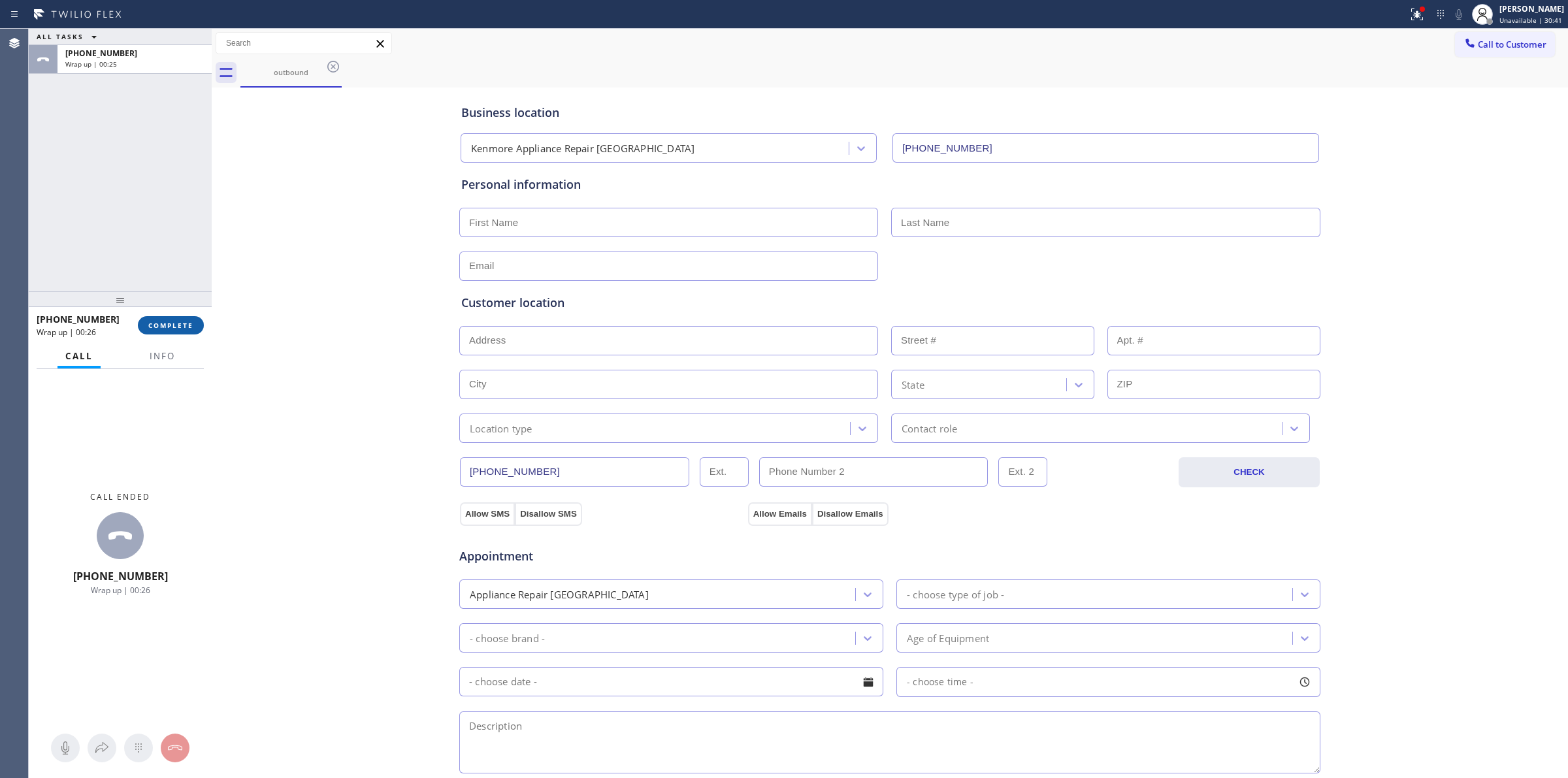
click at [194, 327] on button "COMPLETE" at bounding box center [170, 325] width 66 height 18
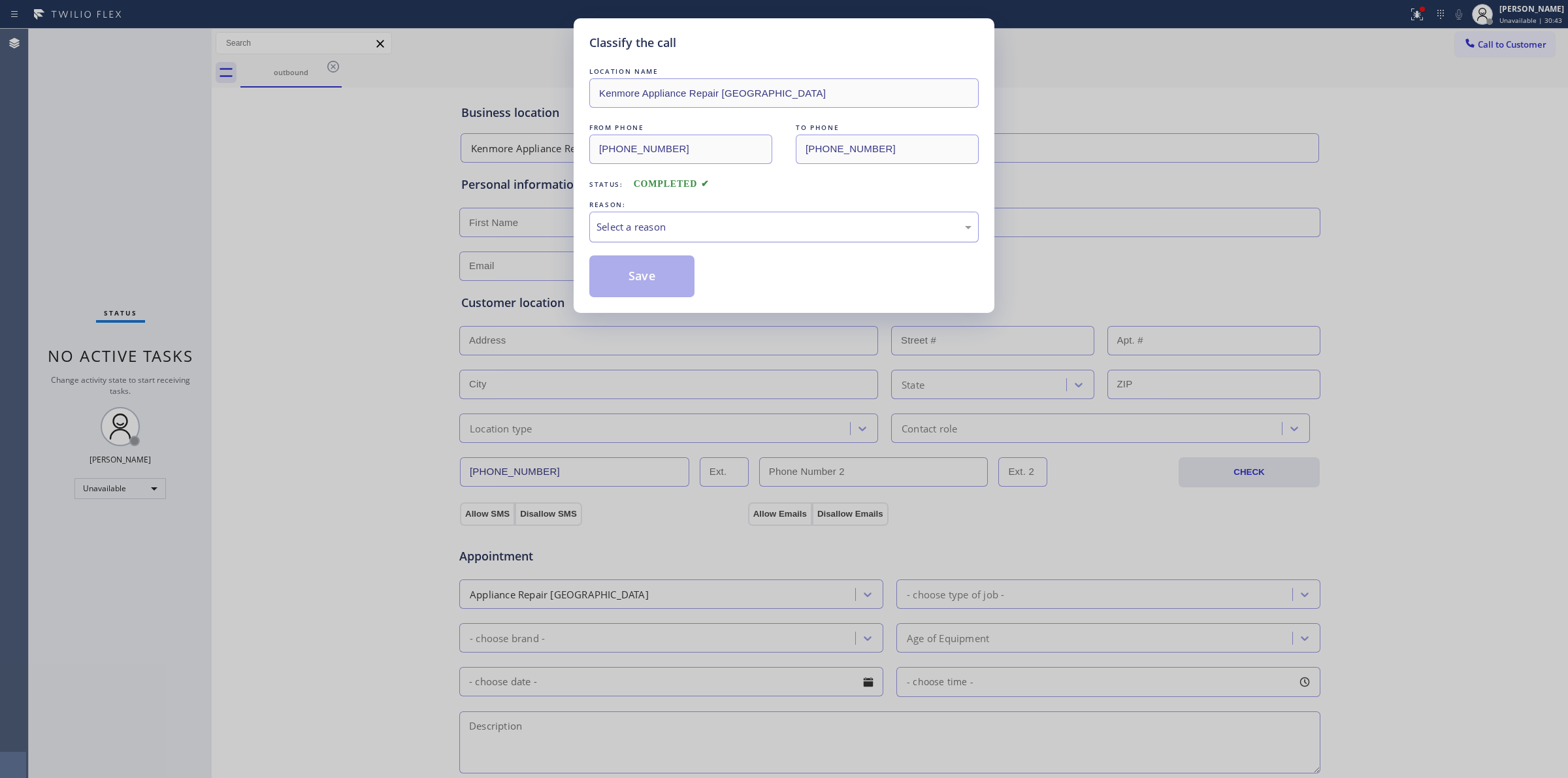
click at [743, 216] on div "Select a reason" at bounding box center [784, 226] width 389 height 30
click at [668, 289] on button "Save" at bounding box center [642, 275] width 105 height 42
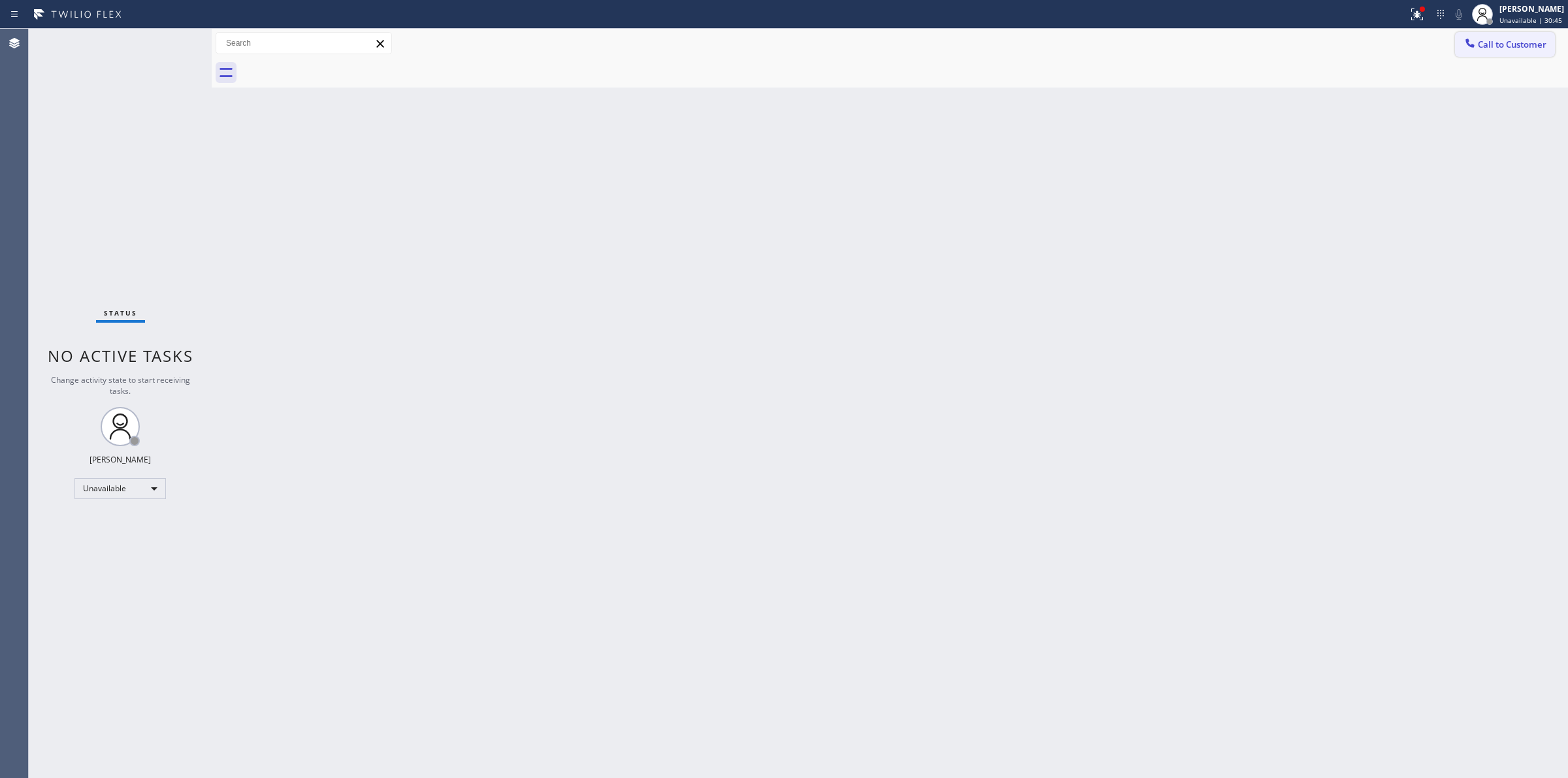
click at [1506, 36] on button "Call to Customer" at bounding box center [1505, 44] width 100 height 25
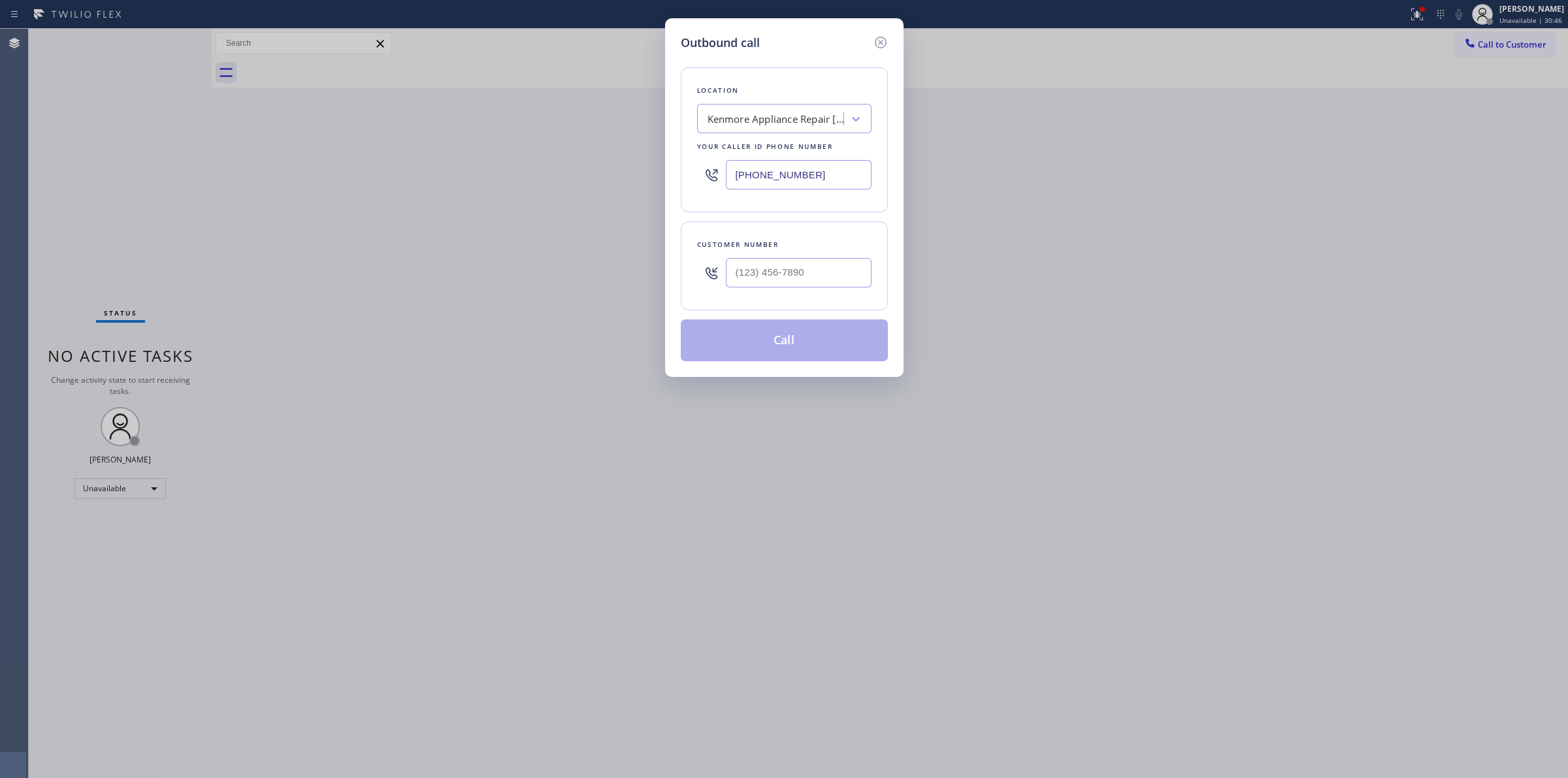
drag, startPoint x: 825, startPoint y: 293, endPoint x: 826, endPoint y: 279, distance: 14.0
click at [826, 287] on div at bounding box center [799, 273] width 146 height 43
paste input "646) 889-9033"
click at [826, 279] on input "[PHONE_NUMBER]" at bounding box center [799, 273] width 146 height 30
type input "[PHONE_NUMBER]"
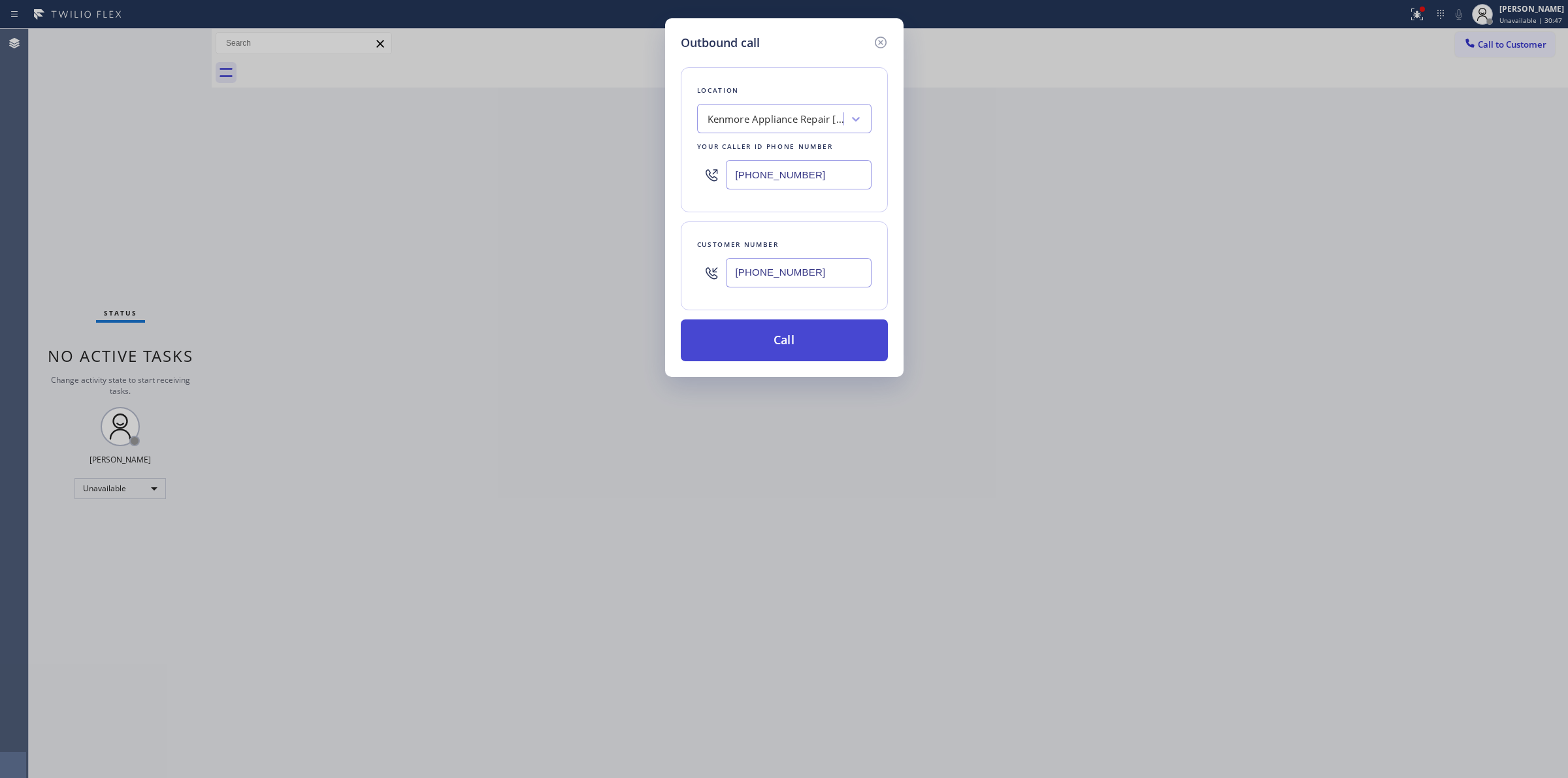
click at [821, 347] on button "Call" at bounding box center [784, 340] width 207 height 42
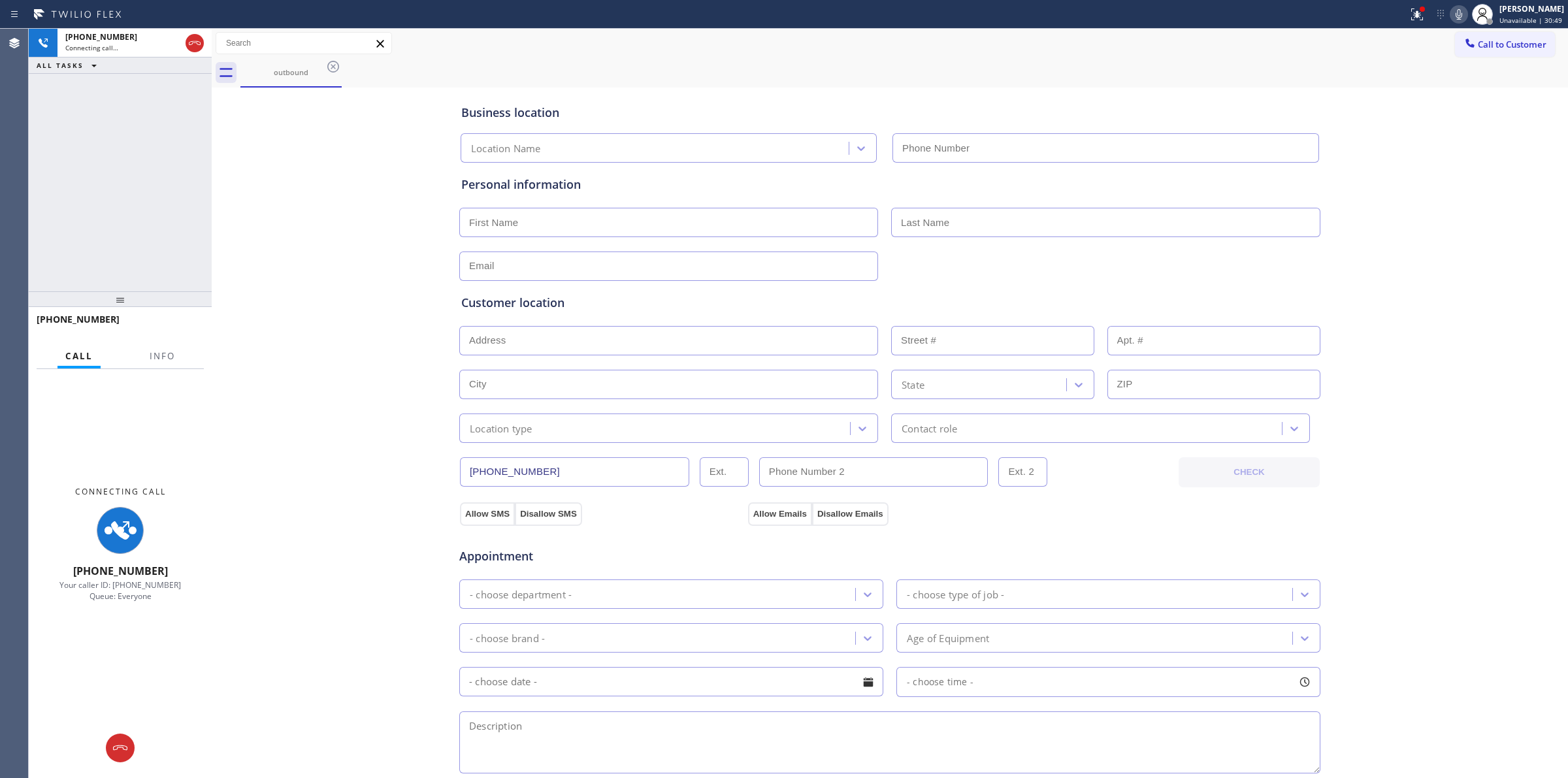
type input "[PHONE_NUMBER]"
click at [1513, 180] on div "Business location Kenmore Appliance Repair [GEOGRAPHIC_DATA] [PHONE_NUMBER] Per…" at bounding box center [890, 537] width 1350 height 893
drag, startPoint x: 1468, startPoint y: 12, endPoint x: 1321, endPoint y: 75, distance: 159.9
click at [1466, 11] on icon at bounding box center [1458, 14] width 16 height 16
click at [327, 66] on icon at bounding box center [333, 67] width 16 height 16
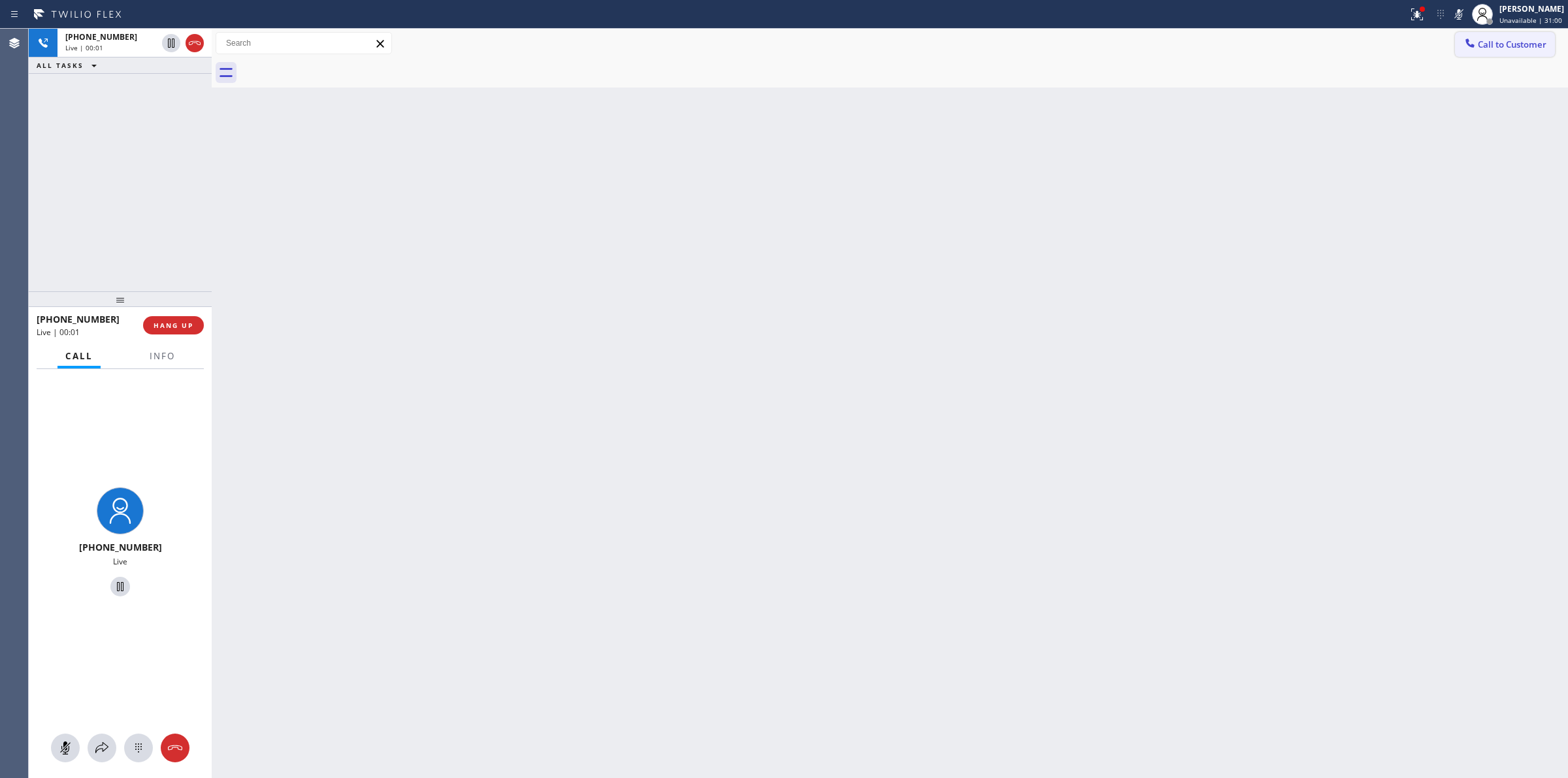
click at [1484, 48] on span "Call to Customer" at bounding box center [1512, 44] width 68 height 12
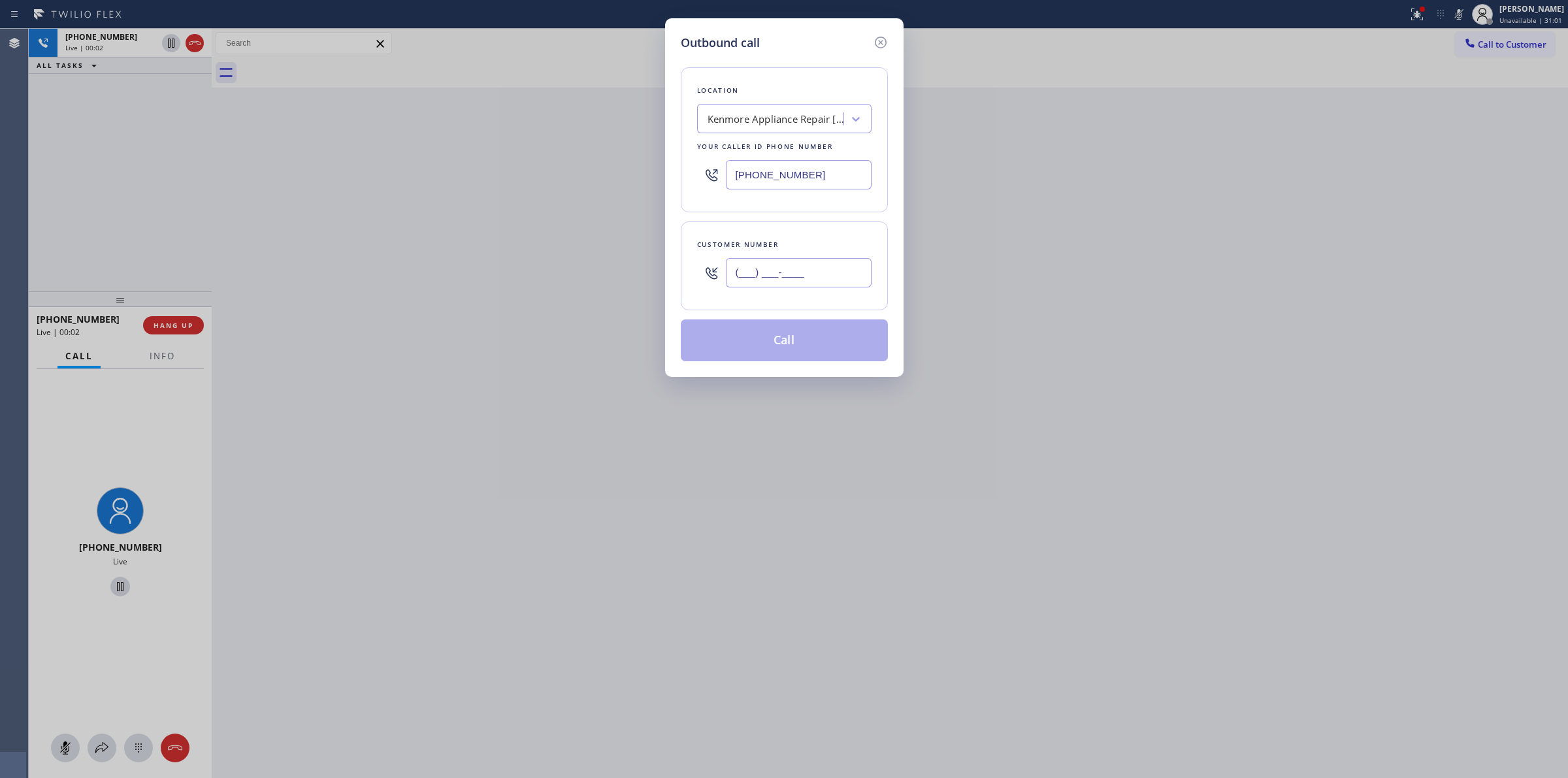
paste input "5"
click at [797, 265] on input "(___) ___-____" at bounding box center [799, 273] width 146 height 30
drag, startPoint x: 818, startPoint y: 278, endPoint x: 691, endPoint y: 261, distance: 128.1
click at [691, 261] on div "Customer number (___) ___-___5" at bounding box center [784, 266] width 207 height 89
paste input "510) 686-429"
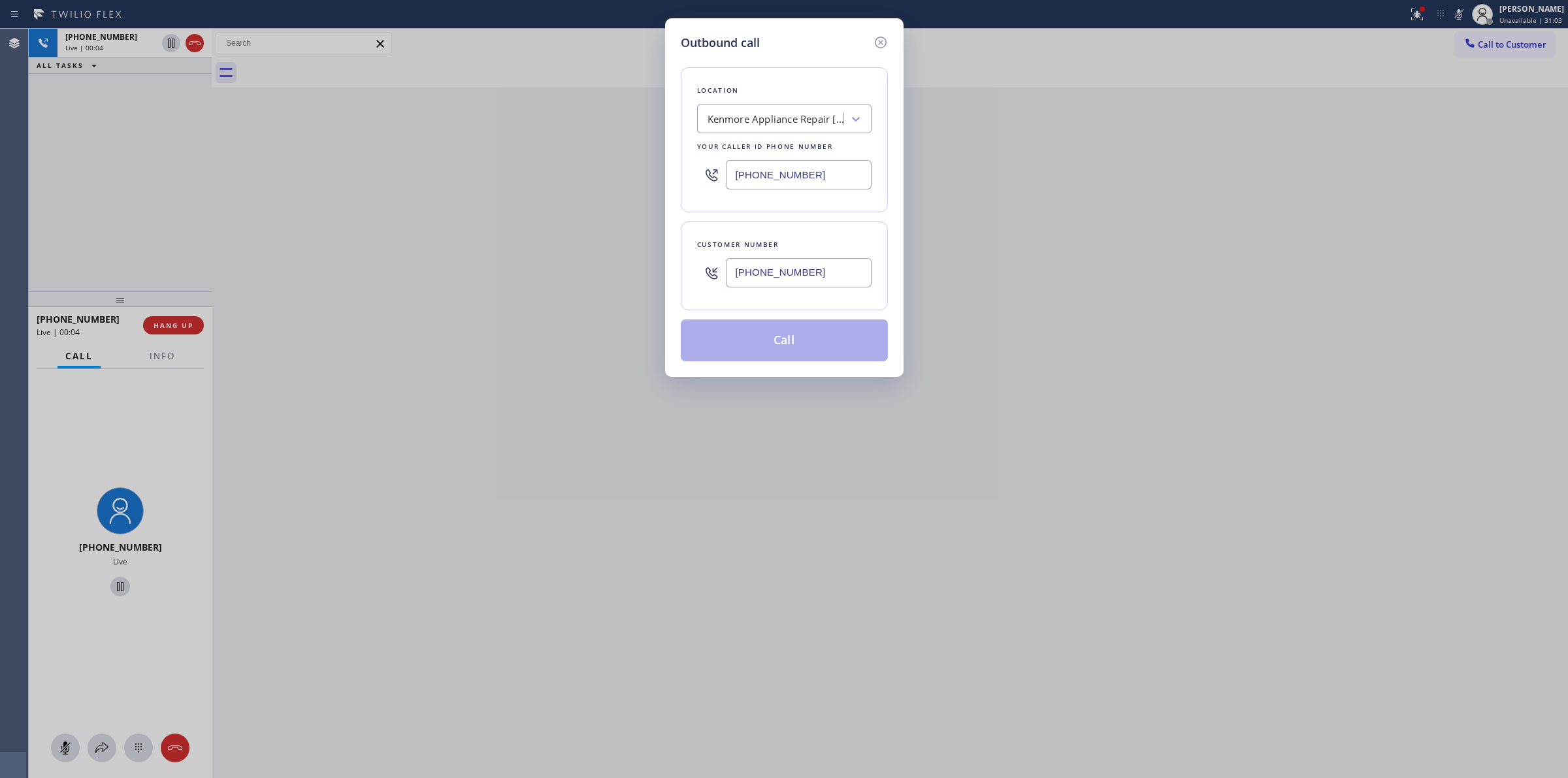
type input "[PHONE_NUMBER]"
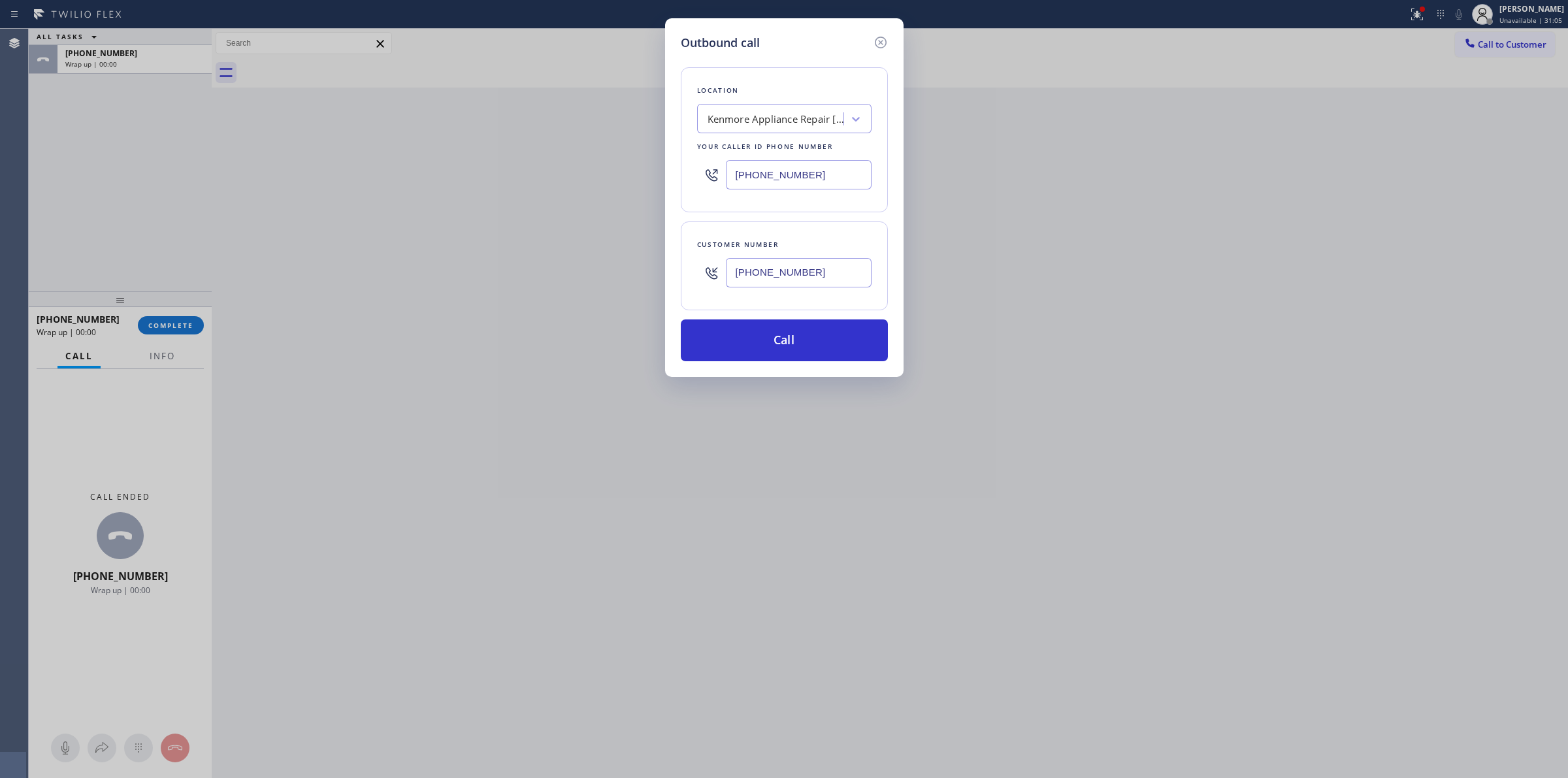
click at [896, 346] on div "Outbound call Location [GEOGRAPHIC_DATA] Appliance Repair [GEOGRAPHIC_DATA] You…" at bounding box center [784, 198] width 238 height 359
click at [885, 346] on button "Call" at bounding box center [784, 340] width 207 height 42
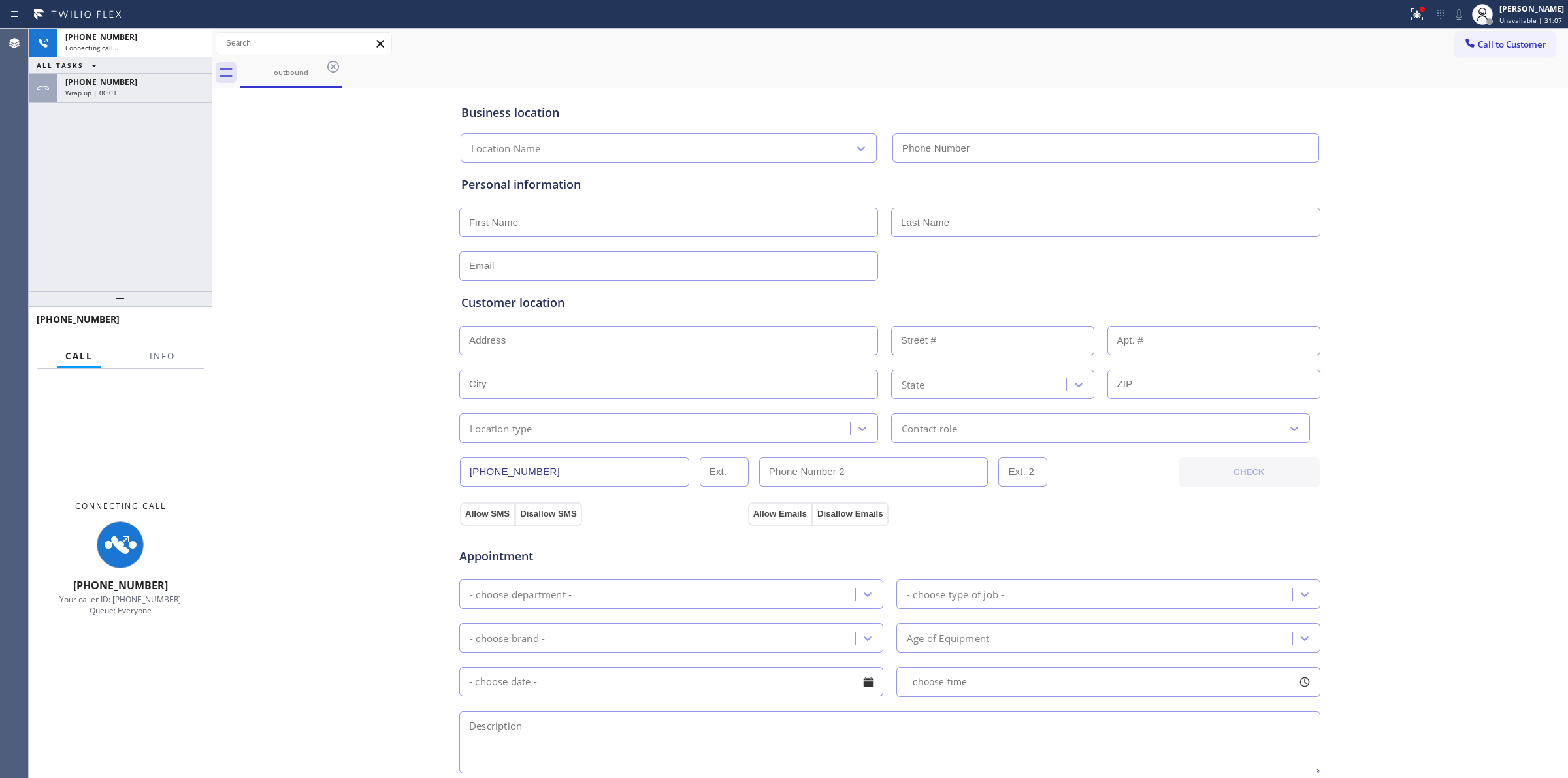
type input "[PHONE_NUMBER]"
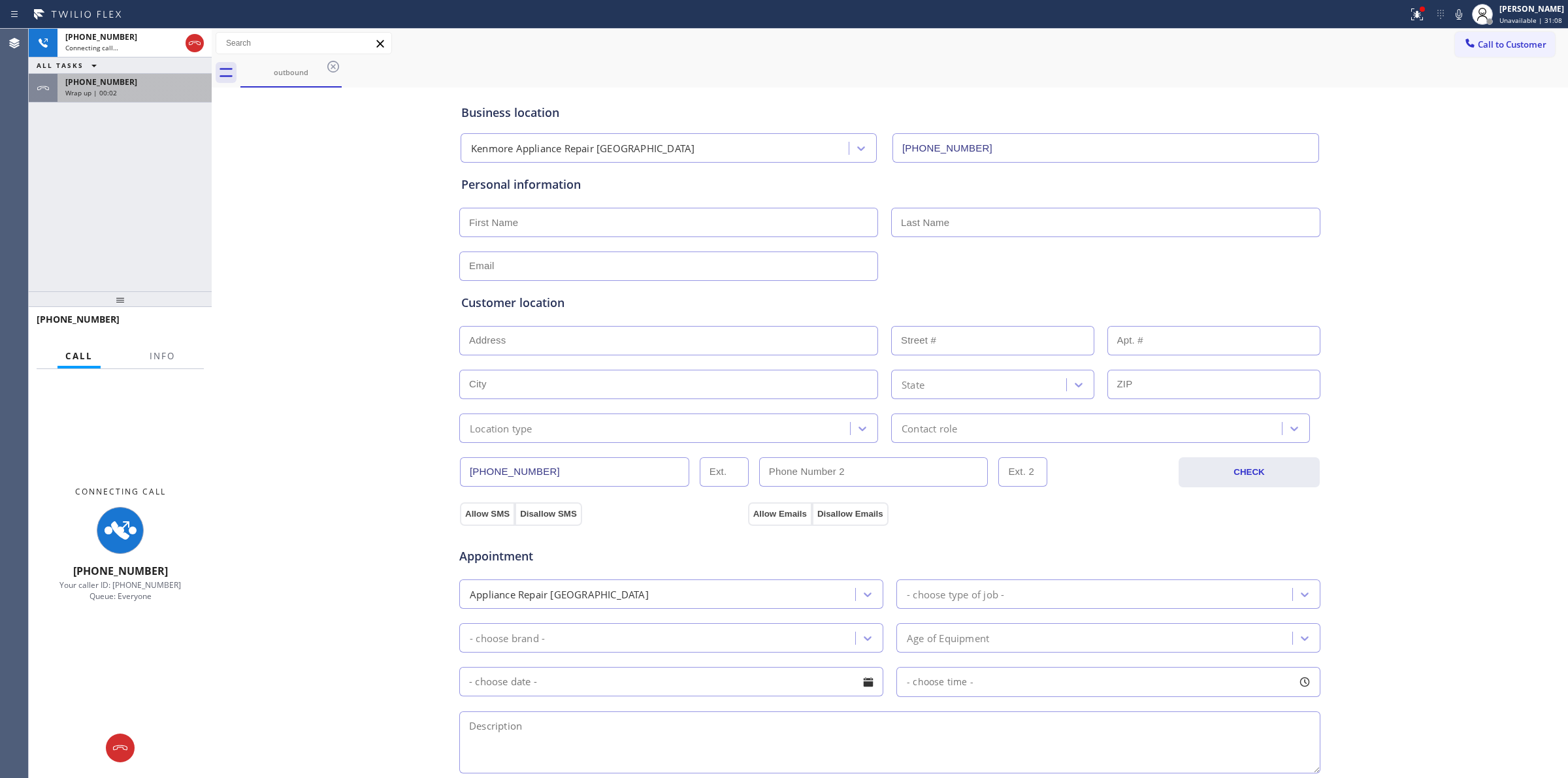
click at [157, 90] on div "Wrap up | 00:02" at bounding box center [135, 92] width 139 height 9
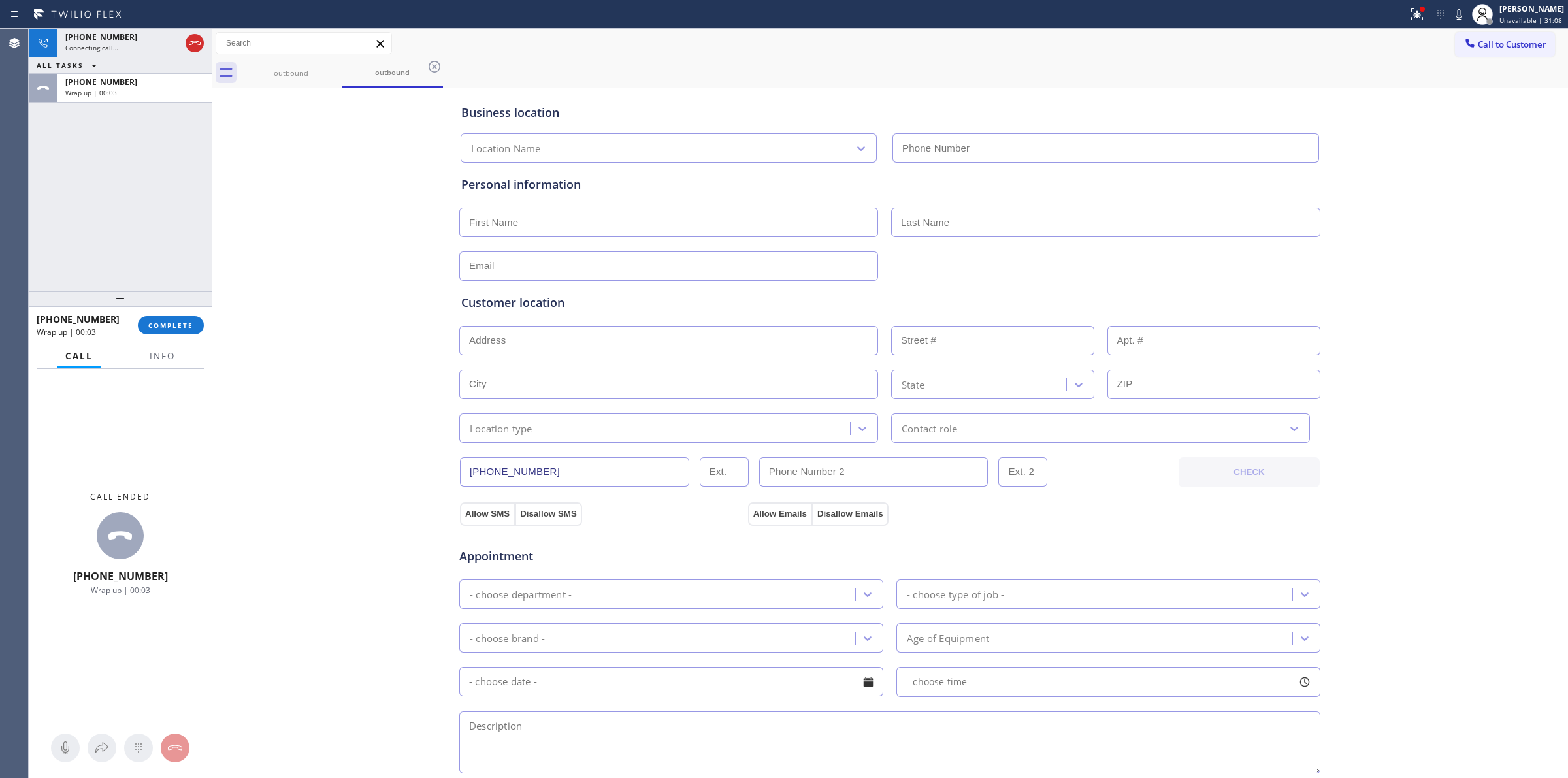
type input "[PHONE_NUMBER]"
click at [184, 314] on div "[PHONE_NUMBER] Wrap up | 00:03 COMPLETE" at bounding box center [120, 325] width 167 height 34
click at [182, 318] on button "COMPLETE" at bounding box center [170, 325] width 66 height 18
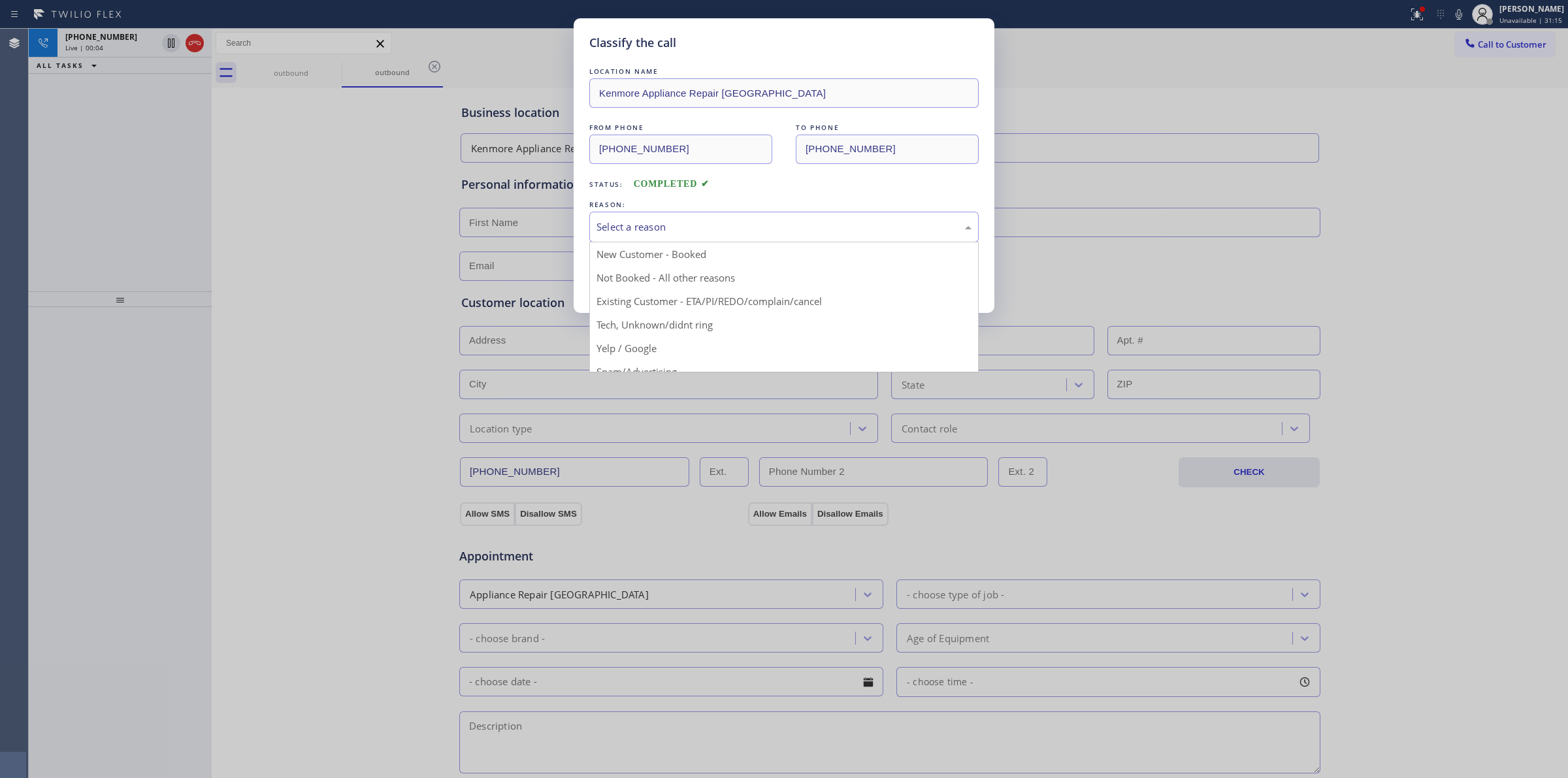
click at [735, 223] on div "Select a reason" at bounding box center [784, 227] width 375 height 15
drag, startPoint x: 667, startPoint y: 324, endPoint x: 650, endPoint y: 277, distance: 50.0
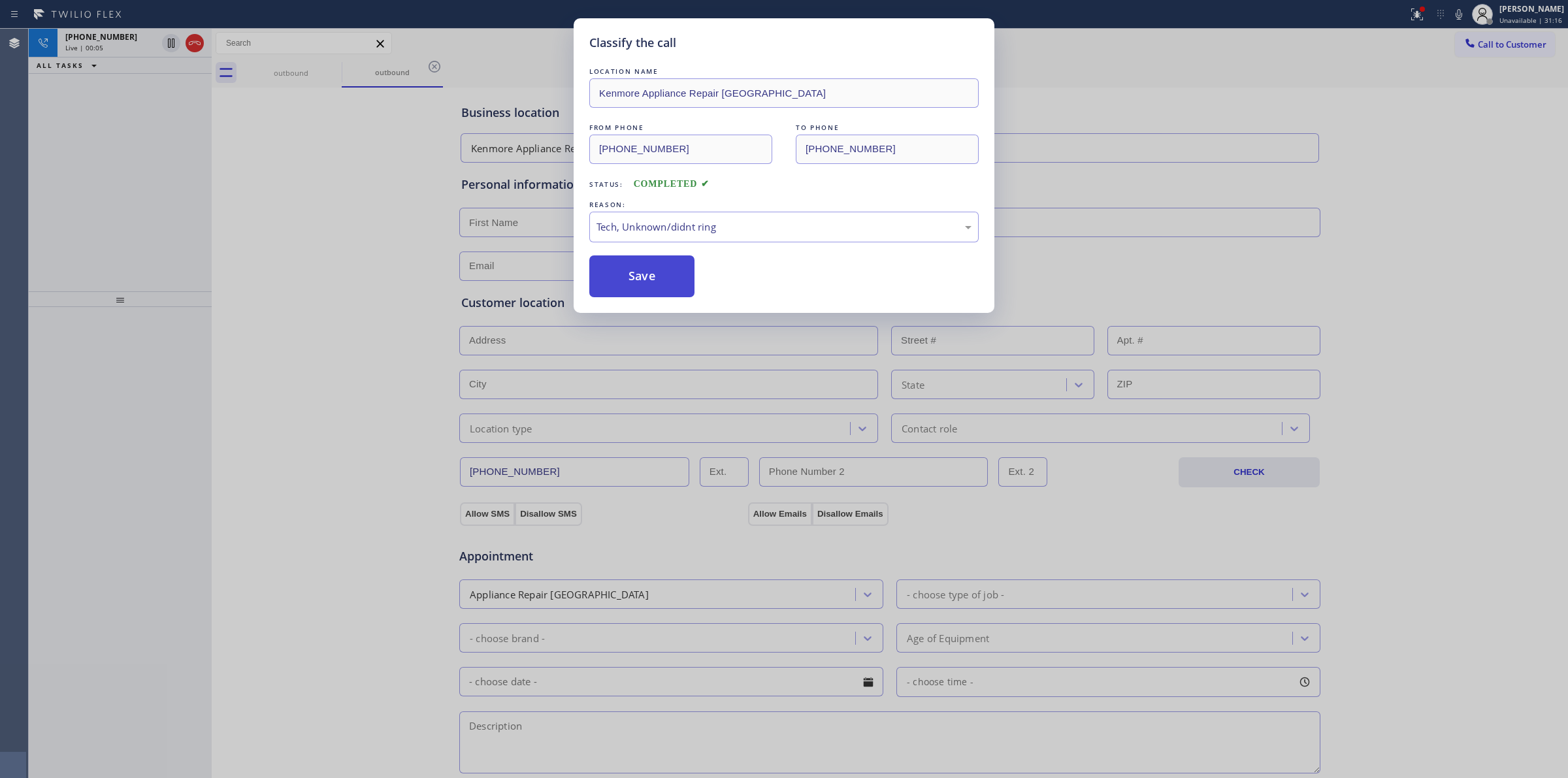
click at [650, 277] on button "Save" at bounding box center [642, 275] width 105 height 42
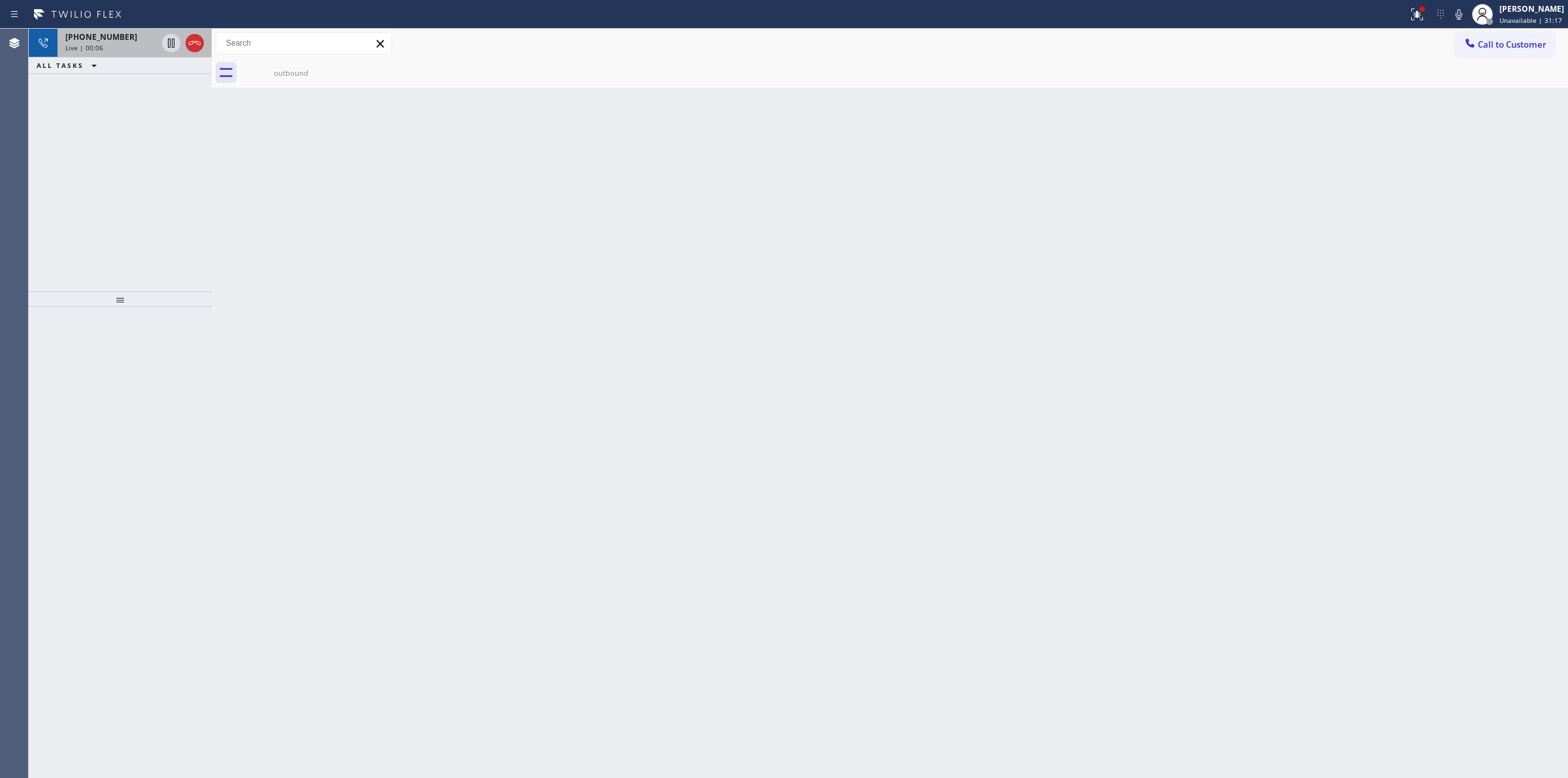
click at [132, 43] on div "Live | 00:06" at bounding box center [111, 48] width 91 height 9
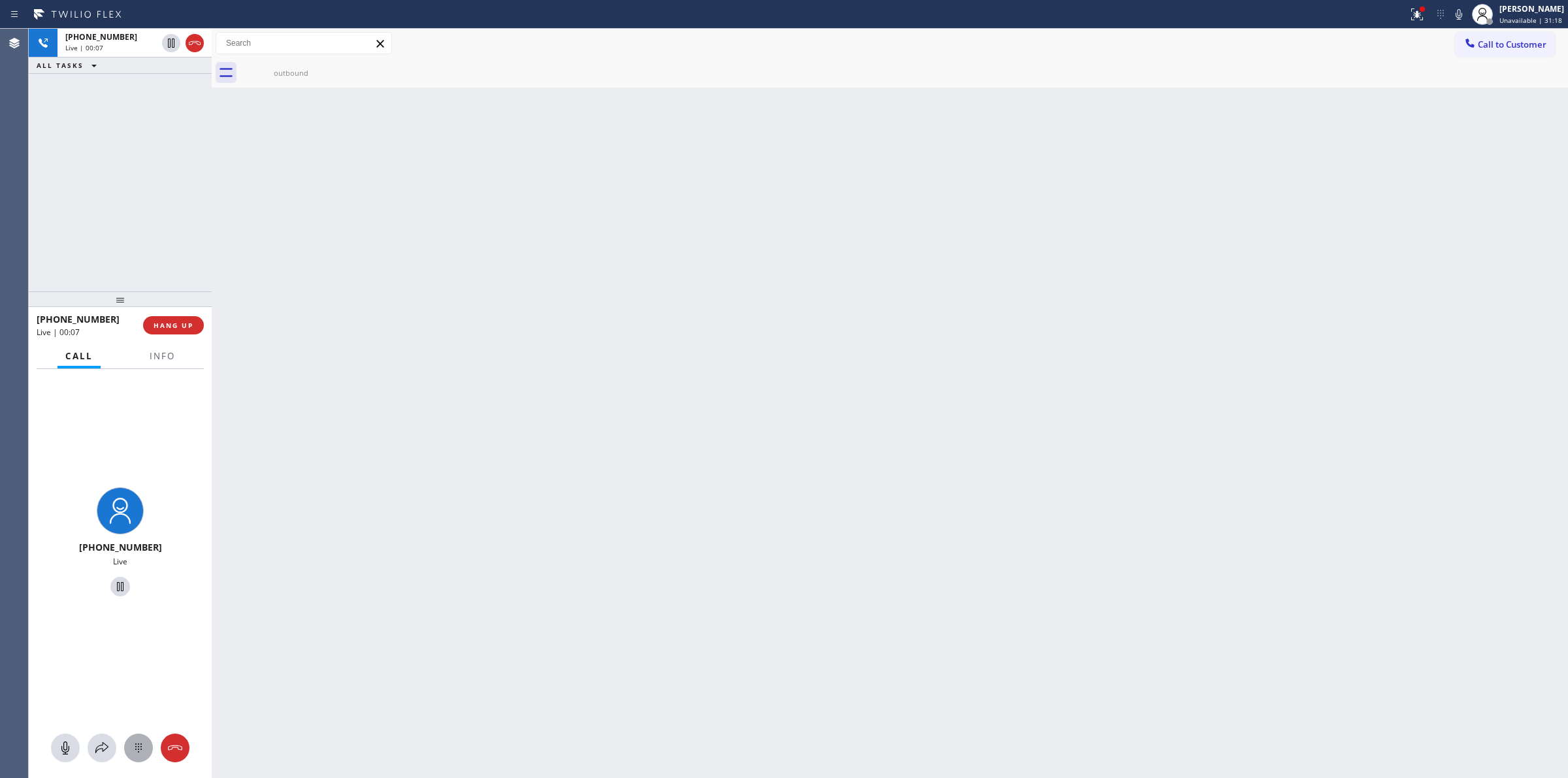
click at [131, 749] on icon at bounding box center [138, 748] width 16 height 16
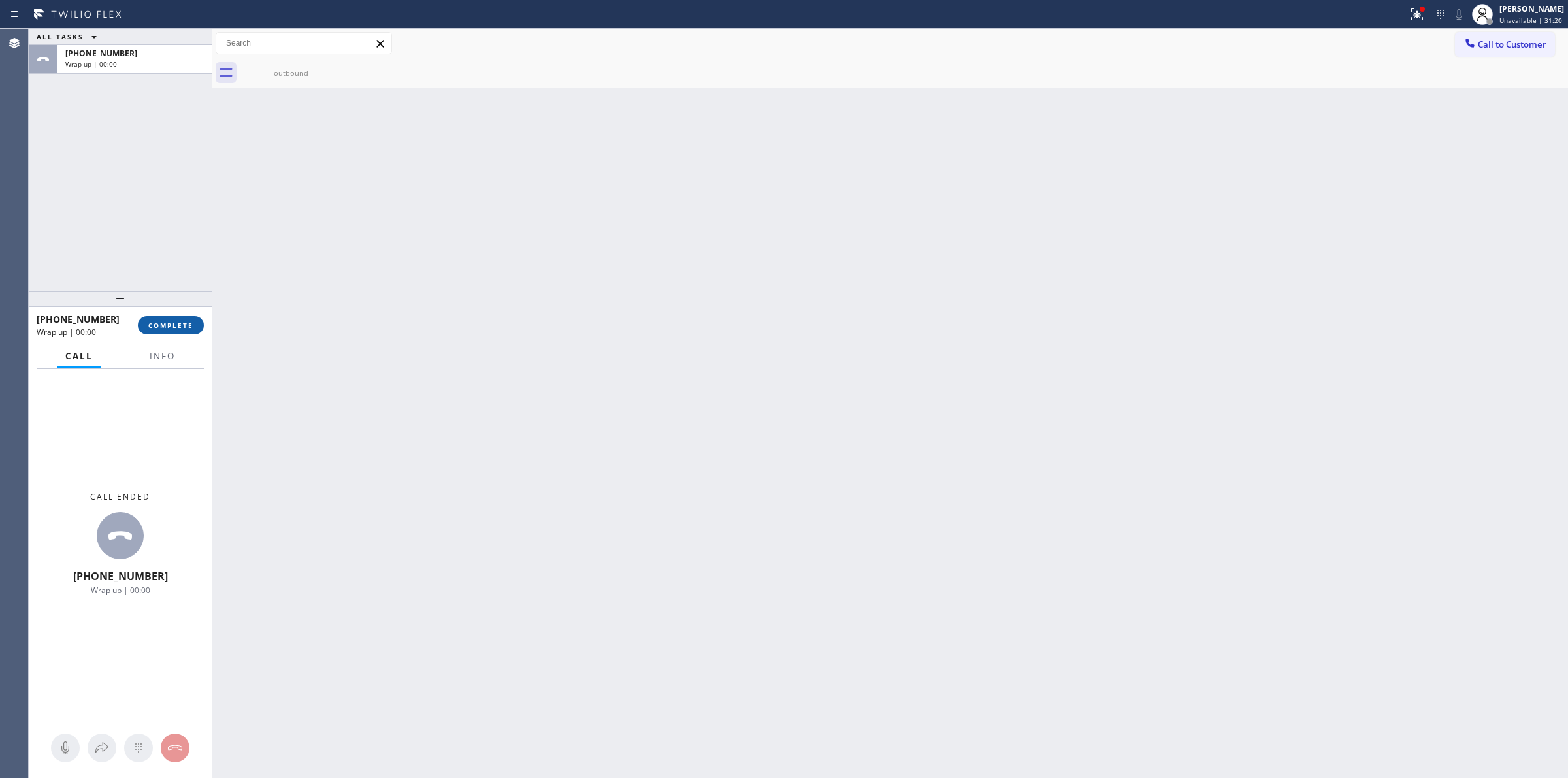
click at [184, 325] on span "COMPLETE" at bounding box center [170, 325] width 45 height 9
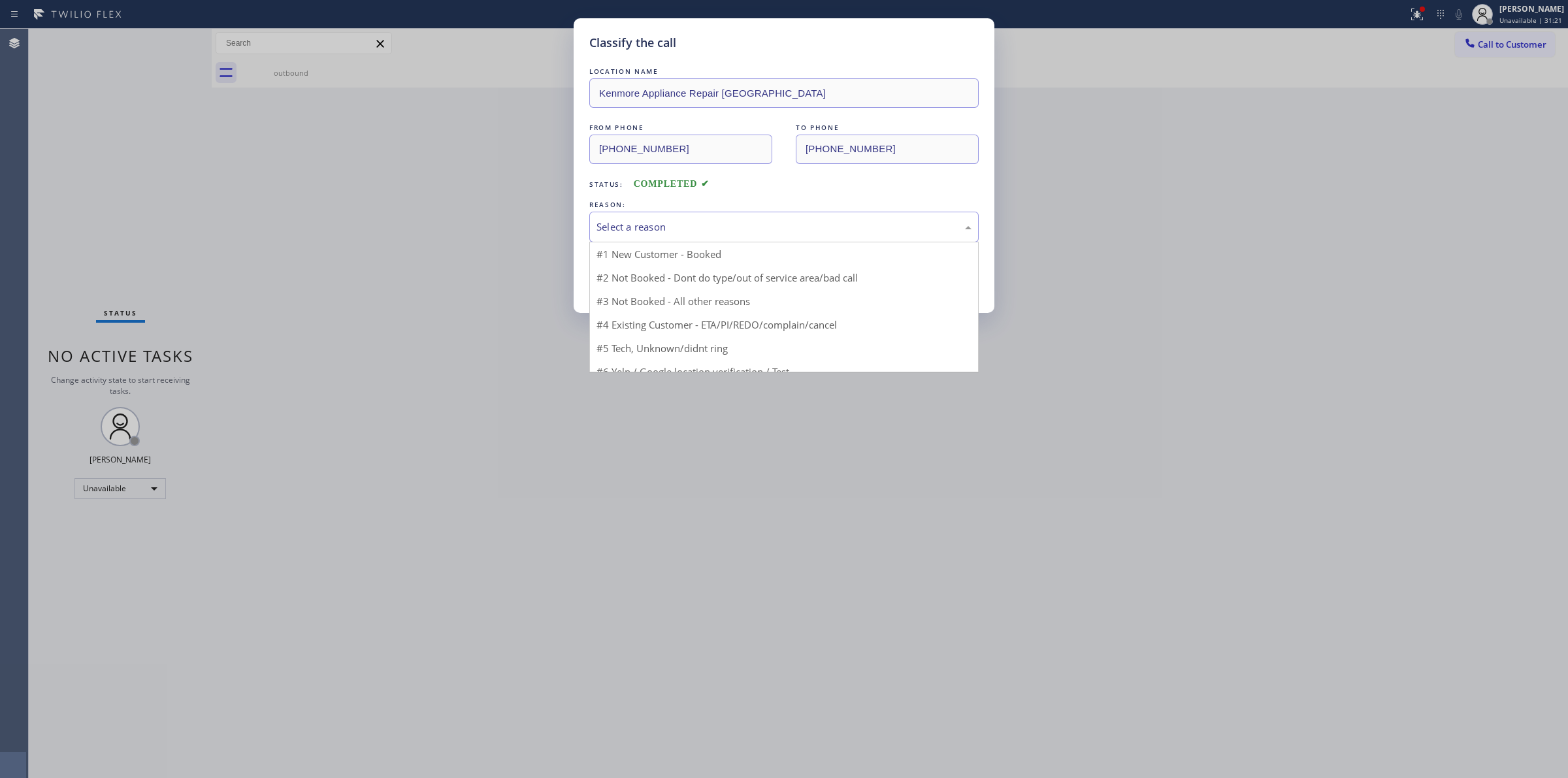
click at [657, 235] on div "Select a reason" at bounding box center [784, 227] width 375 height 15
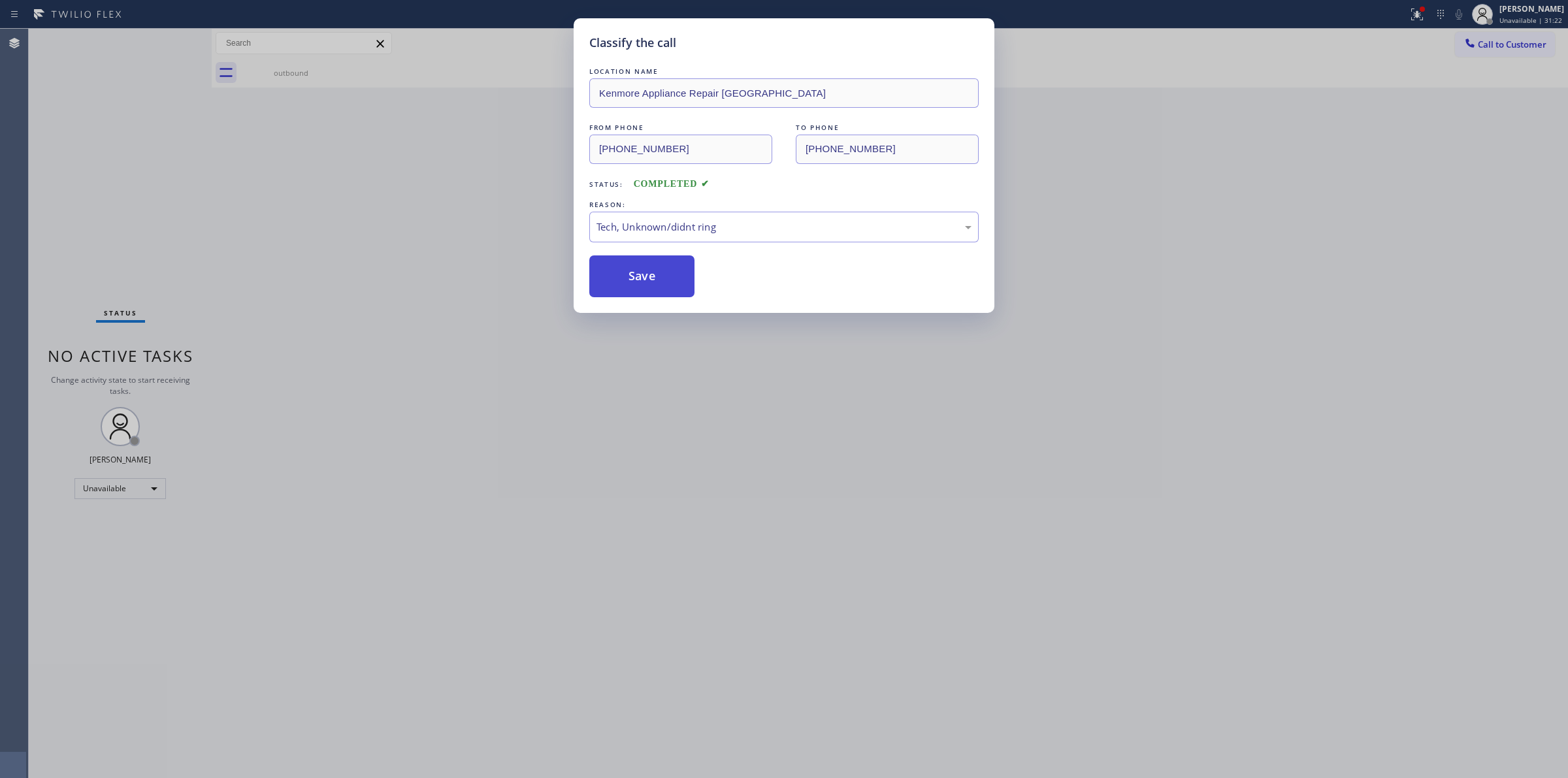
click at [634, 265] on button "Save" at bounding box center [642, 275] width 105 height 42
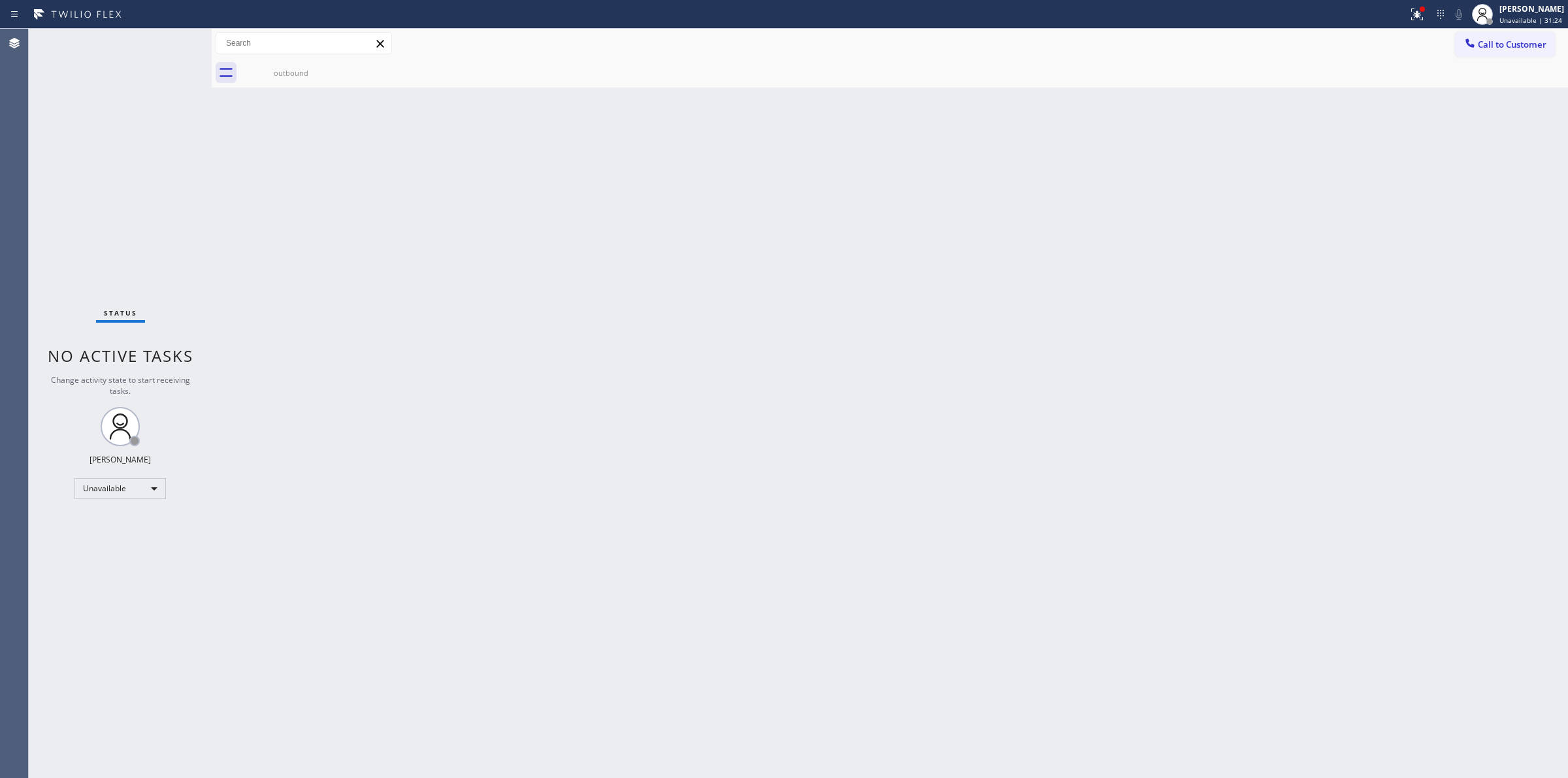
drag, startPoint x: 1522, startPoint y: 55, endPoint x: 1501, endPoint y: 57, distance: 21.1
click at [1522, 55] on button "Call to Customer" at bounding box center [1505, 44] width 100 height 25
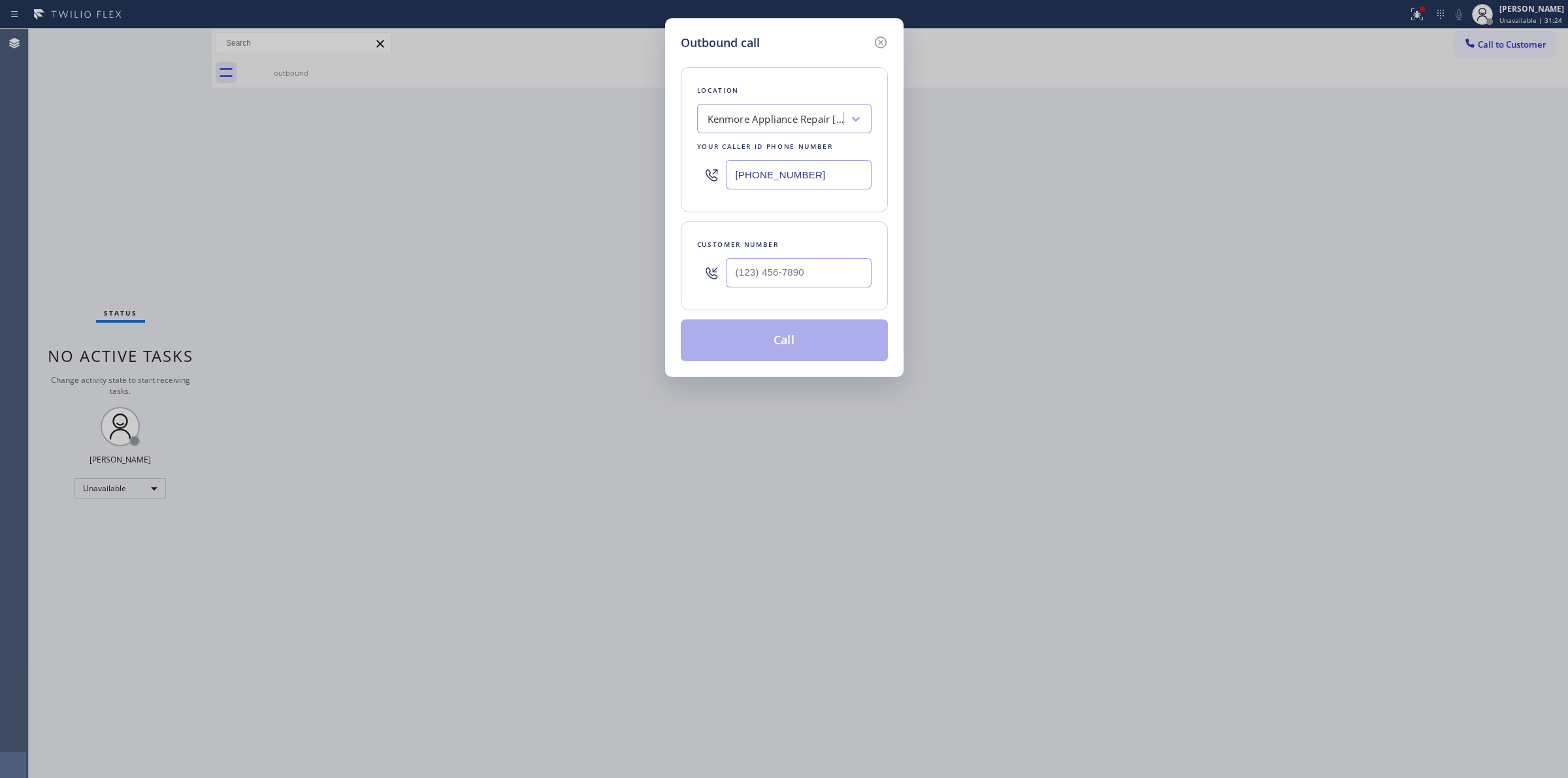
click at [849, 269] on div "Customer number" at bounding box center [784, 266] width 207 height 89
click at [828, 269] on input "(___) ___-____" at bounding box center [799, 273] width 146 height 30
paste input "510) 686-4295"
type input "[PHONE_NUMBER]"
click at [791, 332] on button "Call" at bounding box center [784, 340] width 207 height 42
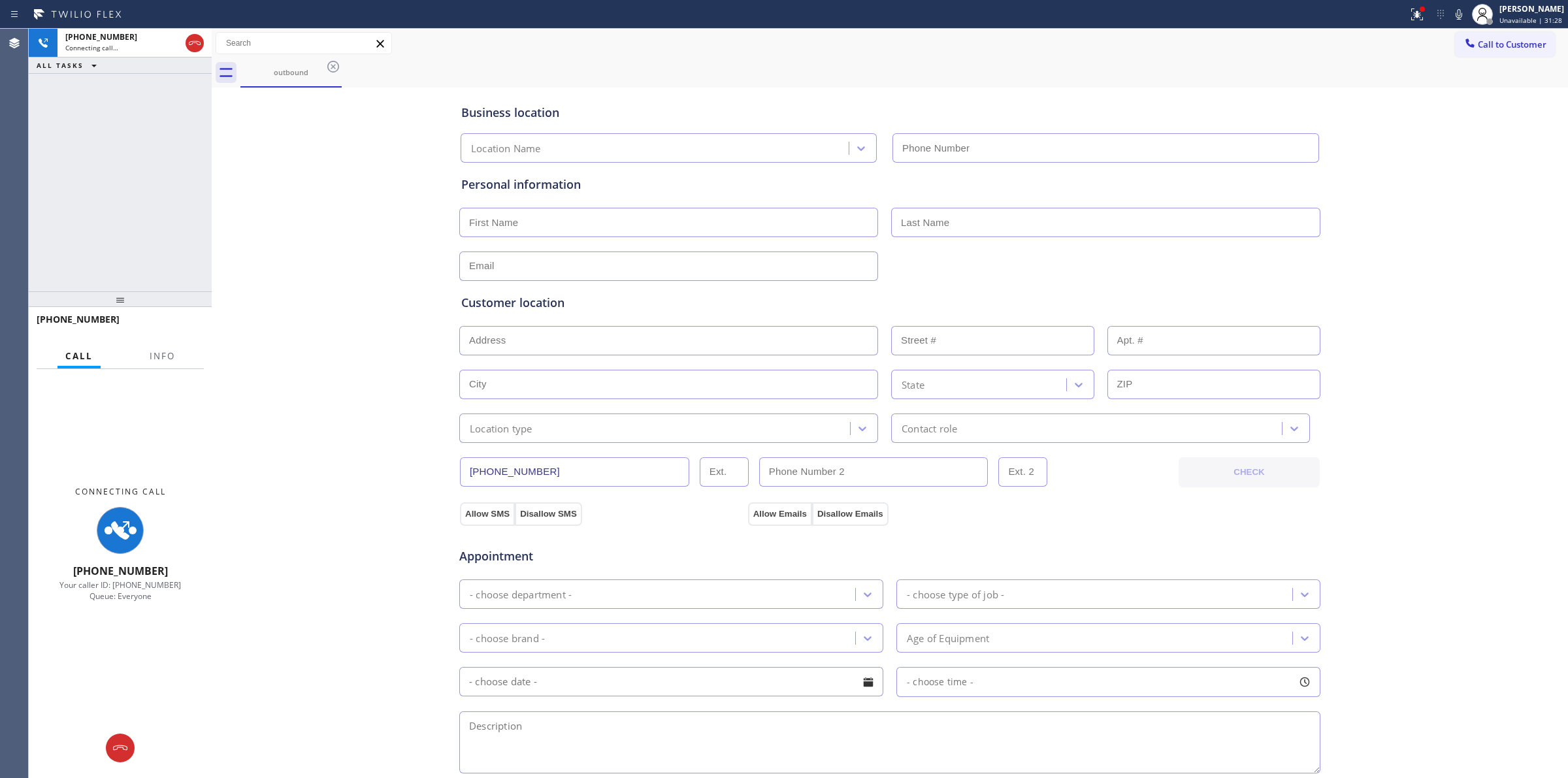
type input "[PHONE_NUMBER]"
click at [1386, 146] on div "Business location Kenmore Appliance Repair [GEOGRAPHIC_DATA] [PHONE_NUMBER] Per…" at bounding box center [890, 537] width 1350 height 893
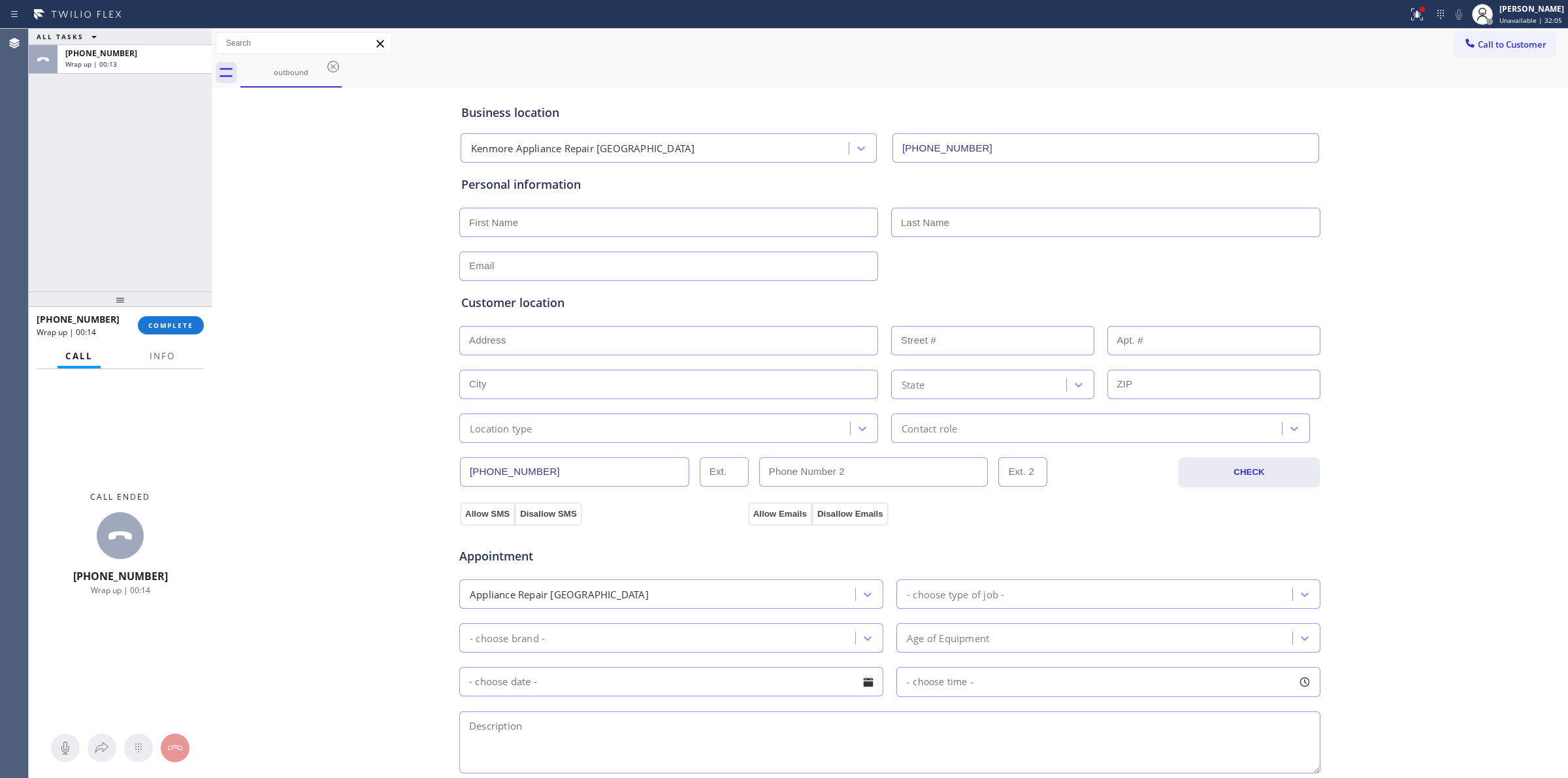
click at [207, 321] on div "[PHONE_NUMBER] Wrap up | 00:14 COMPLETE" at bounding box center [120, 325] width 183 height 37
click at [195, 320] on button "COMPLETE" at bounding box center [170, 325] width 66 height 18
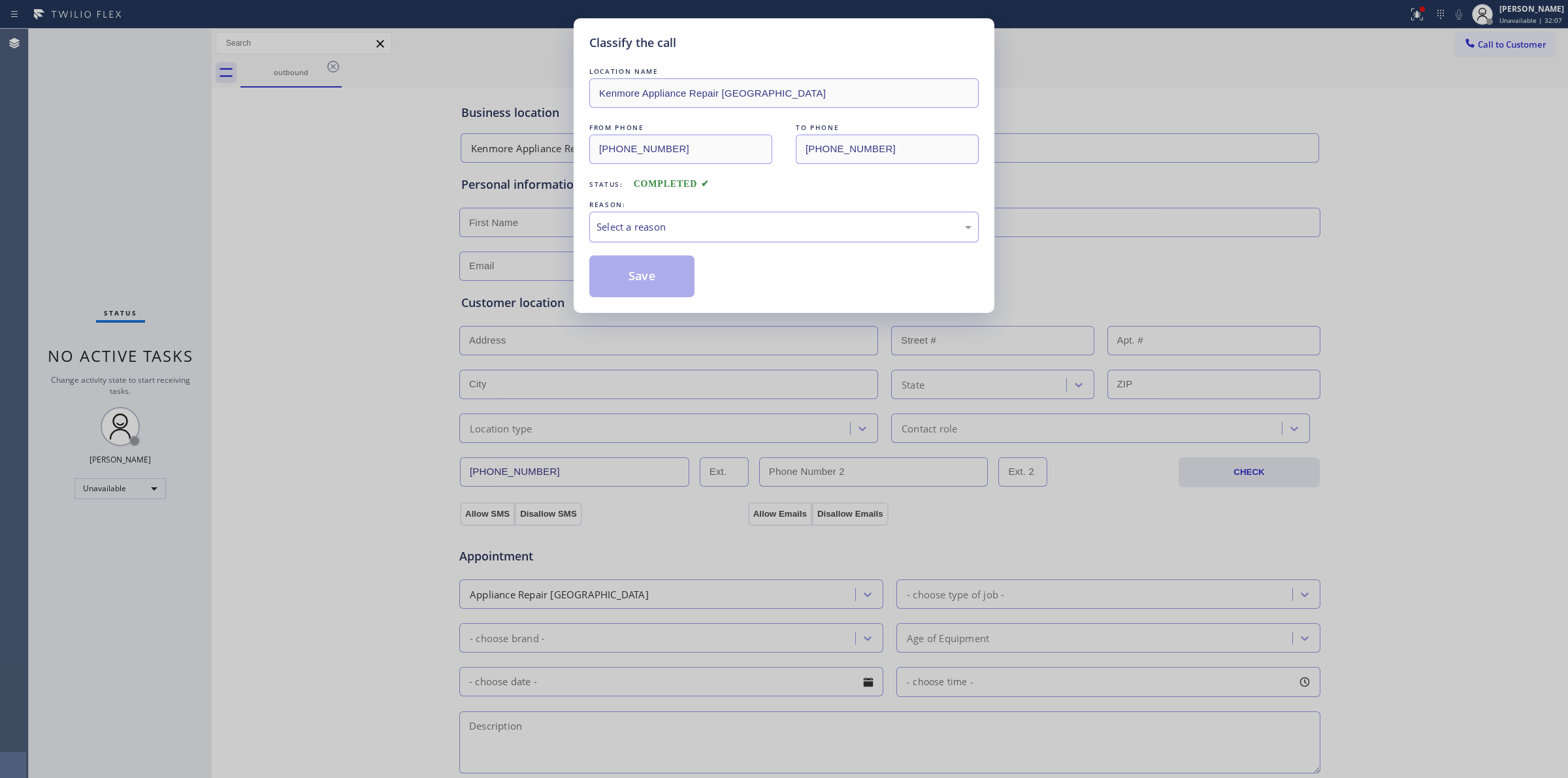
click at [732, 233] on div "Select a reason" at bounding box center [784, 227] width 375 height 15
click at [664, 285] on button "Save" at bounding box center [642, 275] width 105 height 42
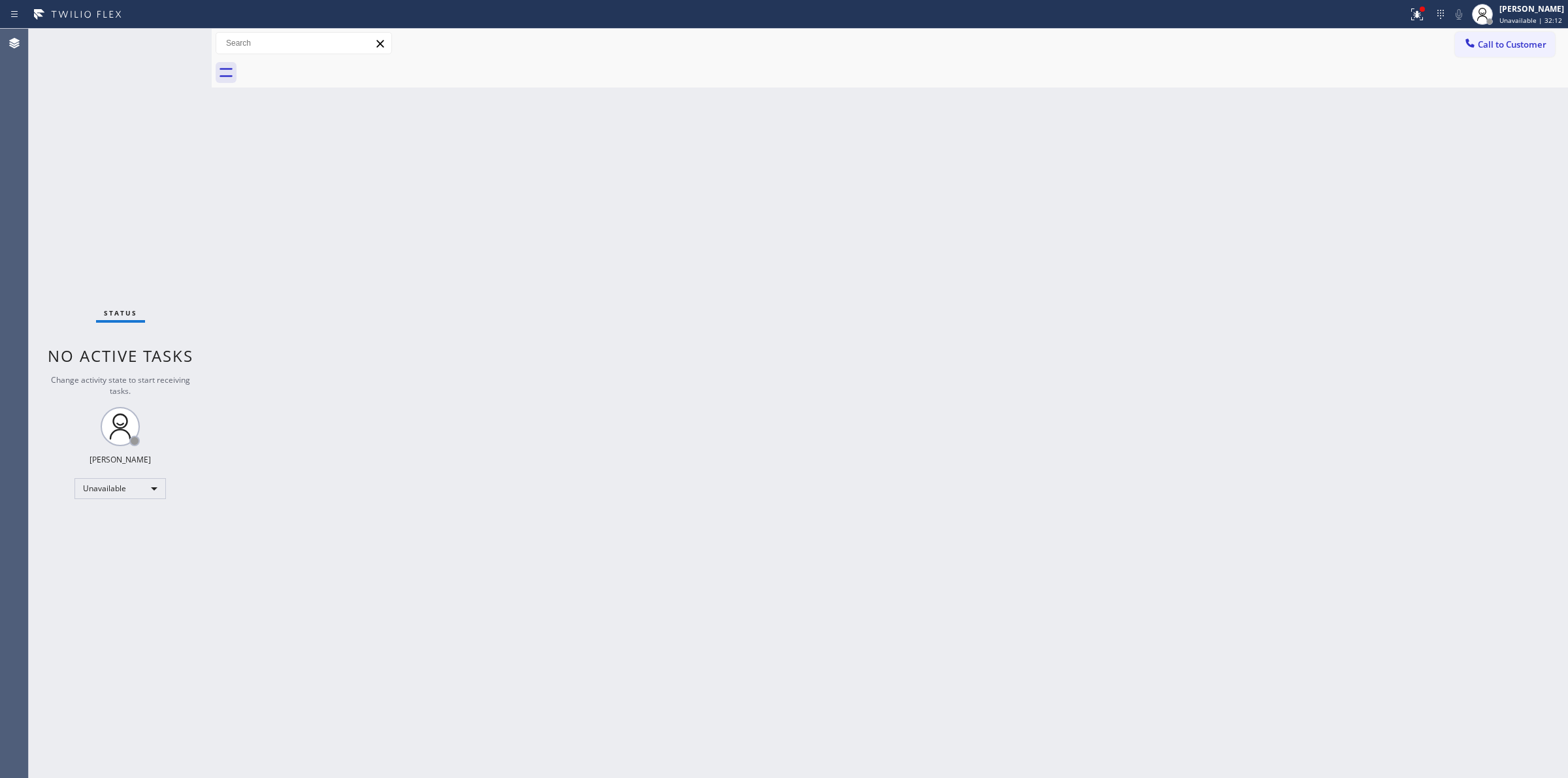
drag, startPoint x: 1184, startPoint y: 321, endPoint x: 1186, endPoint y: 313, distance: 8.2
click at [1185, 318] on div "Back to Dashboard Change Sender ID Customers Technicians Select a contact Outbo…" at bounding box center [890, 403] width 1356 height 749
click at [1481, 53] on button "Call to Customer" at bounding box center [1505, 44] width 100 height 25
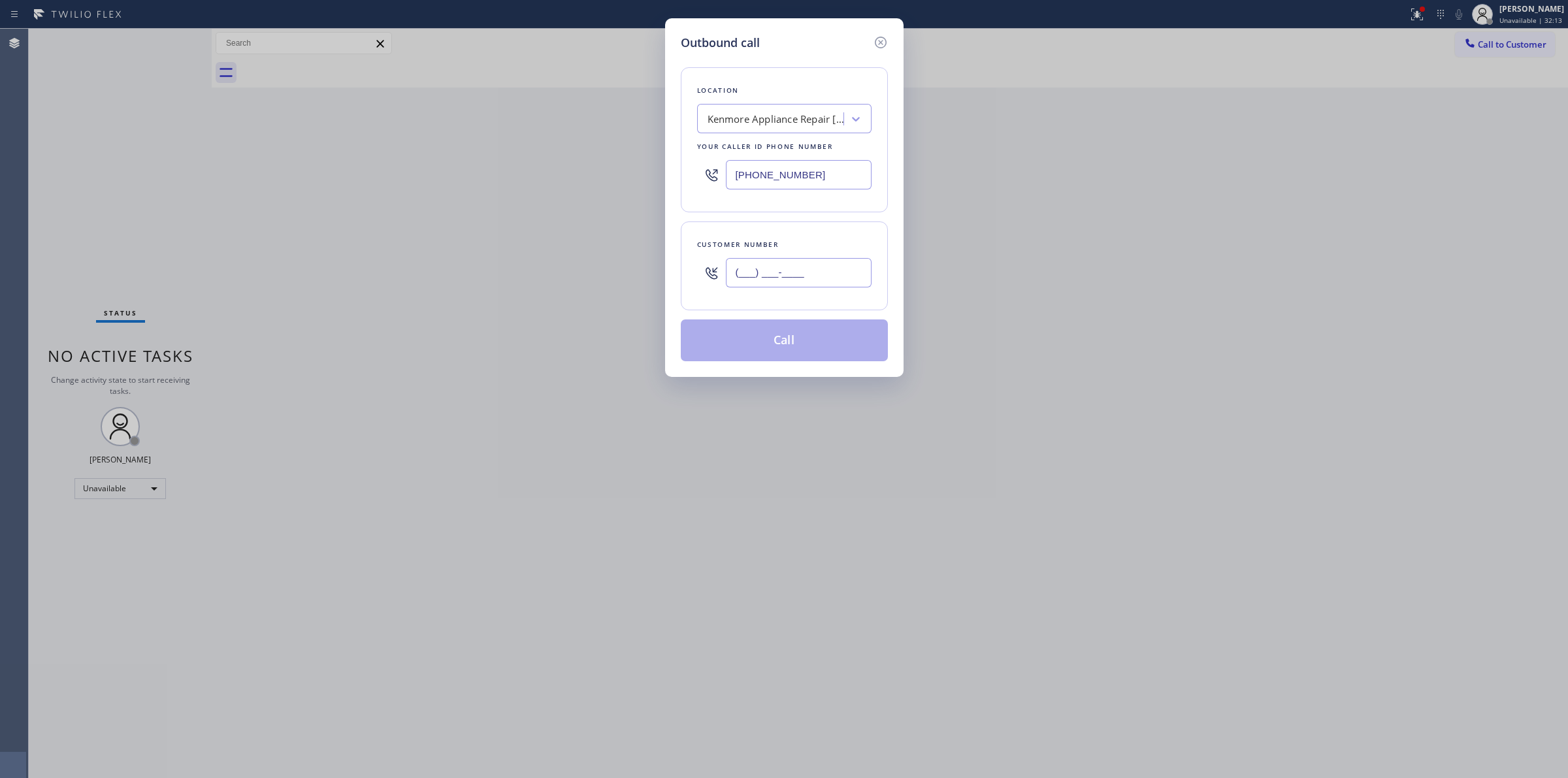
paste input "920) 896-8082"
click at [747, 272] on input "(___) ___-____" at bounding box center [799, 273] width 146 height 30
type input "[PHONE_NUMBER]"
click at [755, 126] on div "Kenmore Appliance Repair [GEOGRAPHIC_DATA]" at bounding box center [776, 119] width 137 height 15
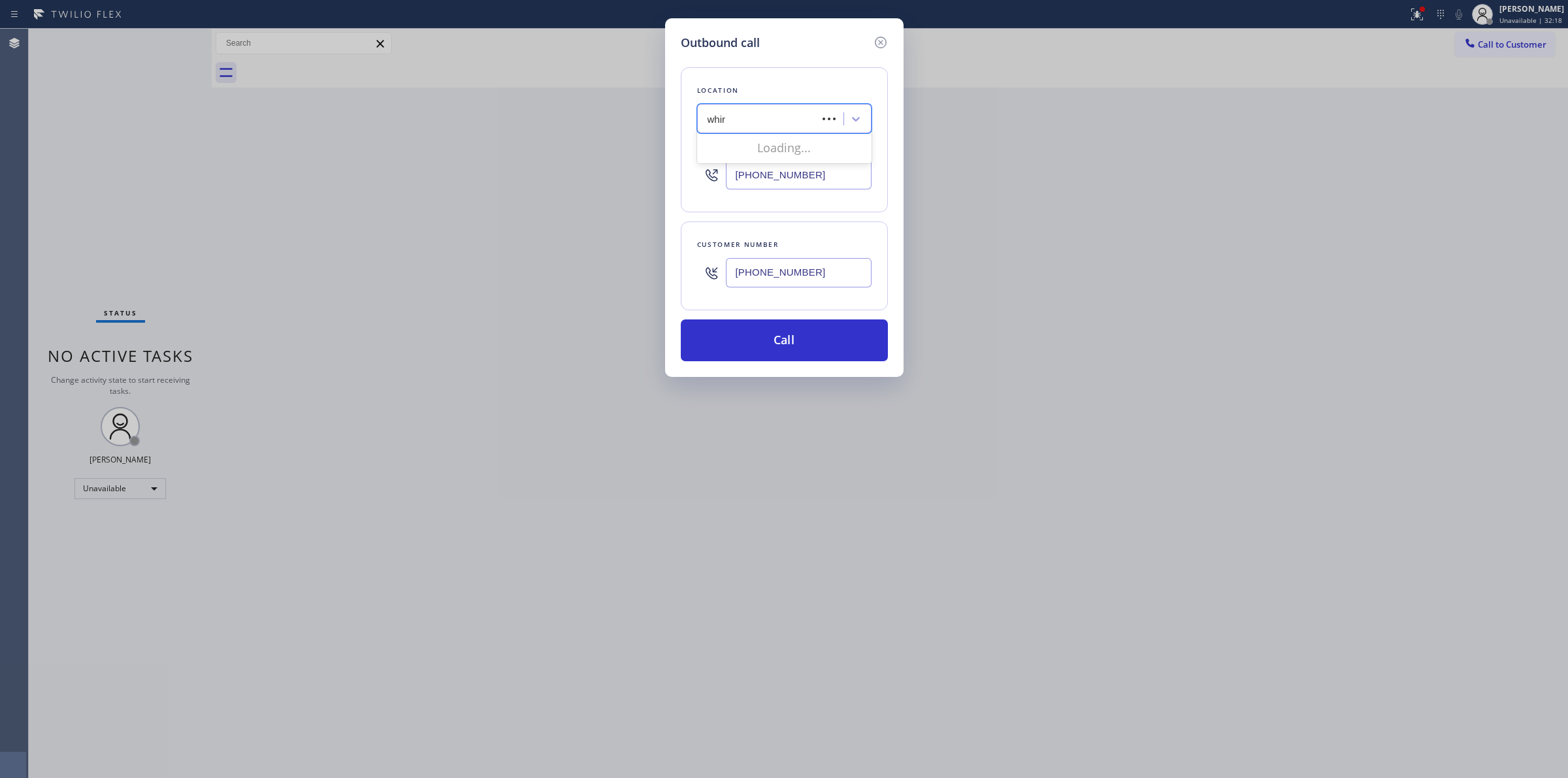
type input "whirl"
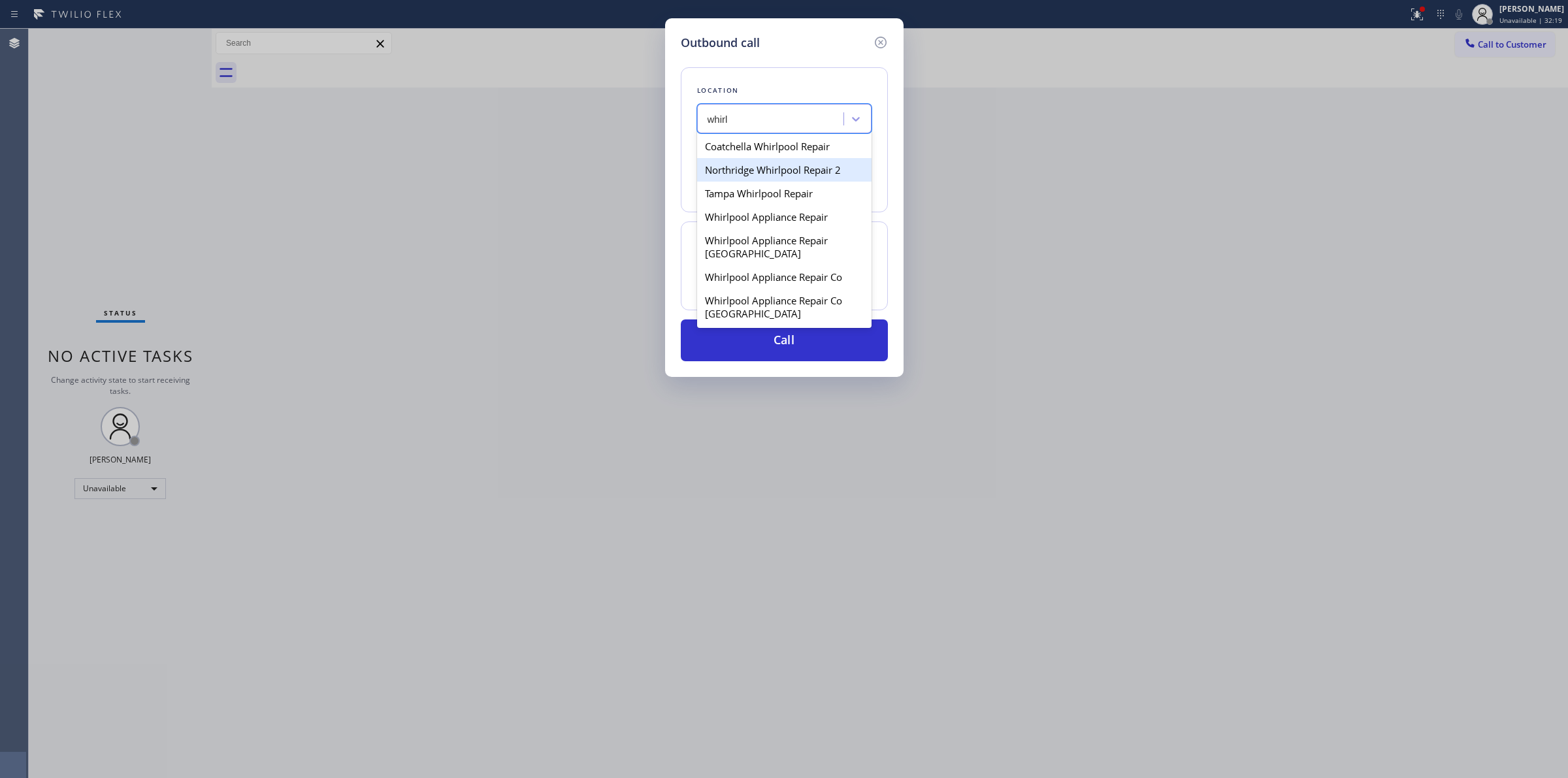
click at [723, 200] on div "Tampa Whirlpool Repair" at bounding box center [784, 193] width 175 height 23
click at [755, 118] on div "Tampa Whirlpool Repair" at bounding box center [762, 119] width 110 height 15
click at [749, 219] on div "Whirlpool Appliance Repair" at bounding box center [784, 216] width 175 height 23
type input "[PHONE_NUMBER]"
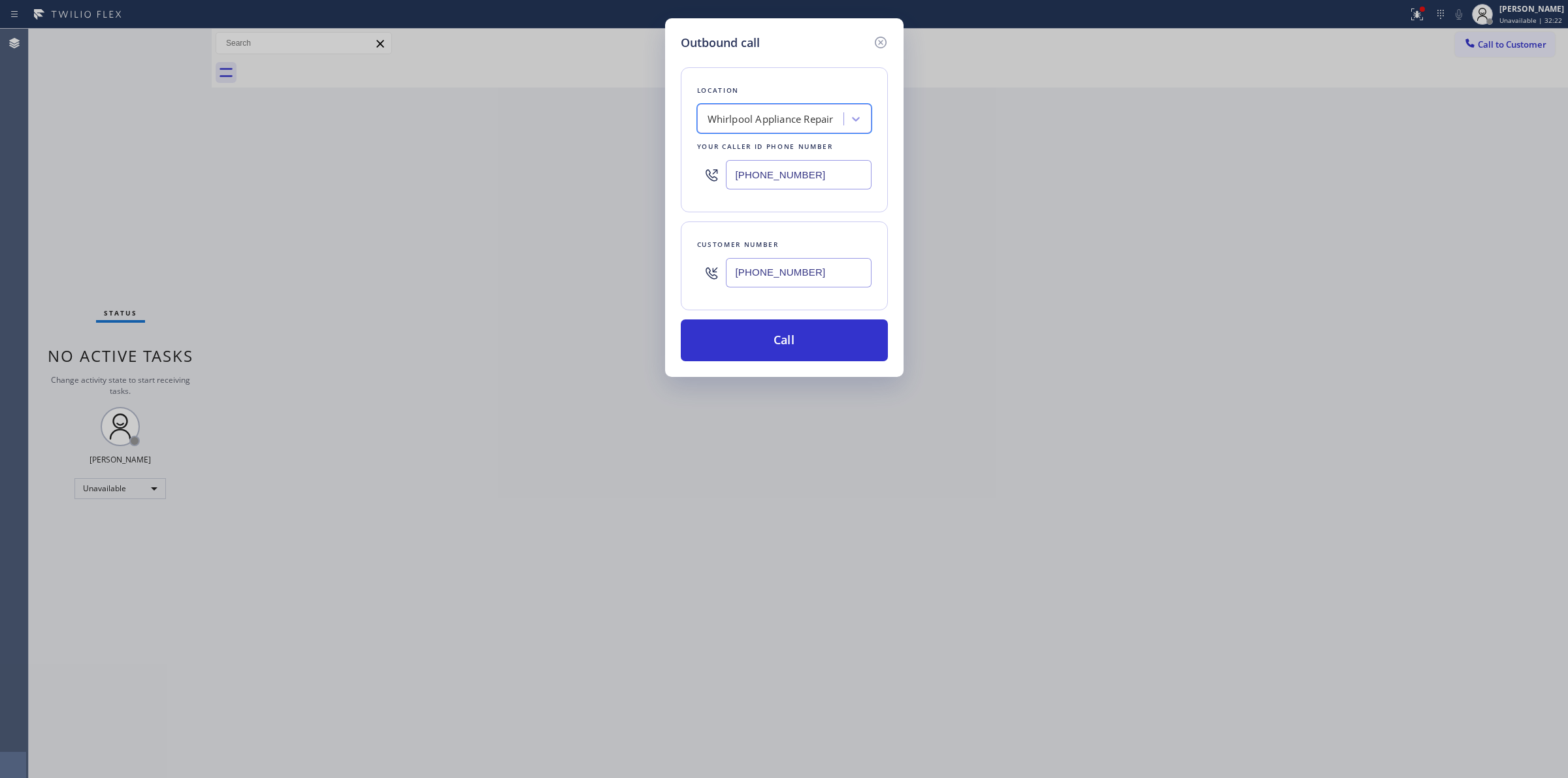
click at [738, 289] on div "[PHONE_NUMBER]" at bounding box center [799, 273] width 146 height 43
drag, startPoint x: 738, startPoint y: 289, endPoint x: 743, endPoint y: 282, distance: 8.6
click at [738, 291] on div "[PHONE_NUMBER]" at bounding box center [799, 273] width 146 height 43
click at [743, 282] on input "[PHONE_NUMBER]" at bounding box center [799, 273] width 146 height 30
click at [745, 278] on input "[PHONE_NUMBER]" at bounding box center [799, 273] width 146 height 30
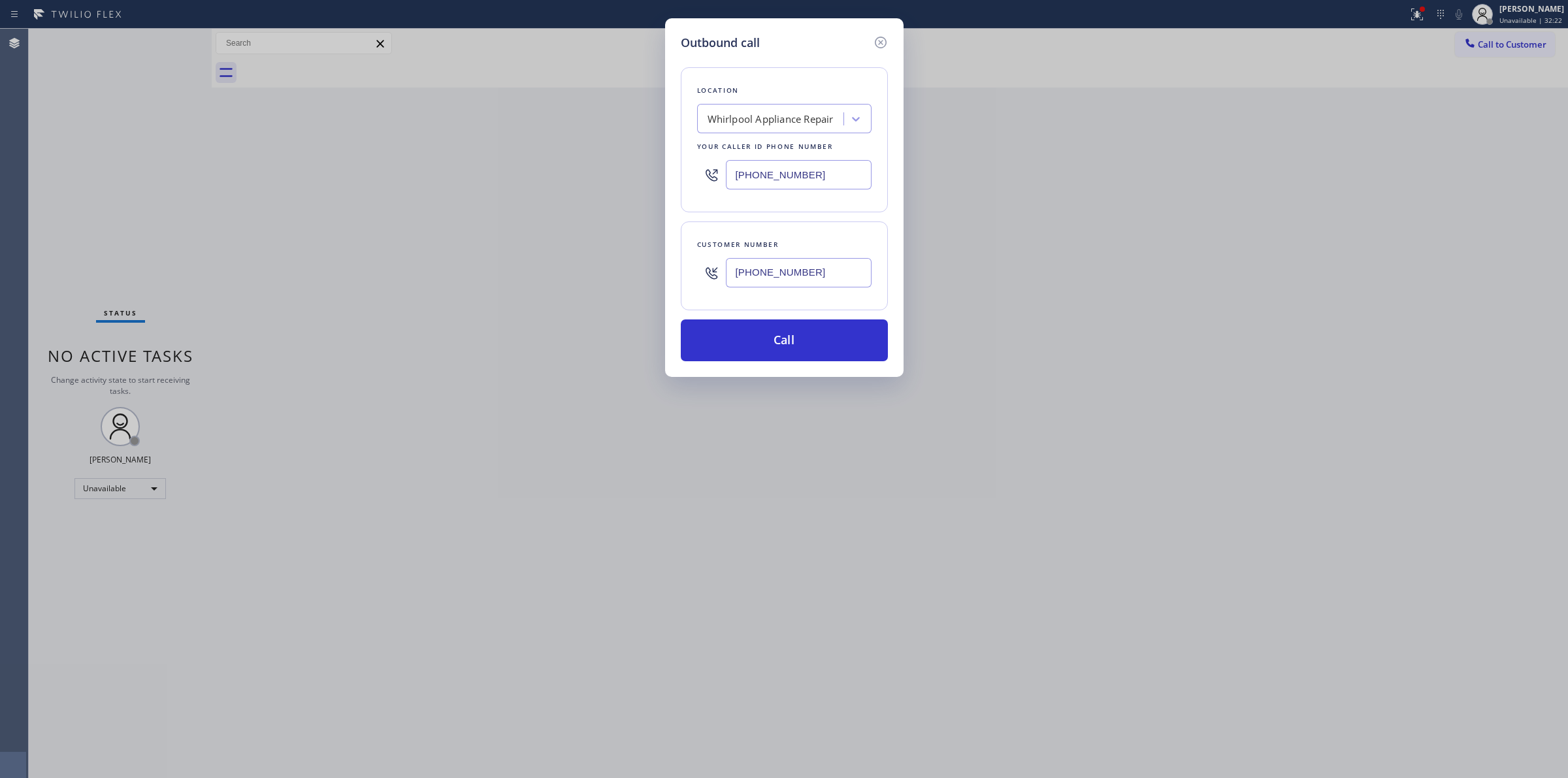
click at [749, 269] on input "[PHONE_NUMBER]" at bounding box center [799, 273] width 146 height 30
click at [750, 338] on button "Call" at bounding box center [784, 340] width 207 height 42
click at [1037, 179] on div "Outbound call Location Whirlpool Appliance Repair Your caller id phone number […" at bounding box center [784, 389] width 1568 height 778
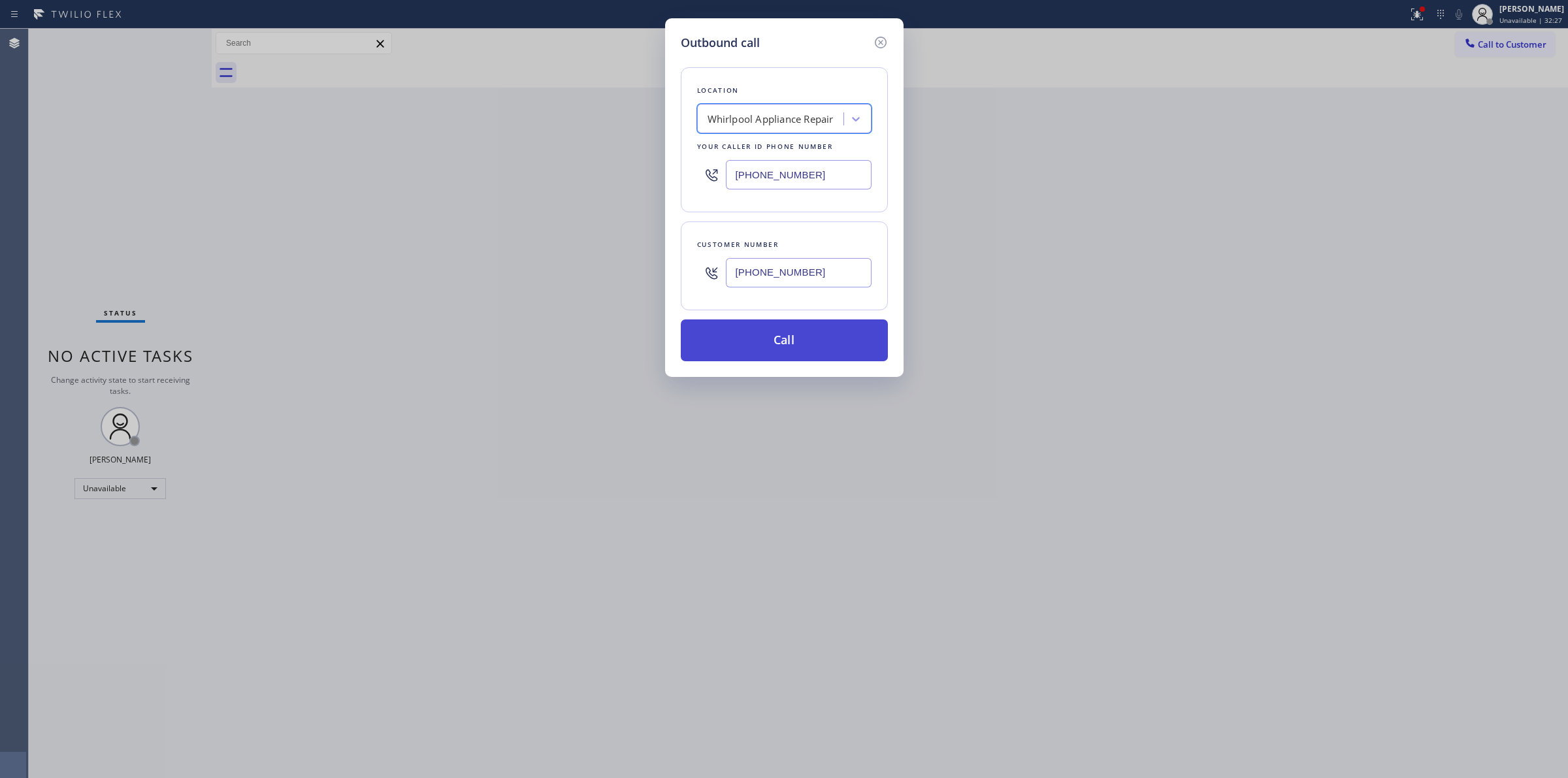
click at [804, 344] on button "Call" at bounding box center [784, 340] width 207 height 42
click at [753, 336] on button "Call" at bounding box center [784, 340] width 207 height 42
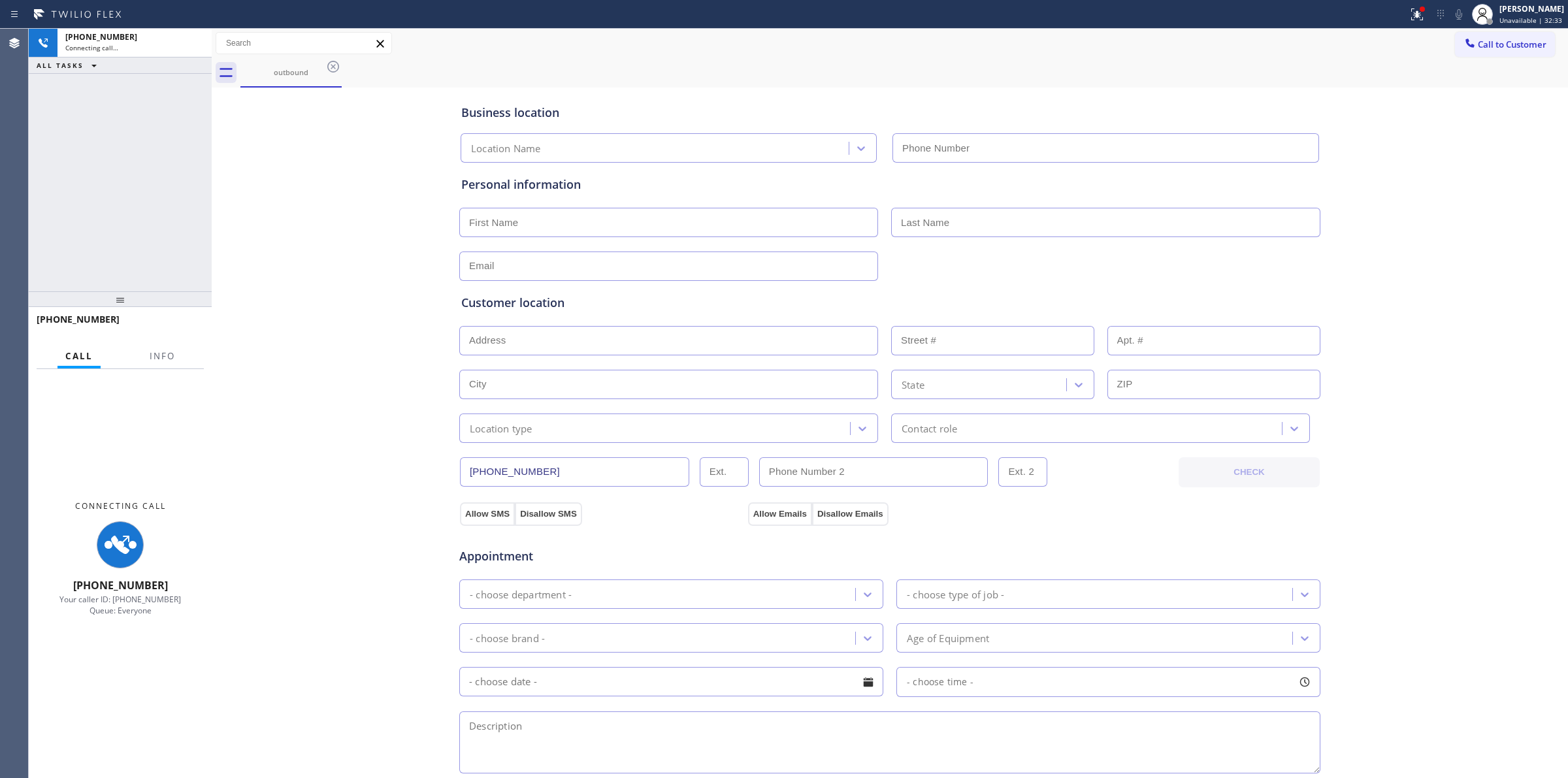
type input "[PHONE_NUMBER]"
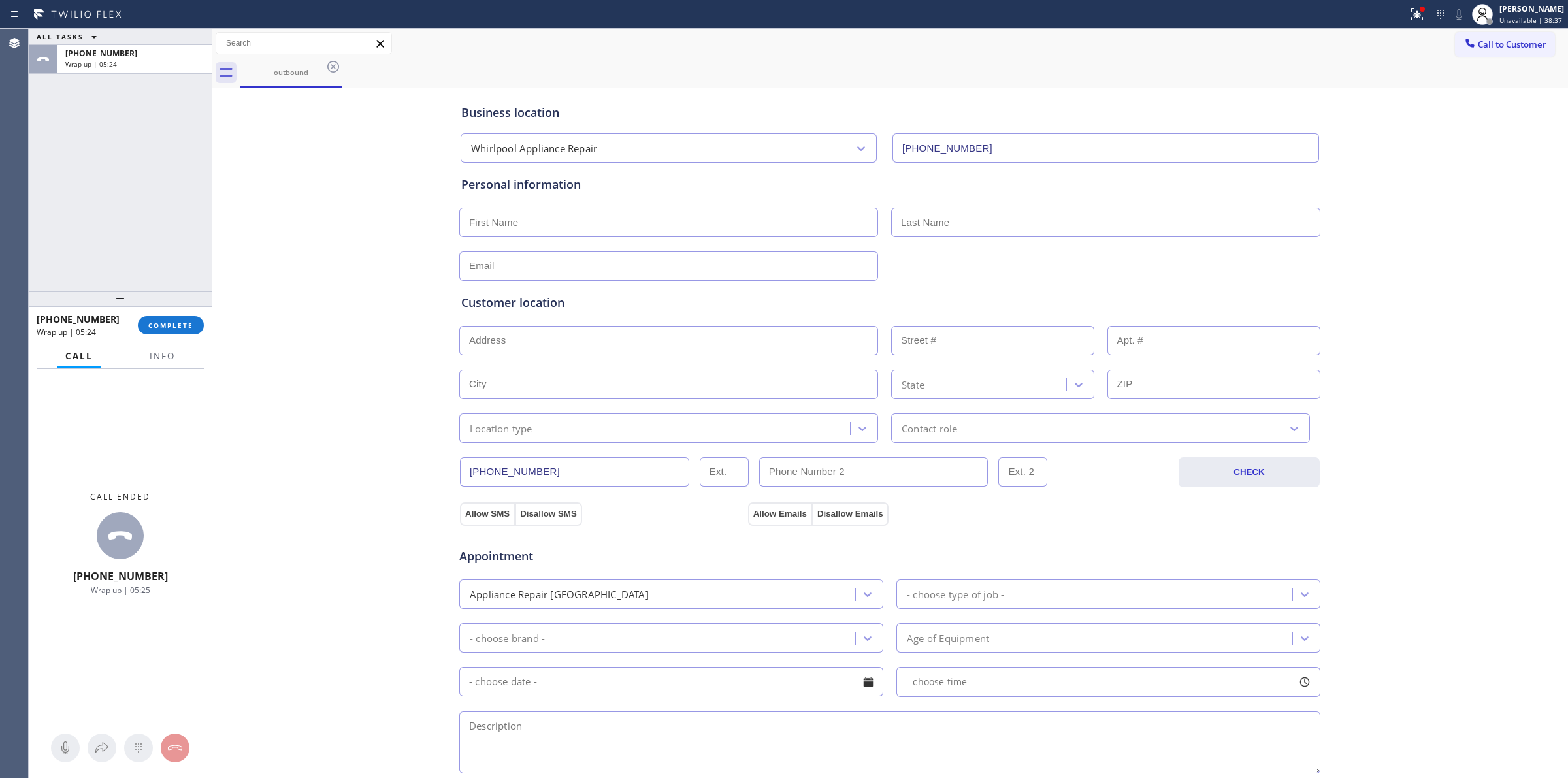
click at [173, 314] on div "[PHONE_NUMBER] Wrap up | 05:24 COMPLETE" at bounding box center [120, 325] width 167 height 34
click at [173, 321] on span "COMPLETE" at bounding box center [170, 325] width 45 height 9
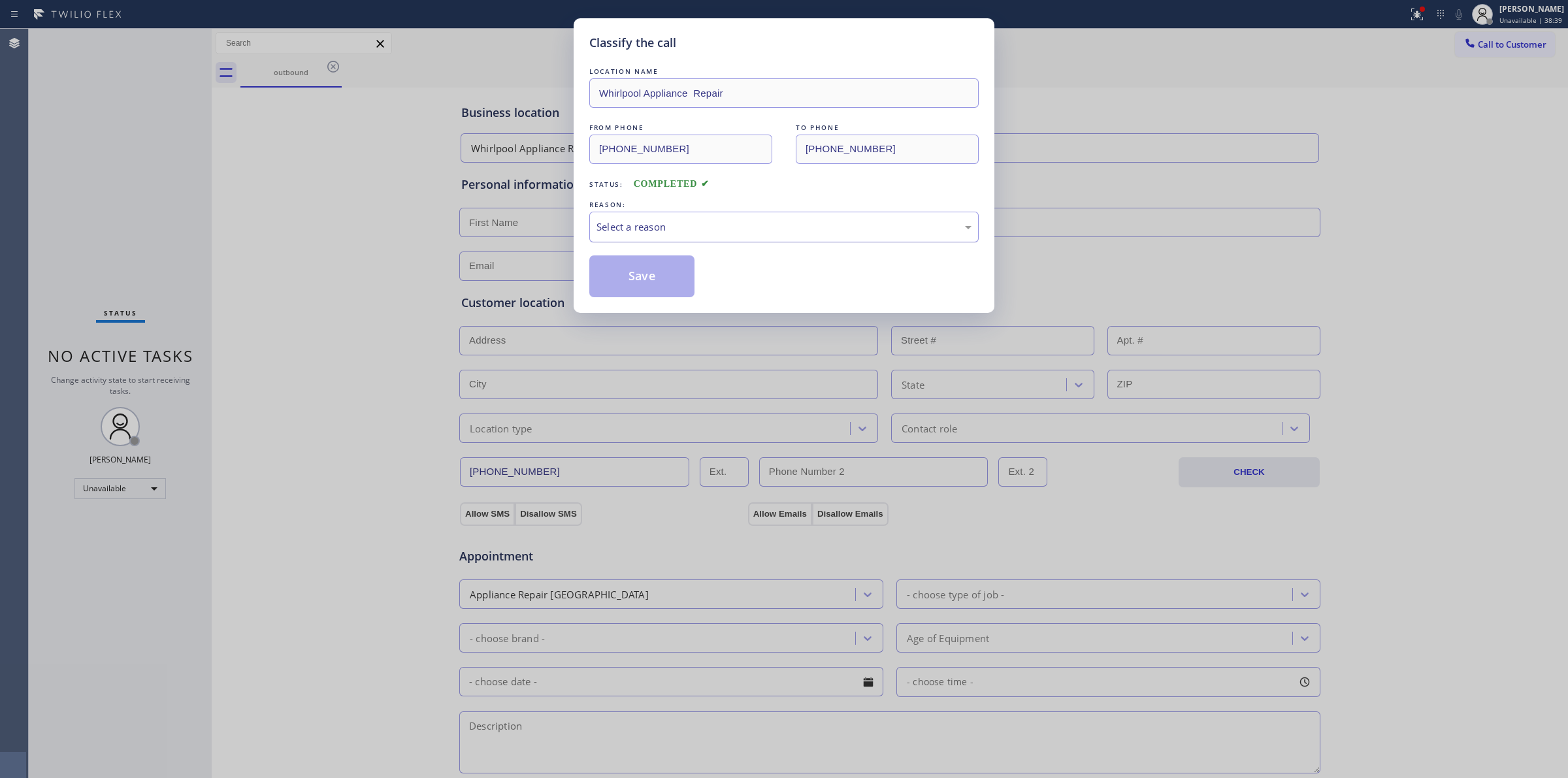
click at [736, 230] on div "Select a reason" at bounding box center [784, 227] width 375 height 15
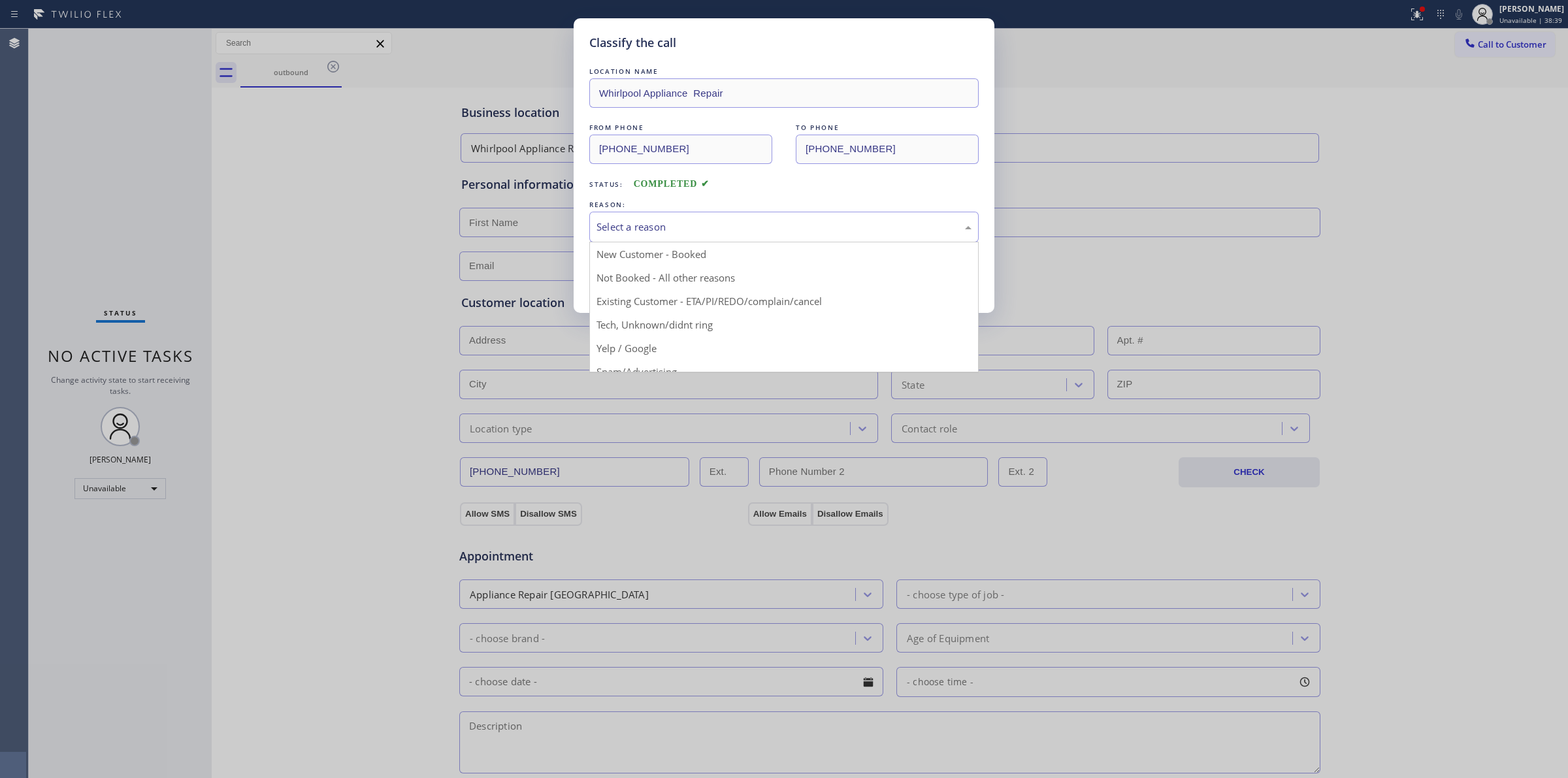
drag, startPoint x: 670, startPoint y: 323, endPoint x: 664, endPoint y: 312, distance: 12.5
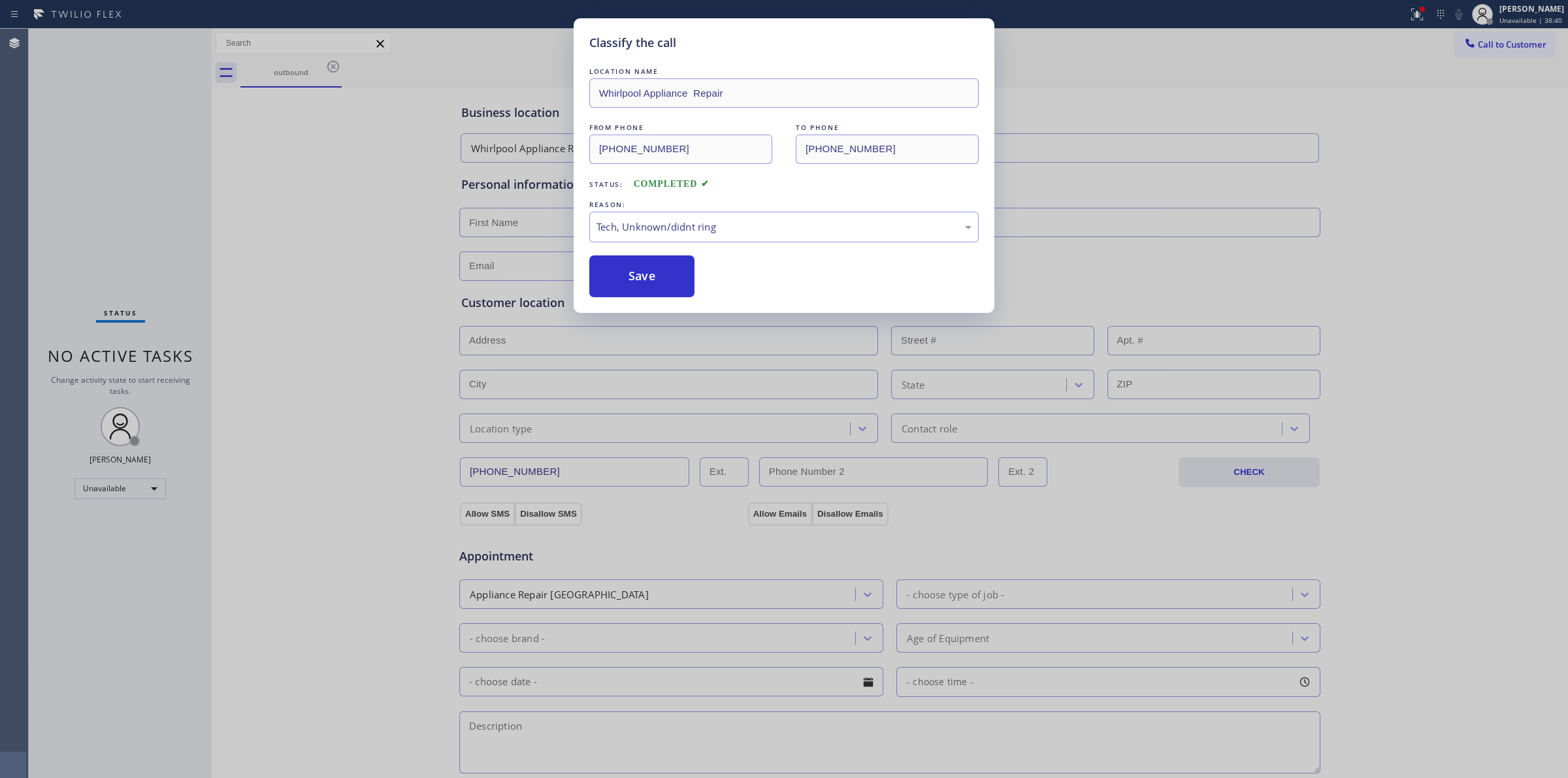
drag, startPoint x: 651, startPoint y: 292, endPoint x: 726, endPoint y: 278, distance: 76.3
click at [651, 292] on button "Save" at bounding box center [642, 275] width 105 height 42
